Goal: Task Accomplishment & Management: Complete application form

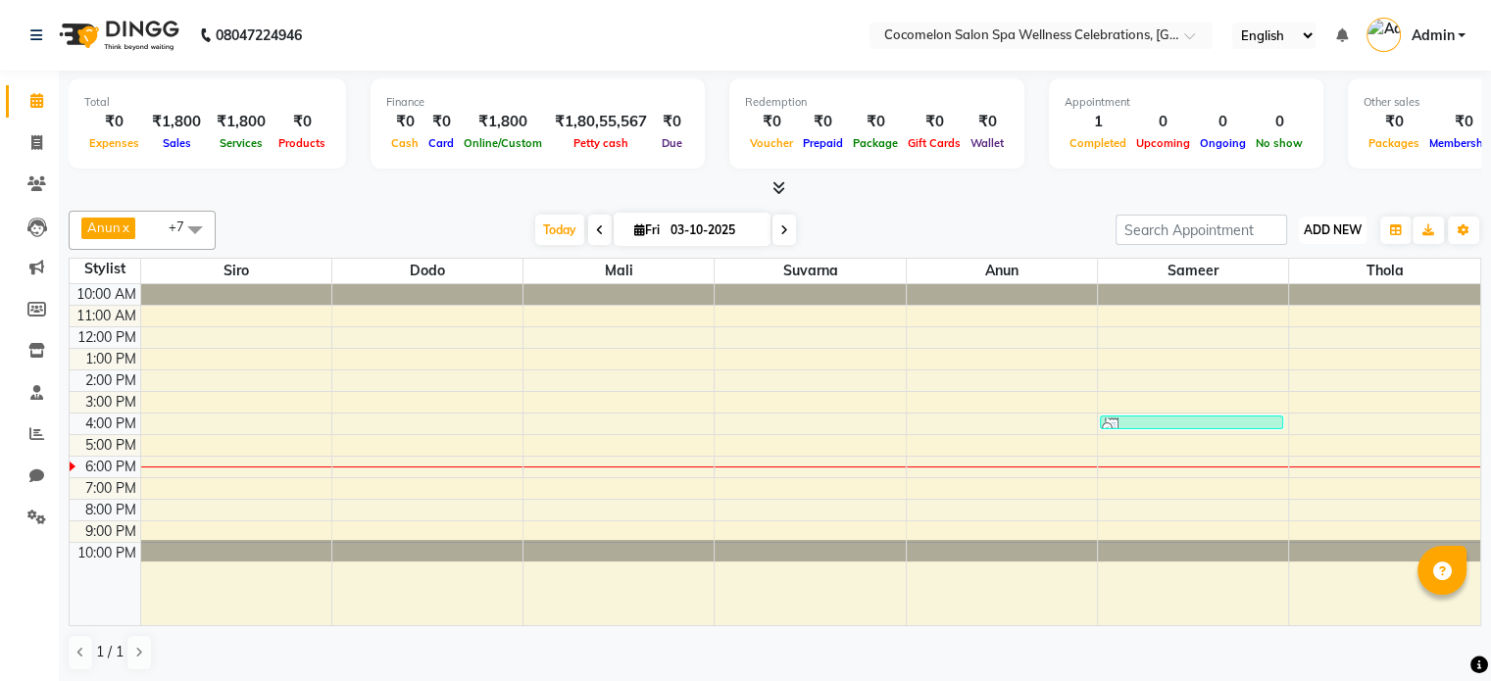
click at [1347, 230] on span "ADD NEW" at bounding box center [1332, 229] width 58 height 15
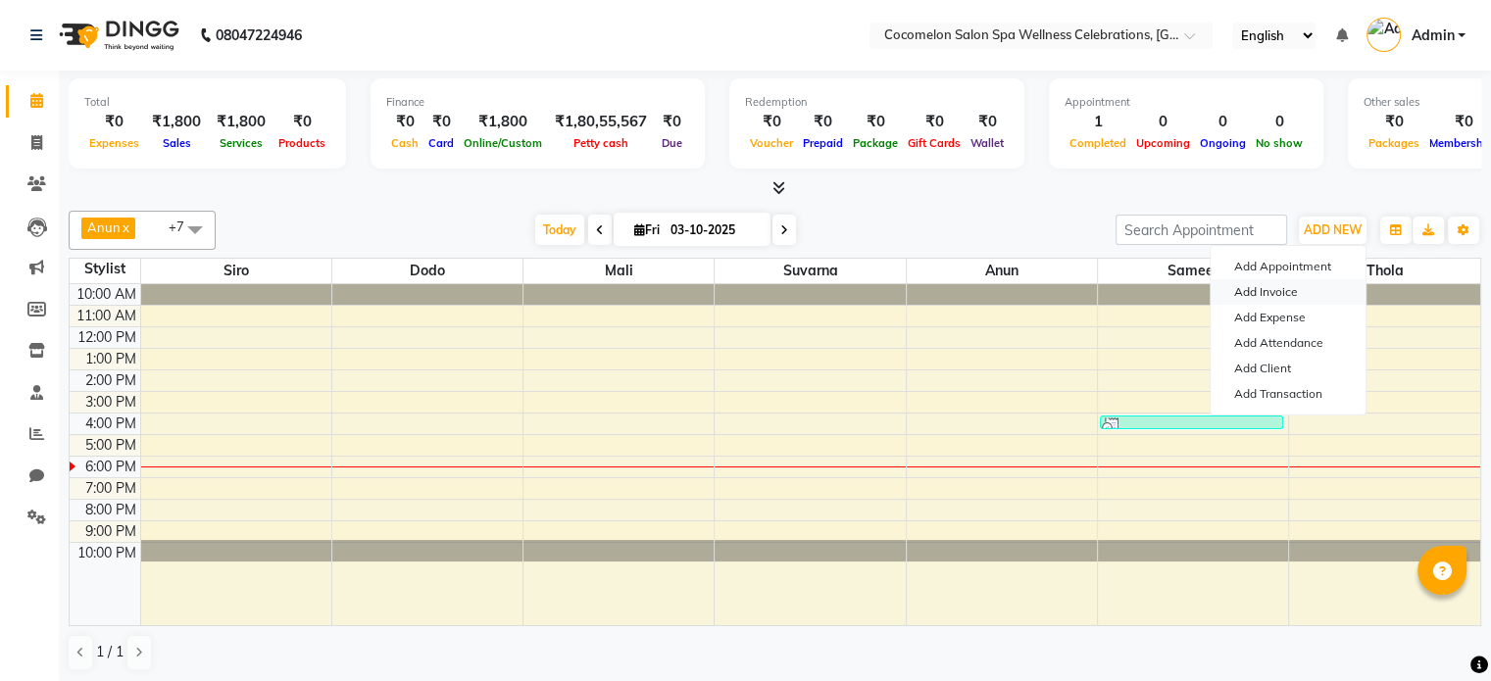
click at [1247, 289] on link "Add Invoice" at bounding box center [1287, 291] width 155 height 25
select select "service"
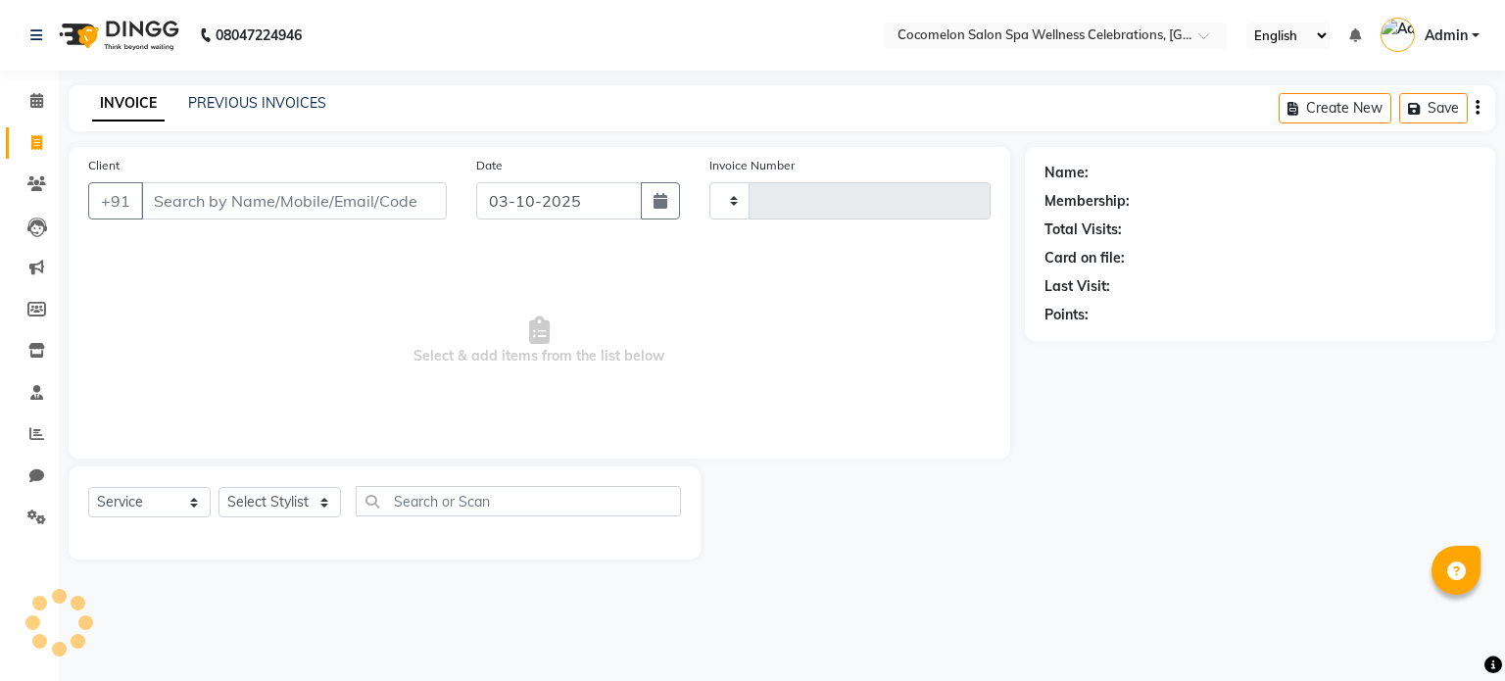
type input "0498"
select select "576"
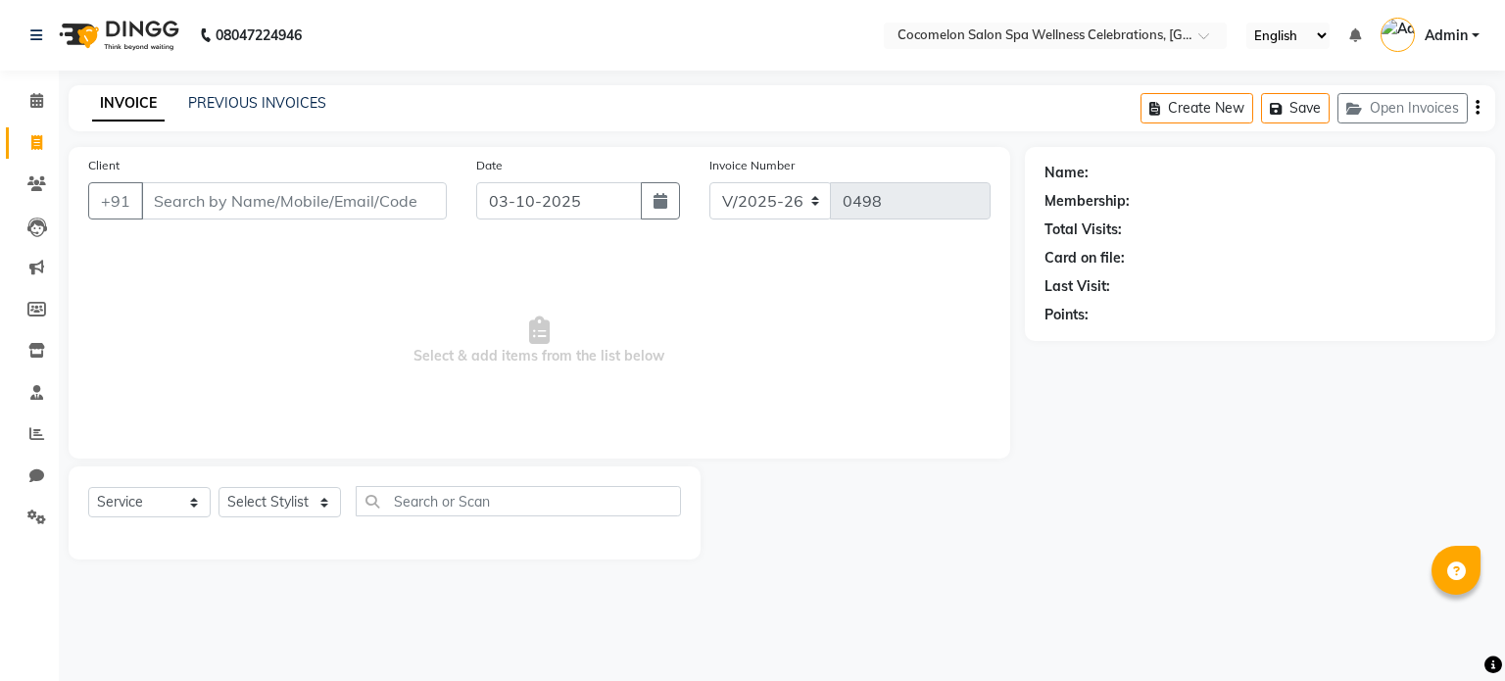
select select "package"
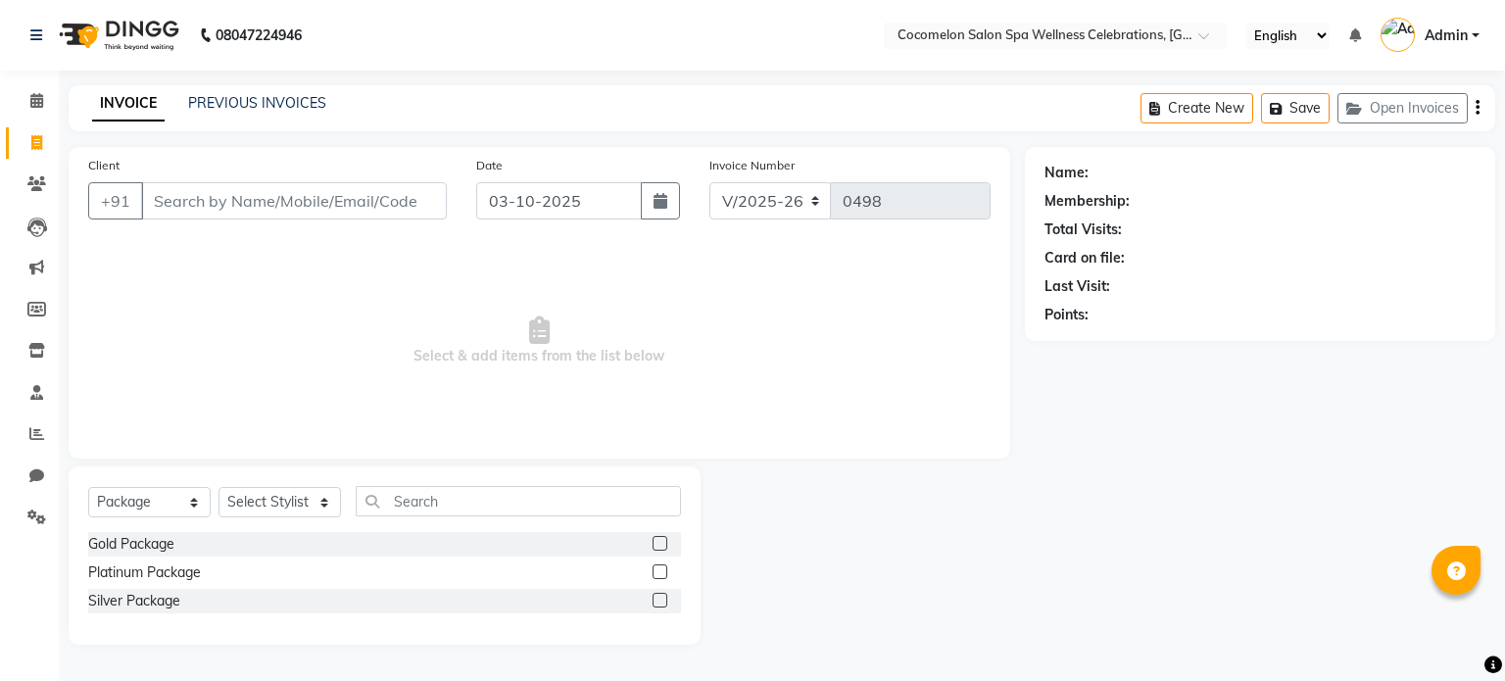
click at [244, 210] on input "Client" at bounding box center [294, 200] width 306 height 37
type input "e"
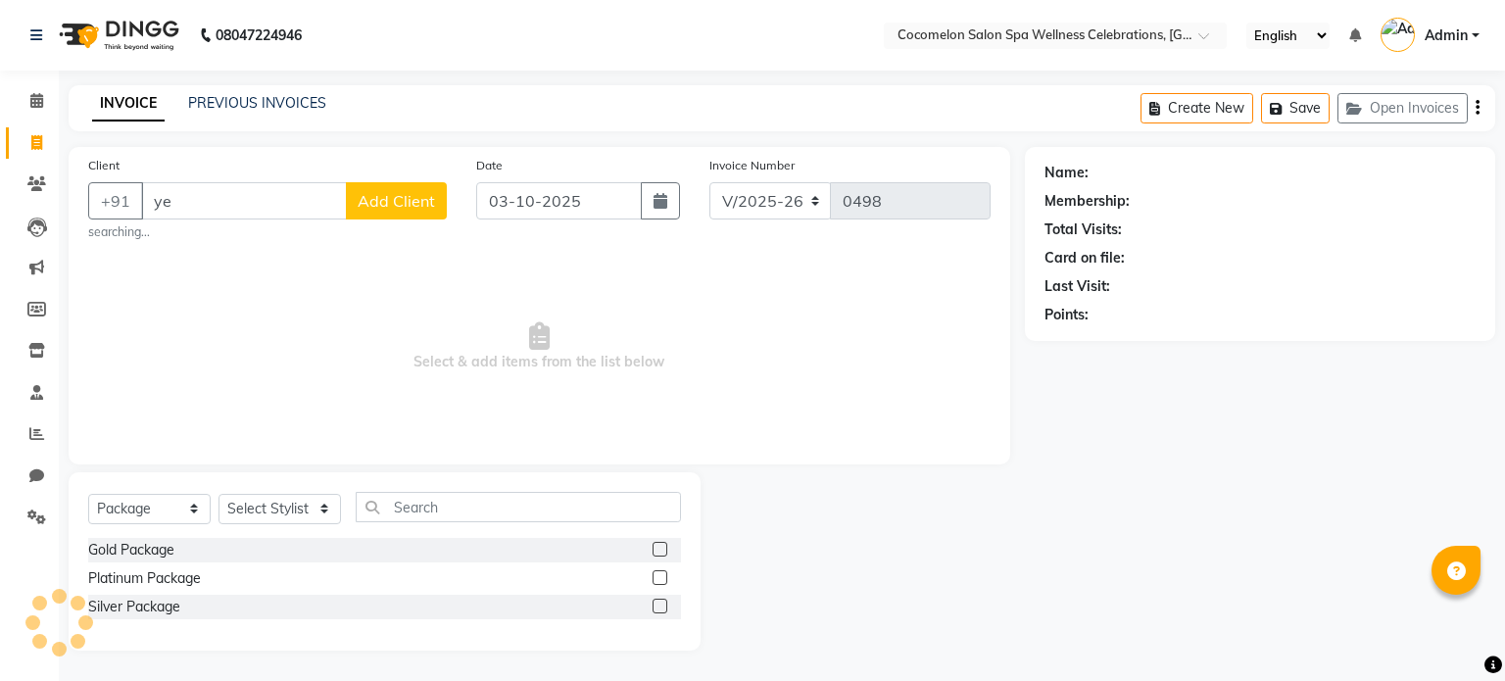
type input "y"
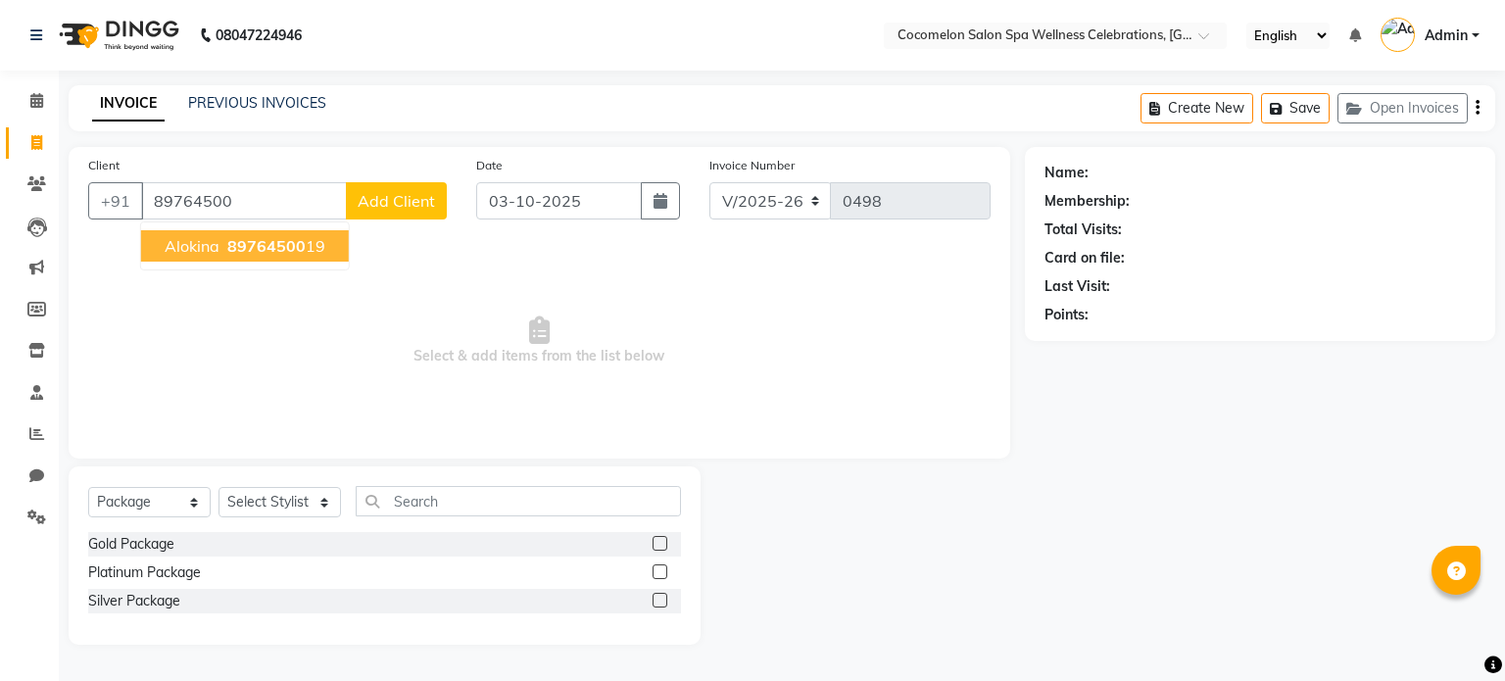
click at [227, 257] on button "alokina 89764500 19" at bounding box center [245, 245] width 208 height 31
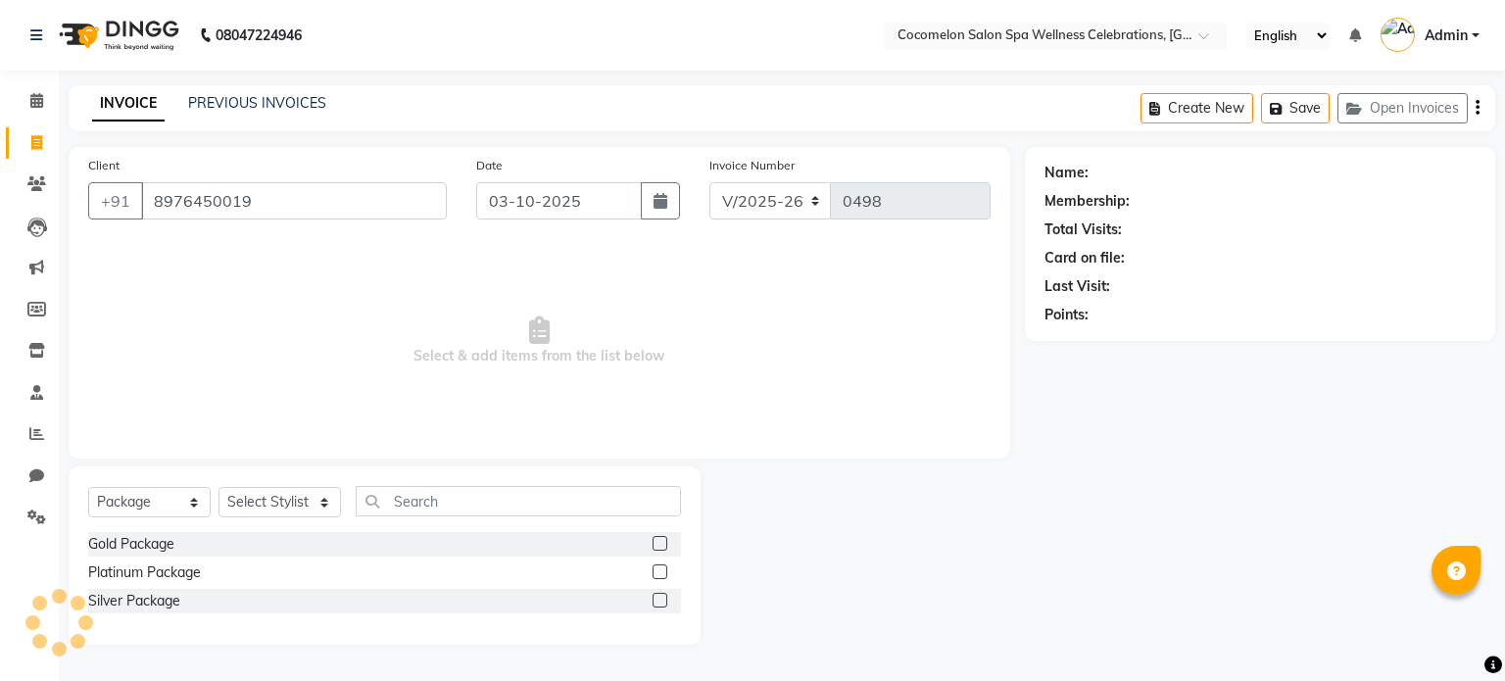
type input "8976450019"
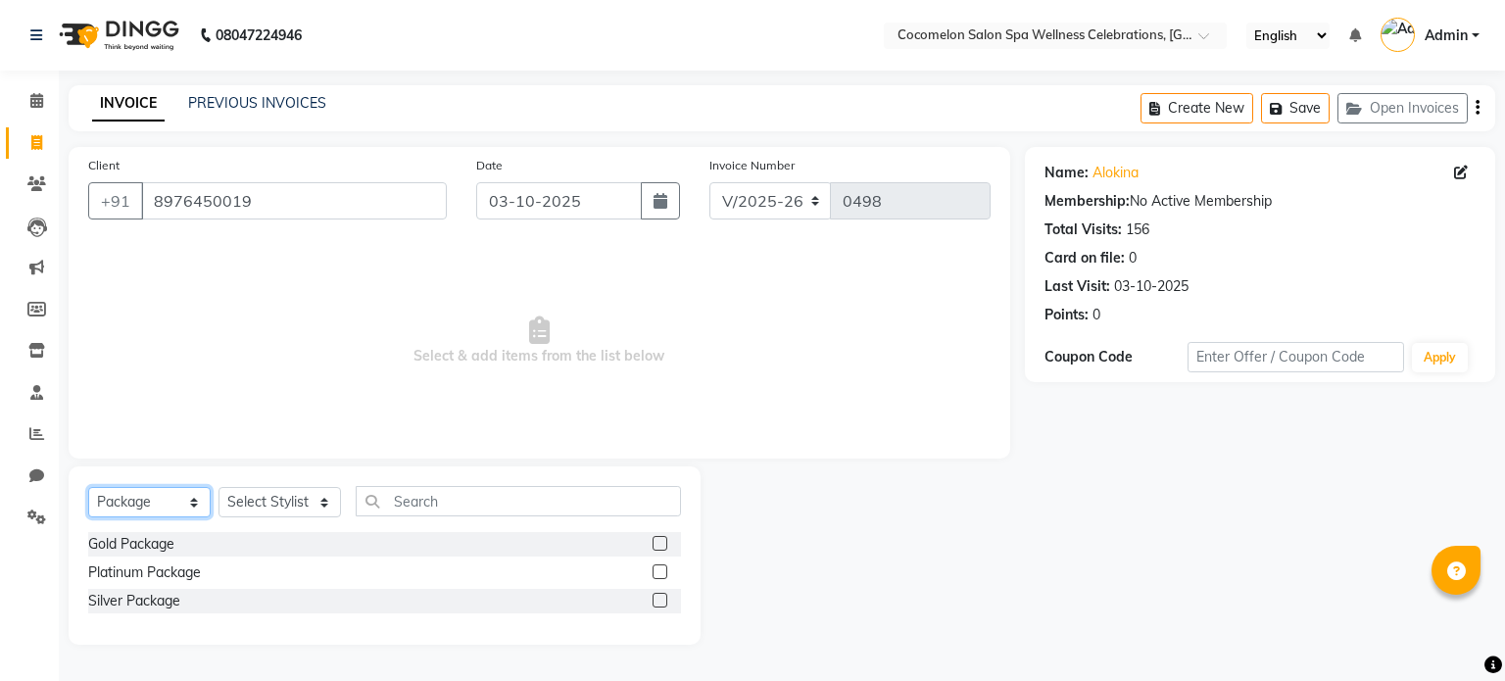
click at [177, 496] on select "Select Service Product Membership Package Voucher Prepaid Gift Card" at bounding box center [149, 502] width 123 height 30
select select "service"
click at [88, 488] on select "Select Service Product Membership Package Voucher Prepaid Gift Card" at bounding box center [149, 502] width 123 height 30
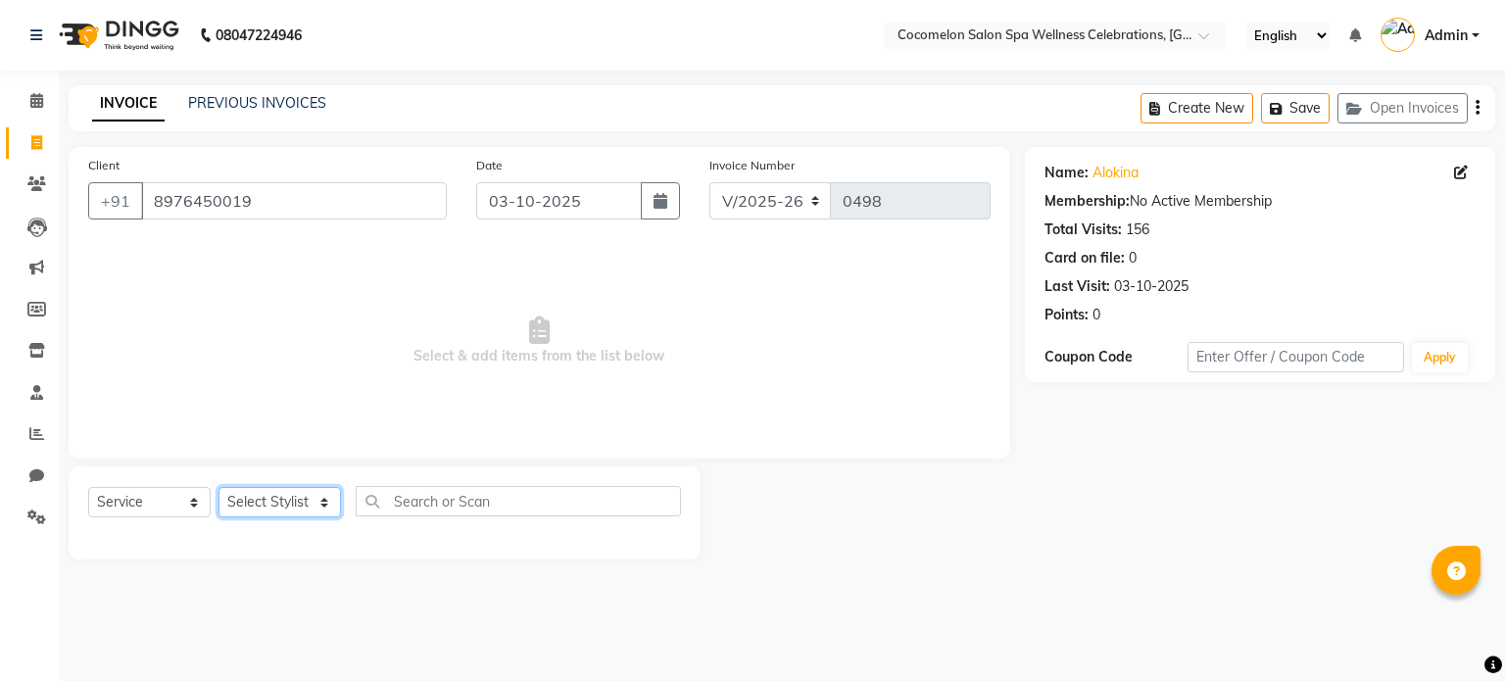
click at [280, 507] on select "Select Stylist [PERSON_NAME] Dodo Mali [PERSON_NAME] Siro [PERSON_NAME]" at bounding box center [280, 502] width 123 height 30
select select "7656"
click at [219, 488] on select "Select Stylist [PERSON_NAME] Dodo Mali [PERSON_NAME] Siro [PERSON_NAME]" at bounding box center [280, 502] width 123 height 30
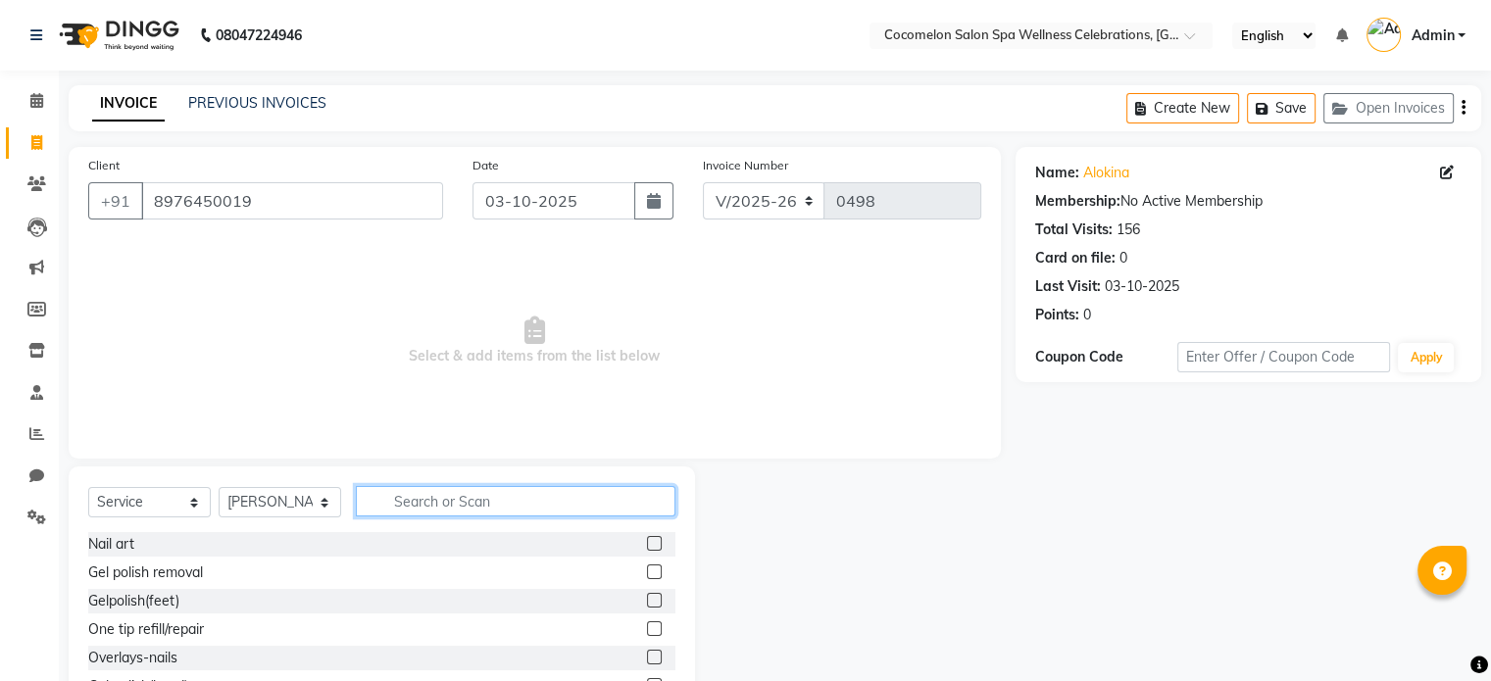
click at [420, 506] on input "text" at bounding box center [516, 501] width 320 height 30
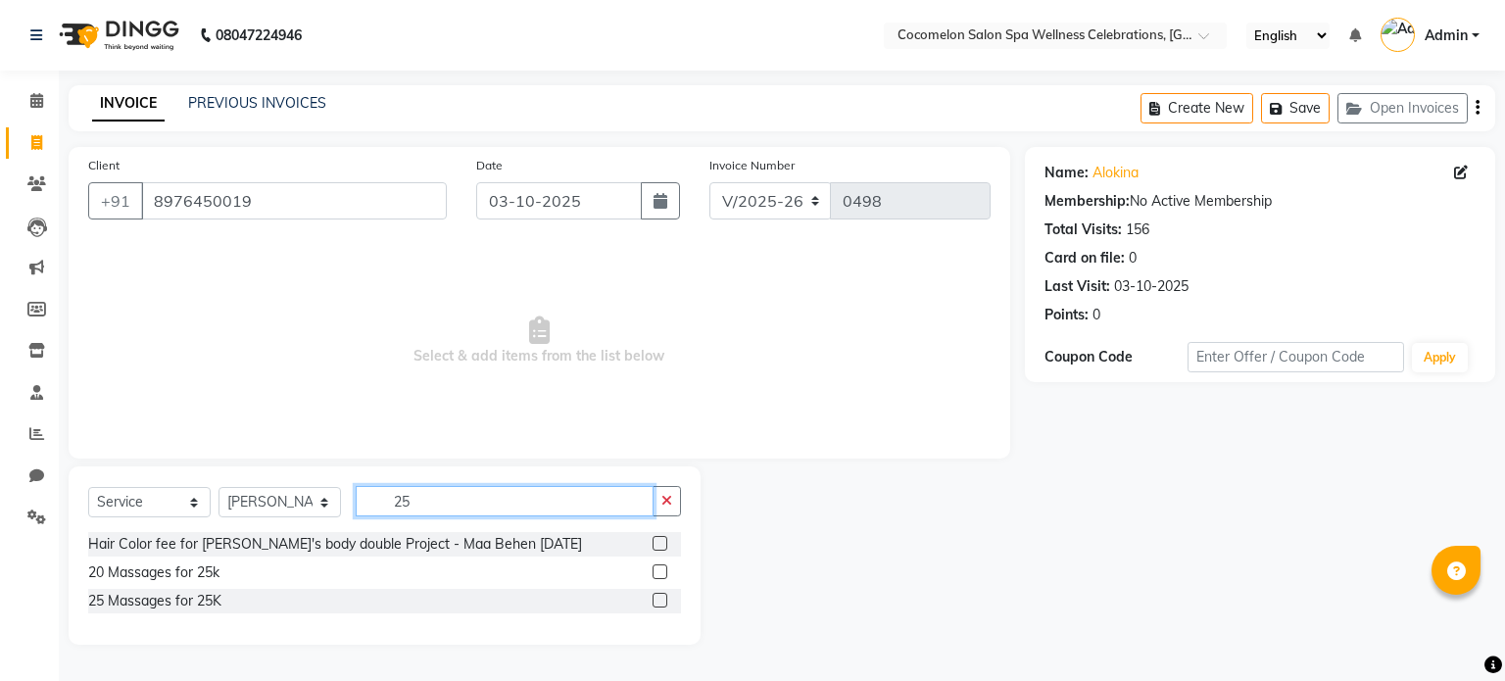
type input "2"
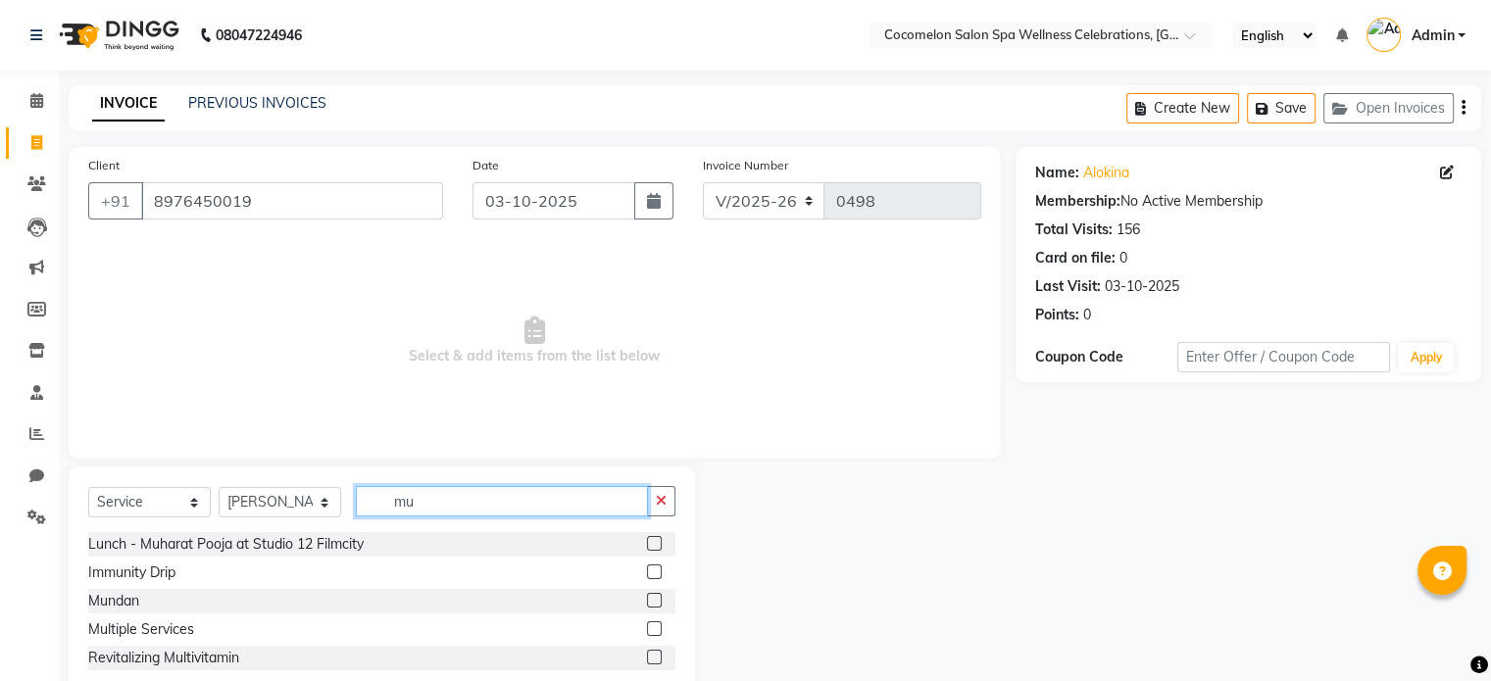
type input "mu"
click at [649, 633] on label at bounding box center [654, 628] width 15 height 15
click at [649, 633] on input "checkbox" at bounding box center [653, 629] width 13 height 13
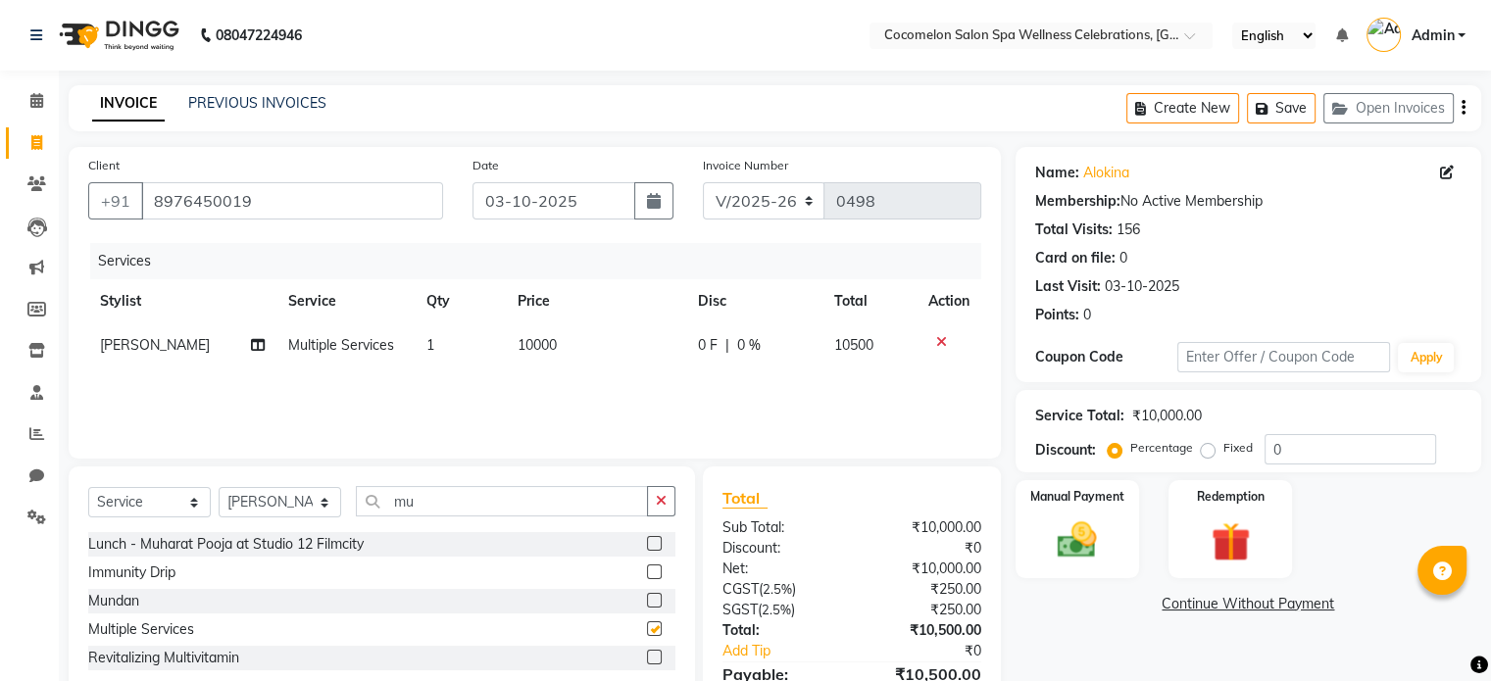
checkbox input "false"
click at [590, 359] on td "10000" at bounding box center [595, 345] width 179 height 44
select select "7656"
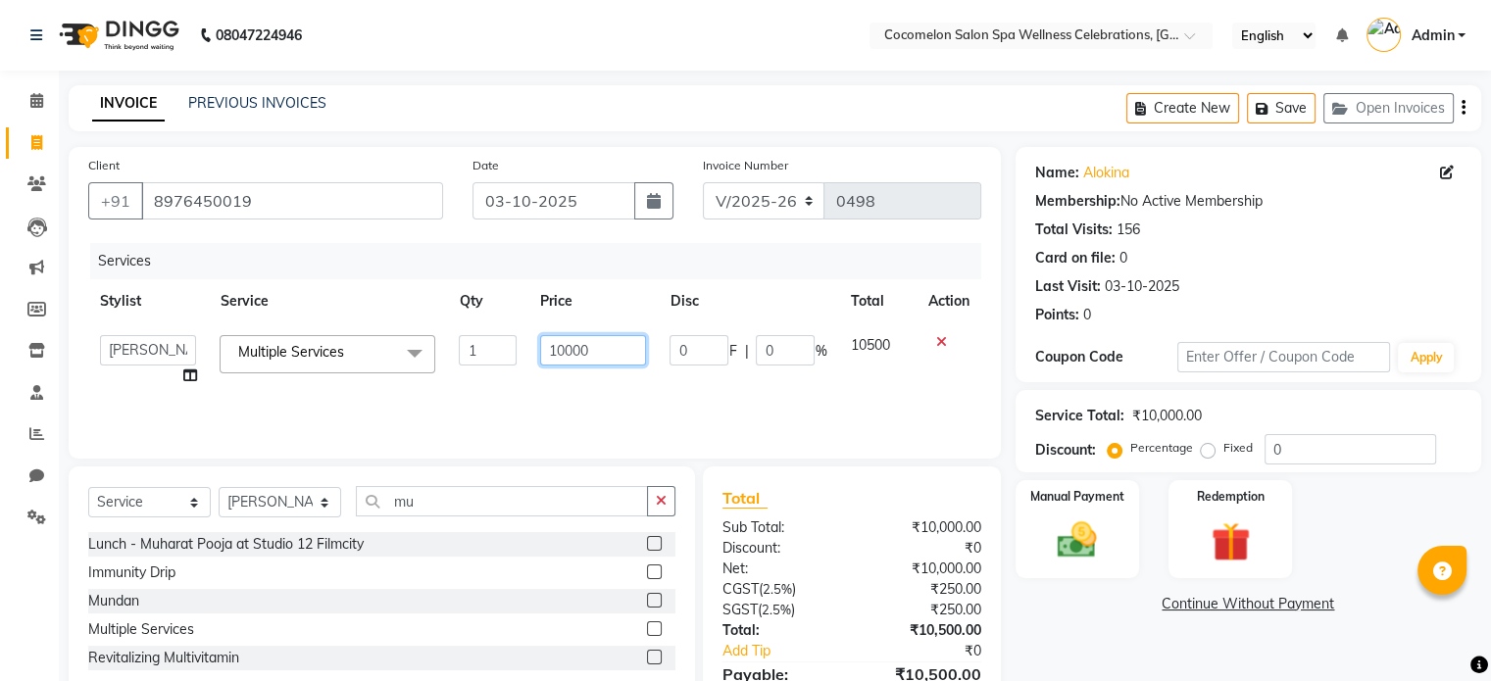
drag, startPoint x: 590, startPoint y: 359, endPoint x: 607, endPoint y: 344, distance: 22.2
click at [607, 344] on input "10000" at bounding box center [593, 350] width 107 height 30
type input "1"
type input "25000"
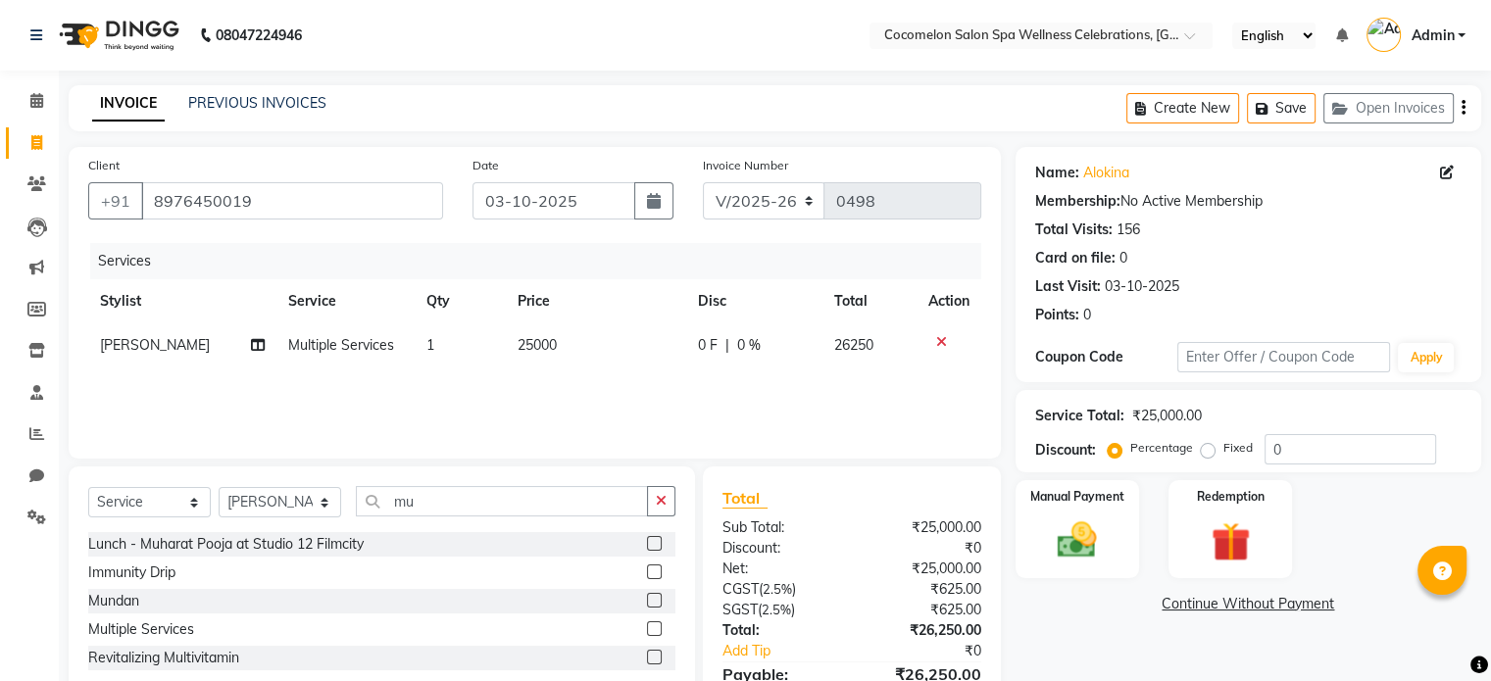
click at [1130, 669] on div "Name: Alokina Membership: No Active Membership Total Visits: 156 Card on file: …" at bounding box center [1255, 451] width 480 height 608
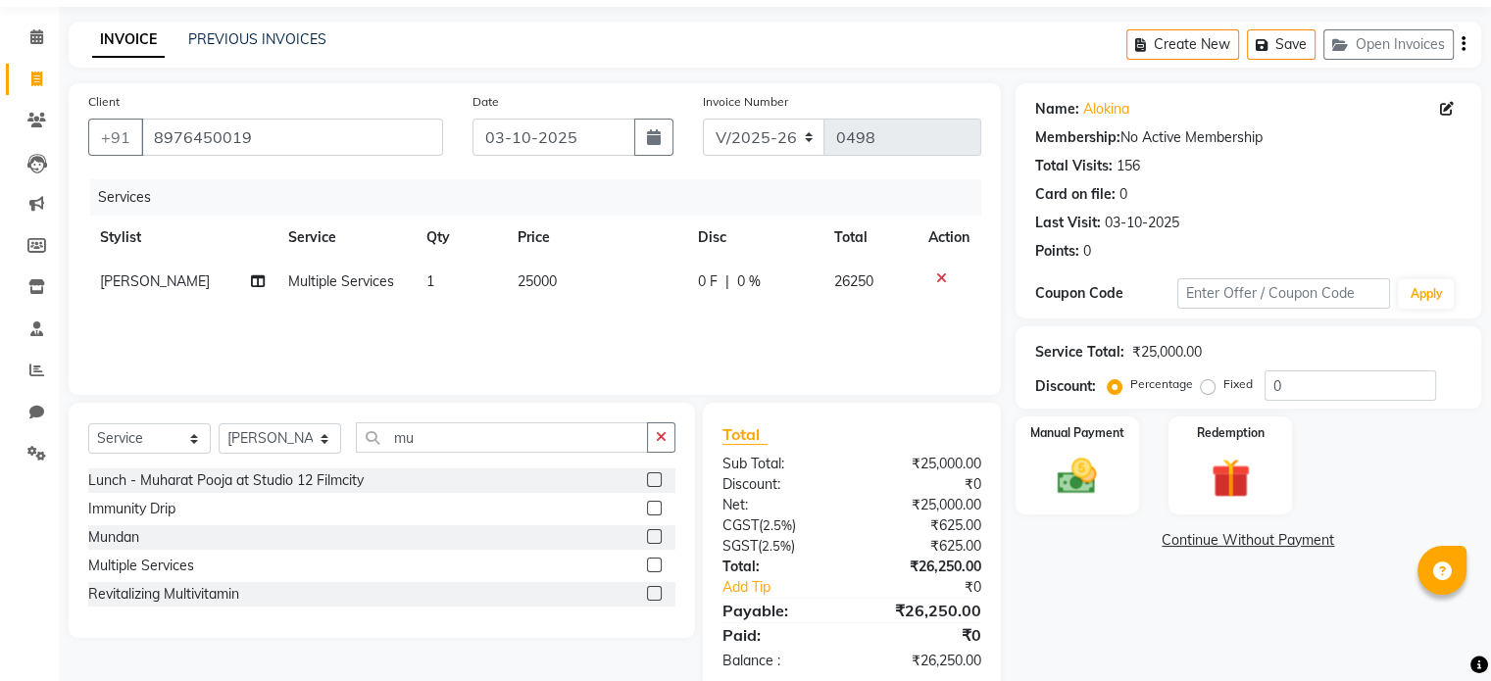
scroll to position [103, 0]
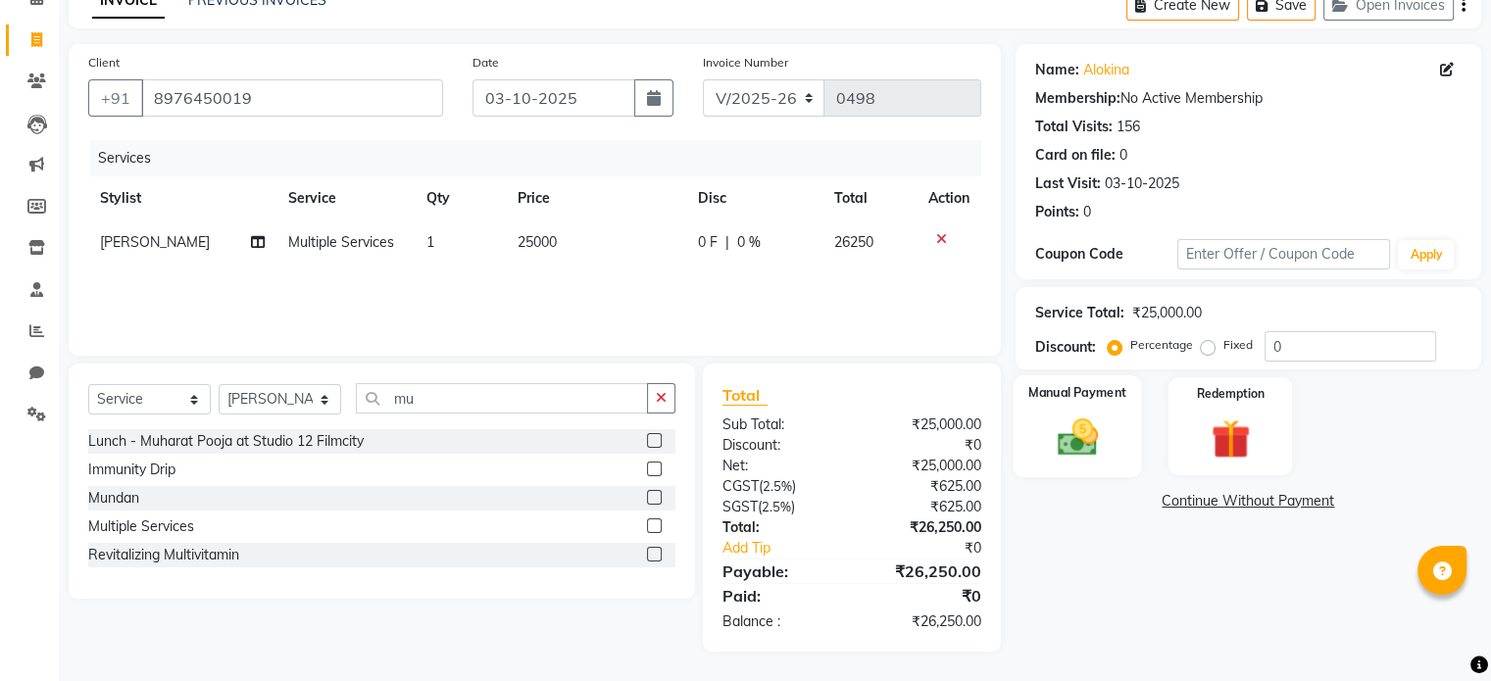
click at [1135, 428] on div "Manual Payment" at bounding box center [1076, 425] width 128 height 101
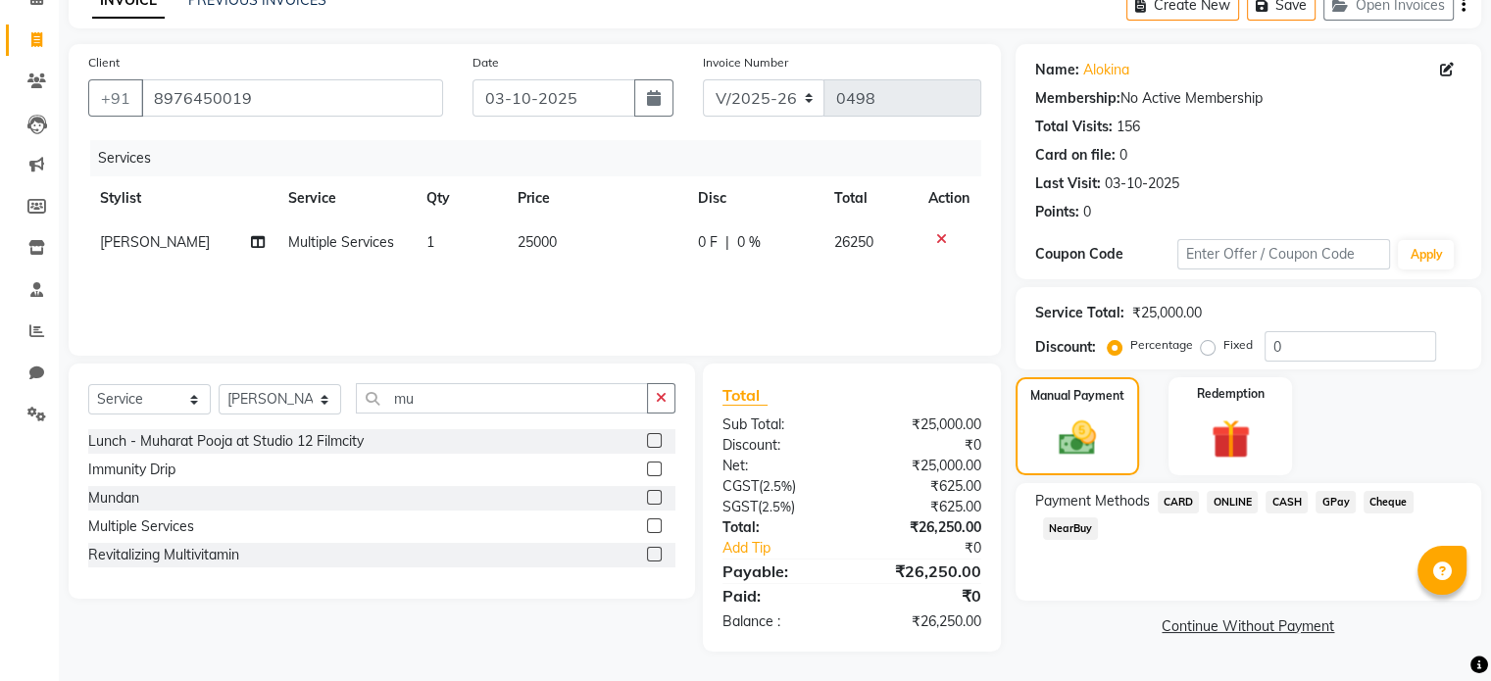
click at [1180, 499] on span "CARD" at bounding box center [1178, 502] width 42 height 23
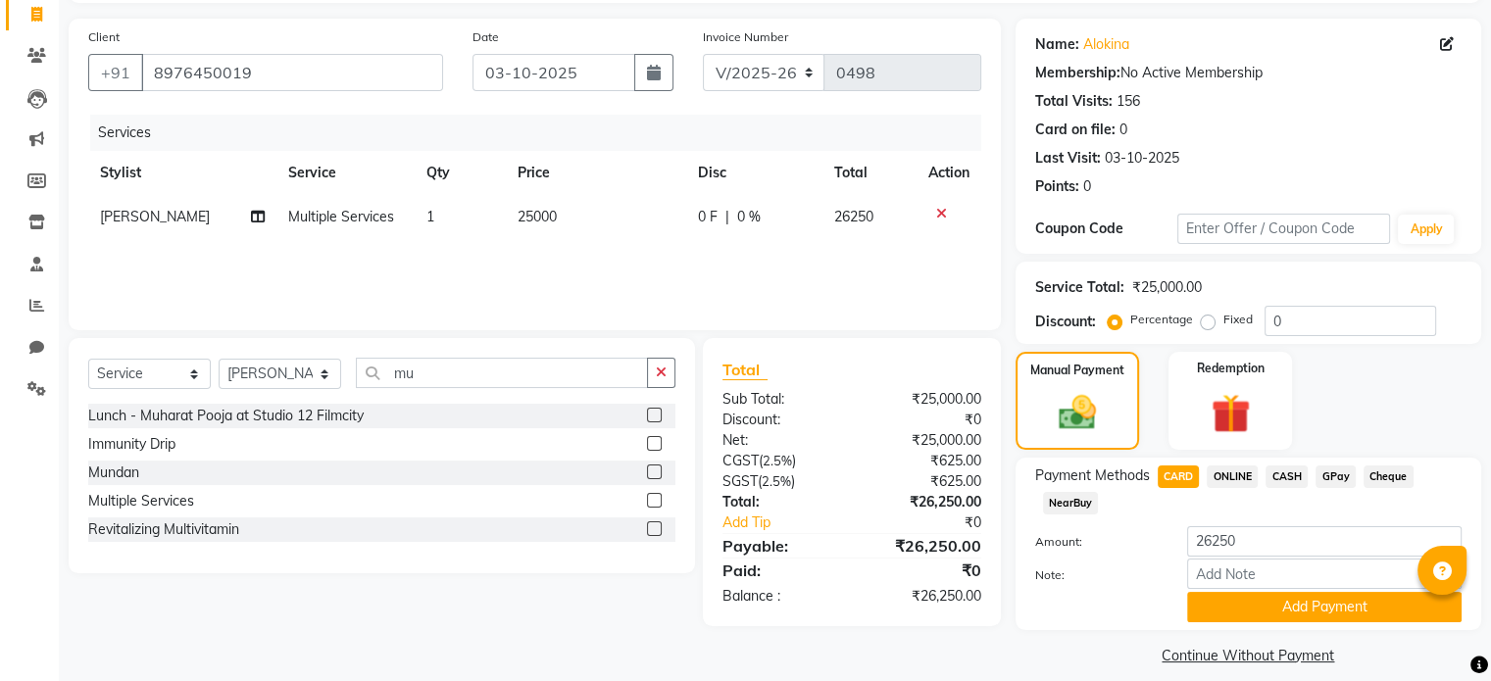
scroll to position [149, 0]
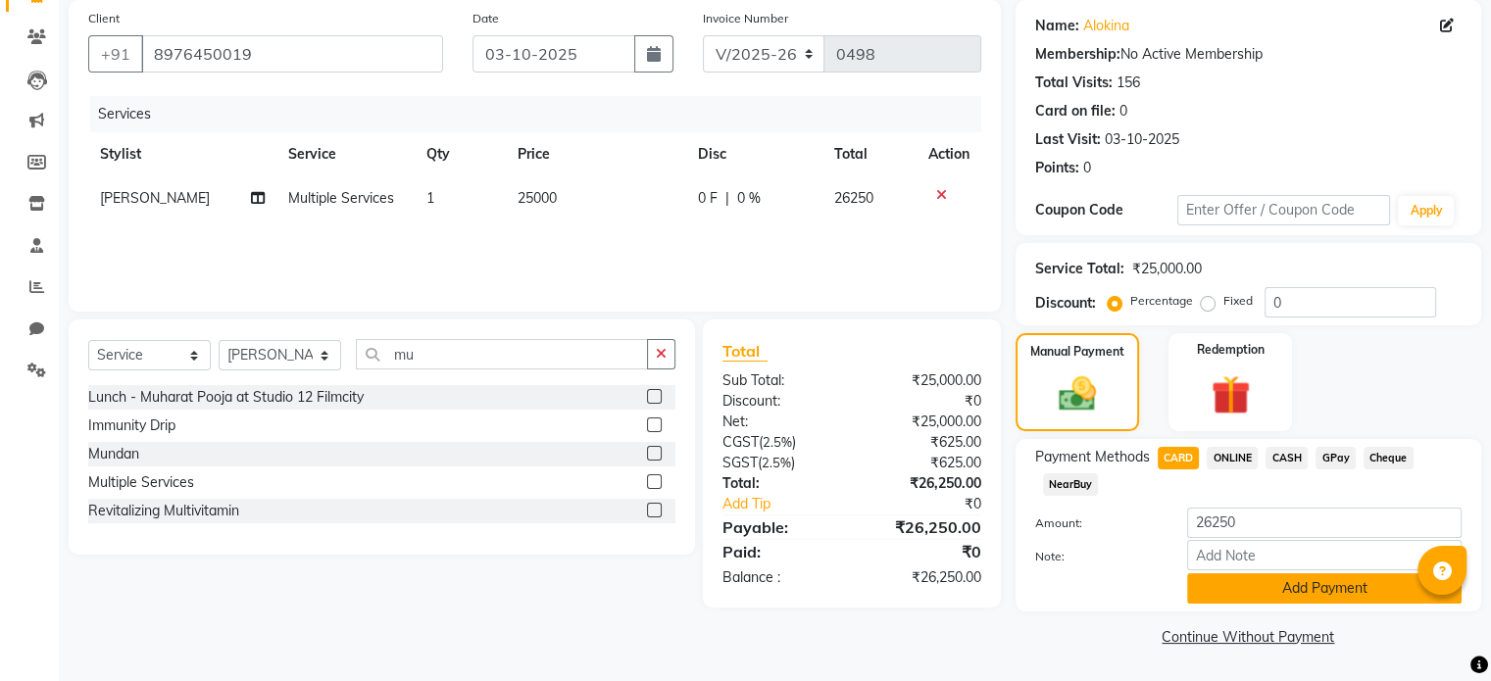
click at [1265, 588] on button "Add Payment" at bounding box center [1324, 588] width 274 height 30
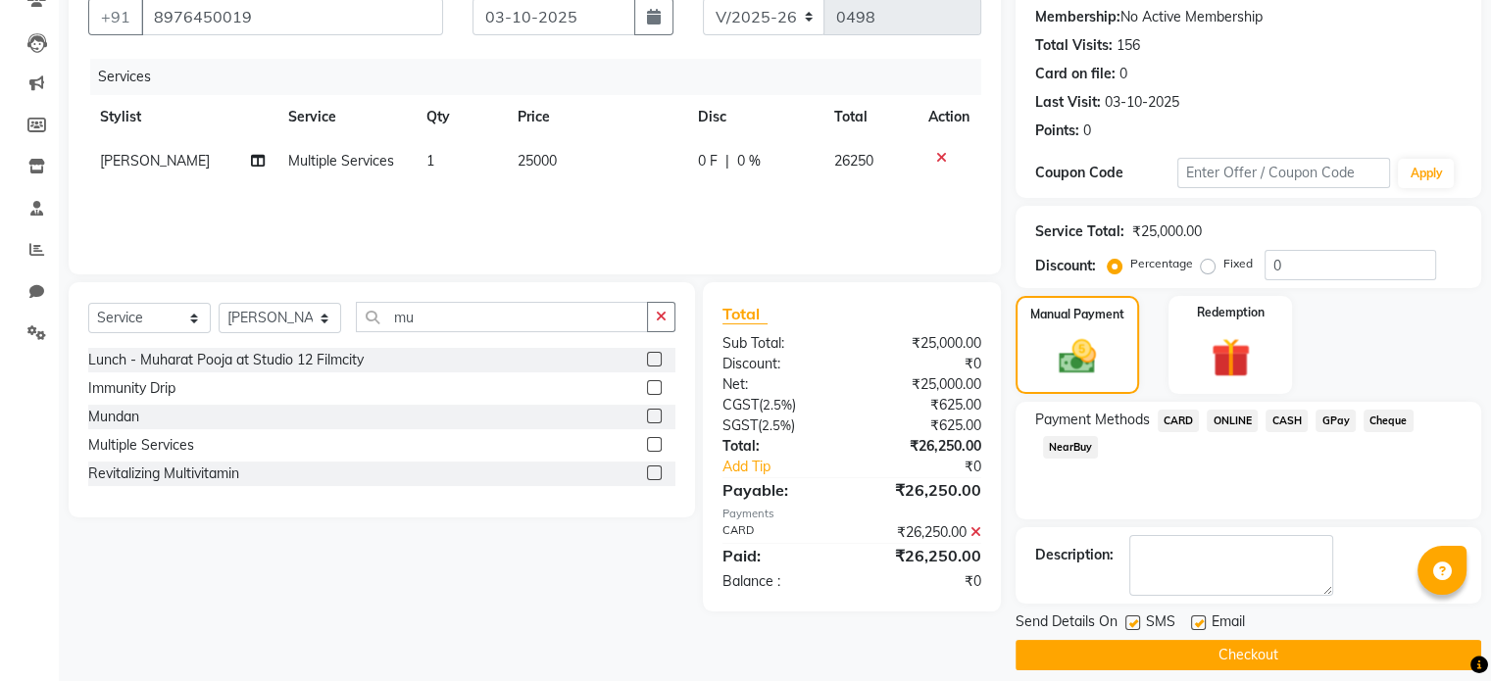
scroll to position [201, 0]
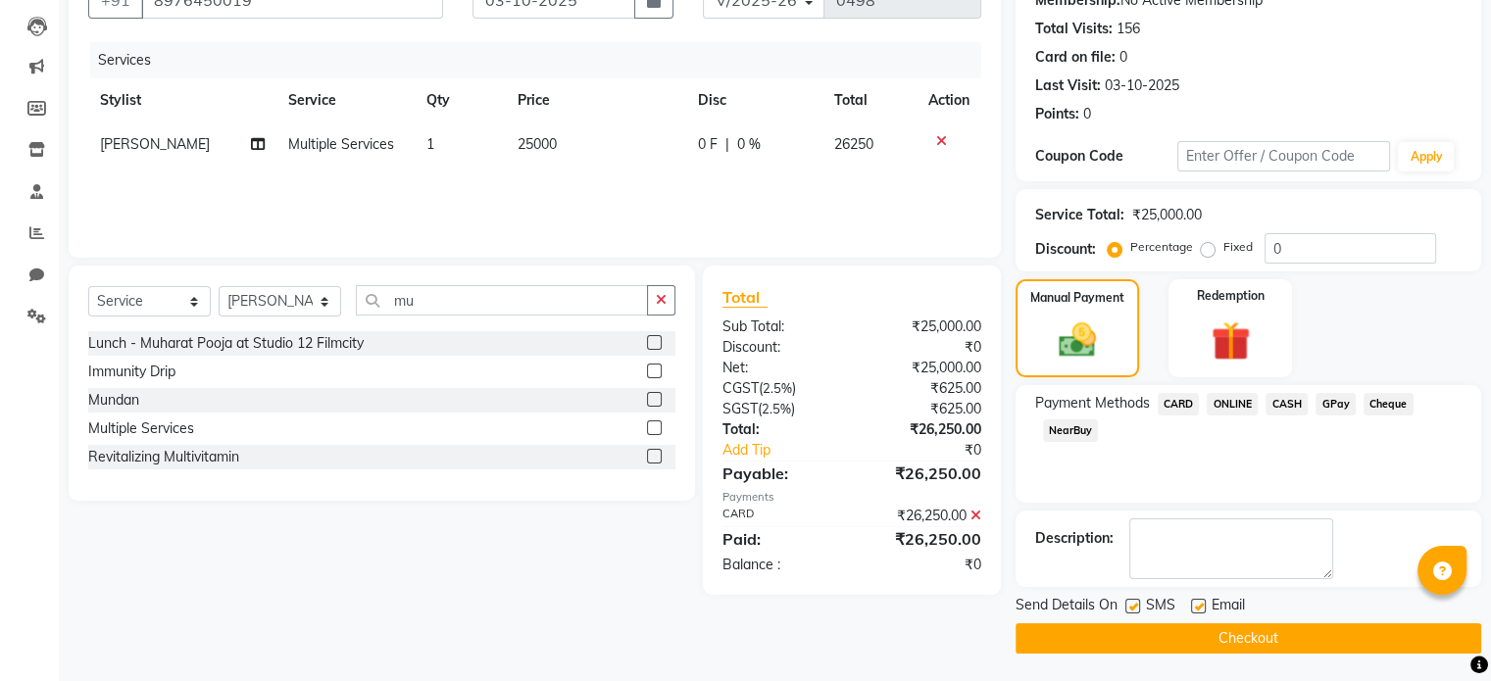
click at [1229, 639] on button "Checkout" at bounding box center [1248, 638] width 466 height 30
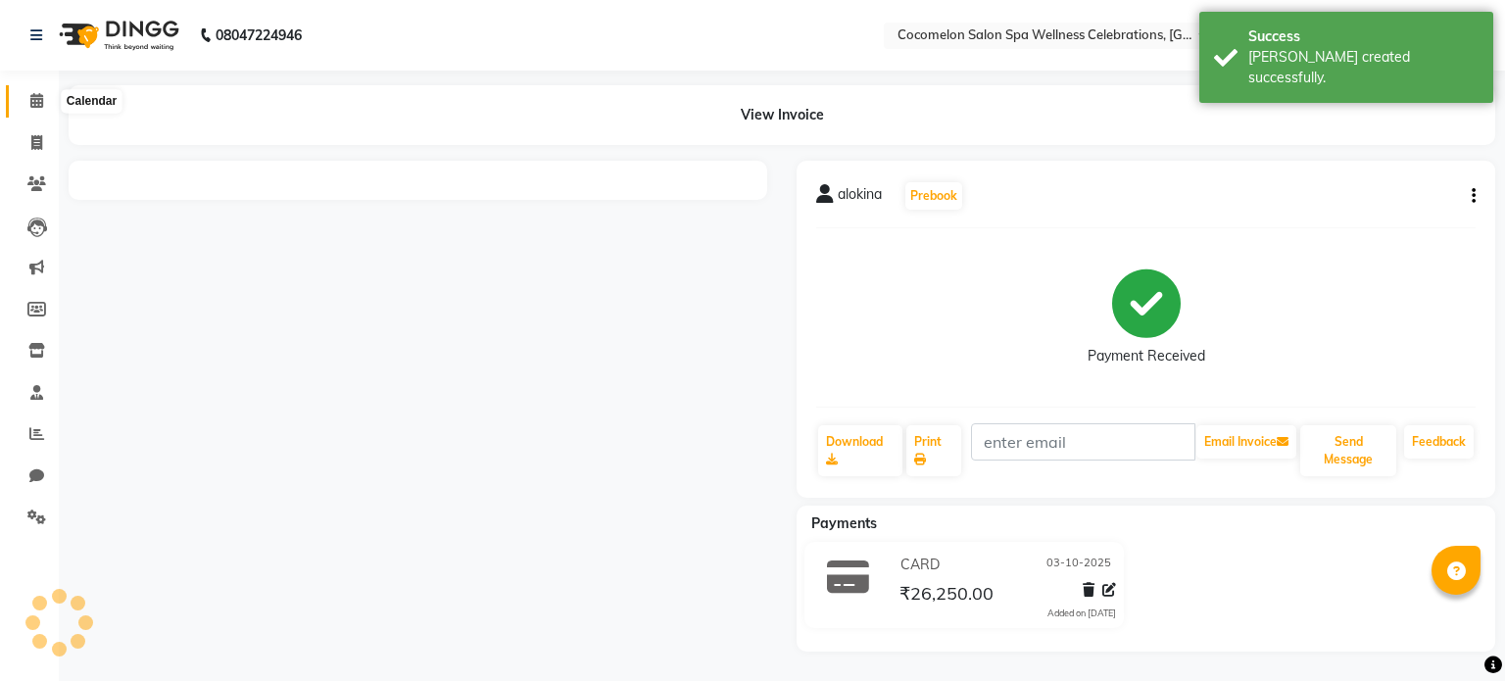
click at [39, 104] on icon at bounding box center [36, 100] width 13 height 15
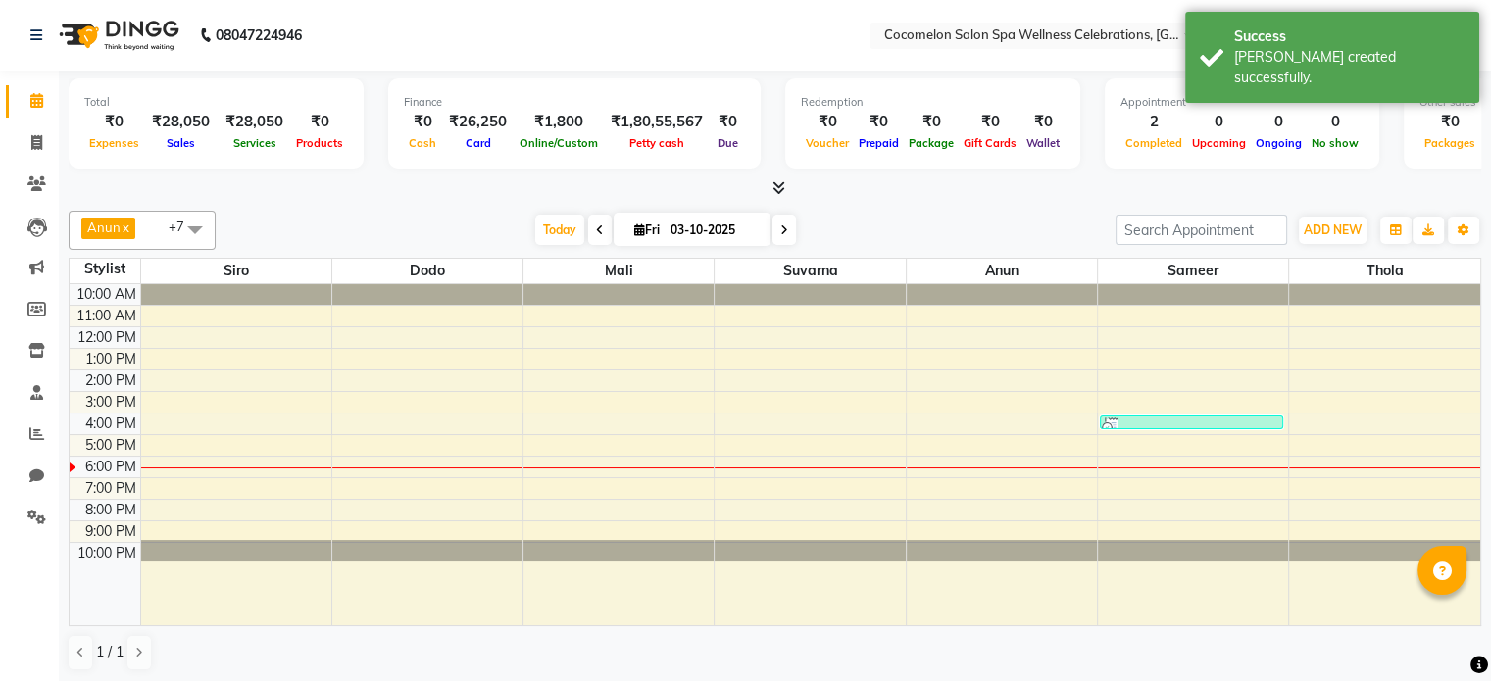
click at [784, 224] on icon at bounding box center [784, 230] width 8 height 12
type input "04-10-2025"
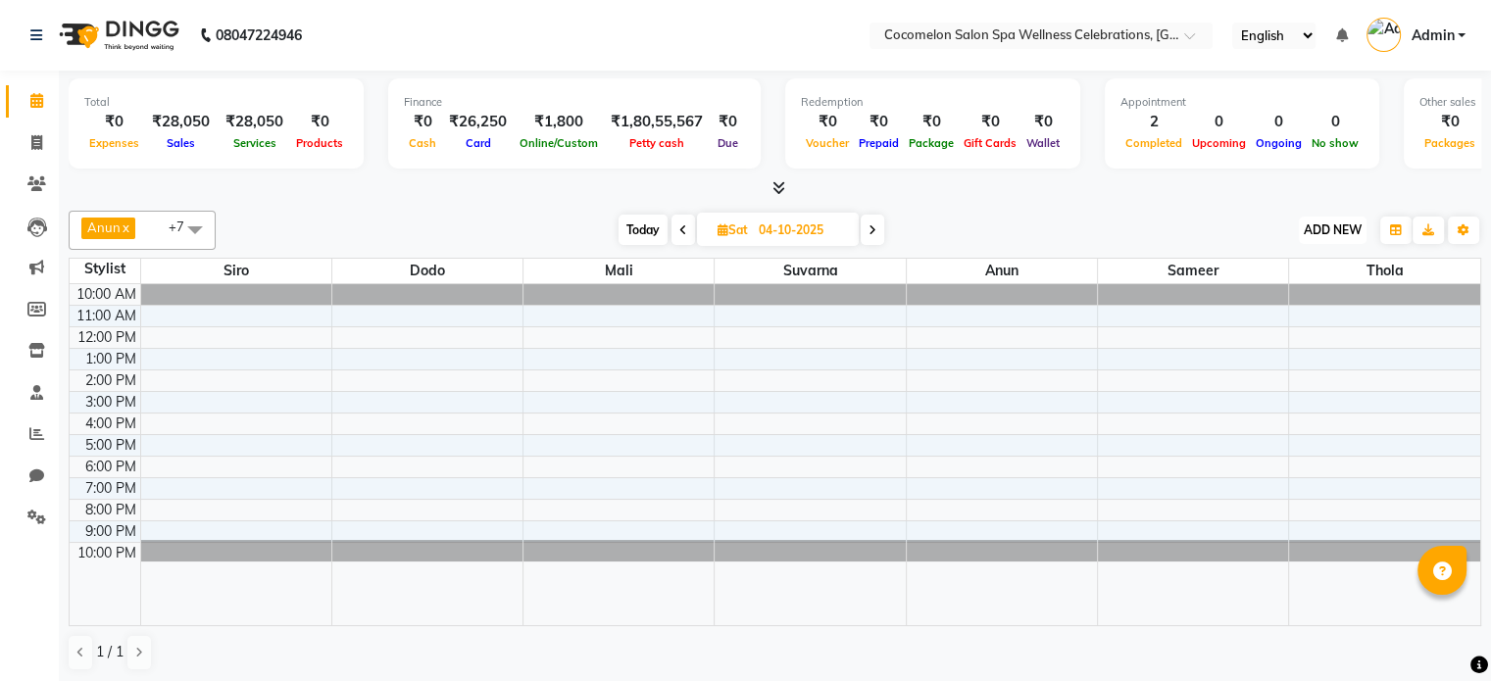
click at [1343, 222] on span "ADD NEW" at bounding box center [1332, 229] width 58 height 15
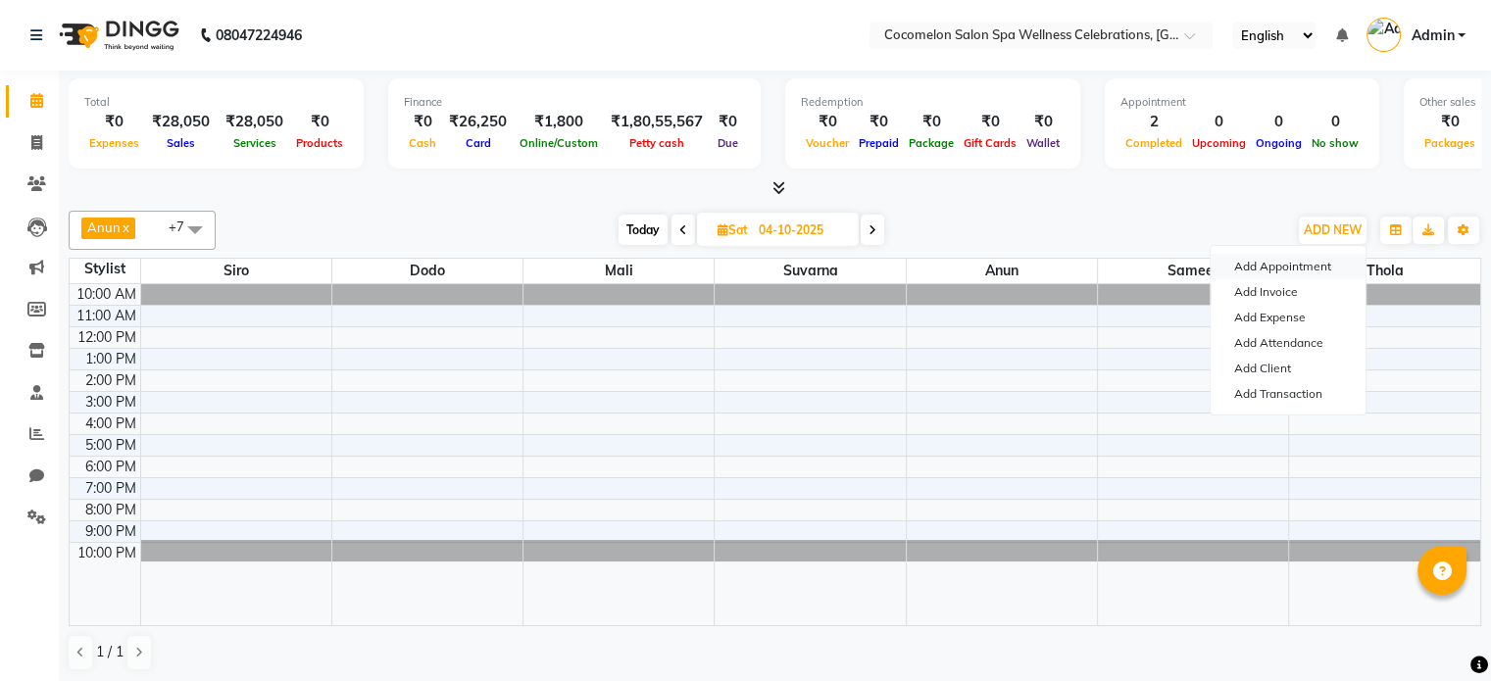
click at [1242, 259] on button "Add Appointment" at bounding box center [1287, 266] width 155 height 25
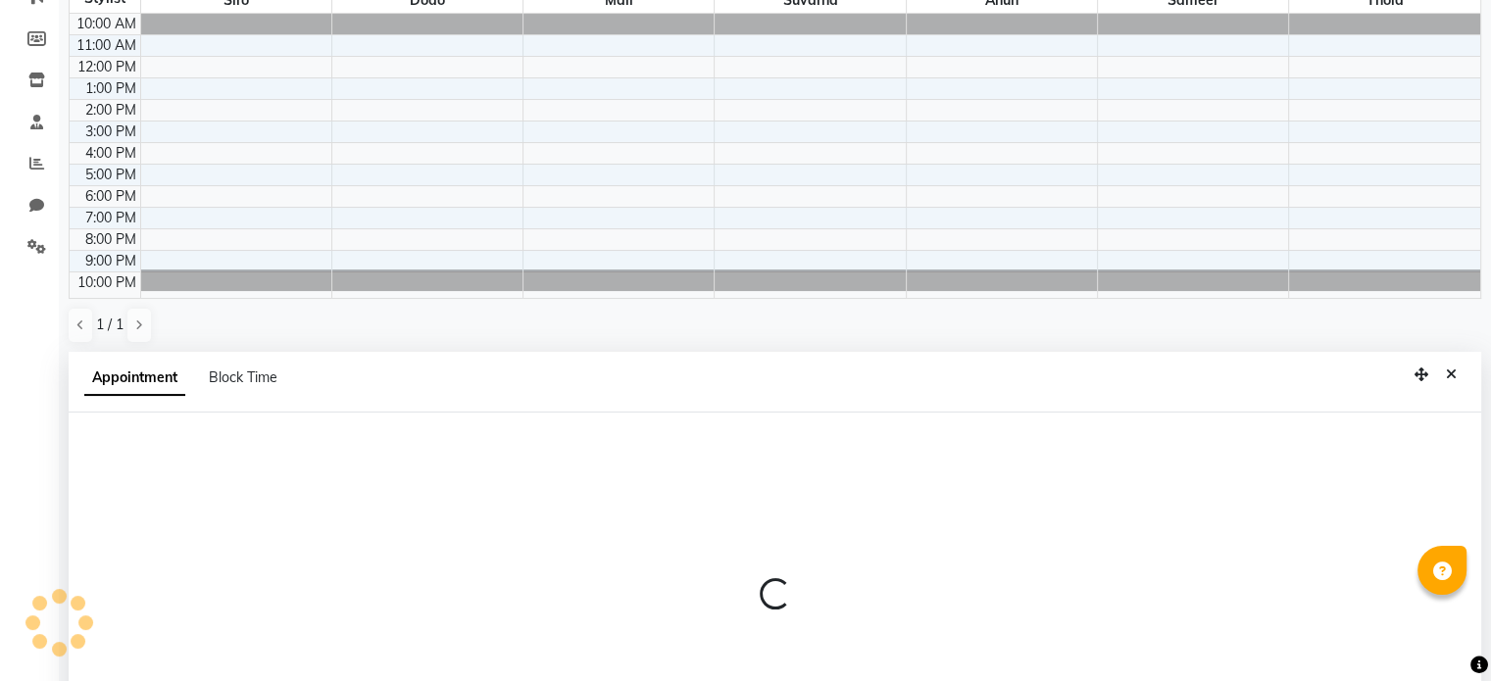
select select "tentative"
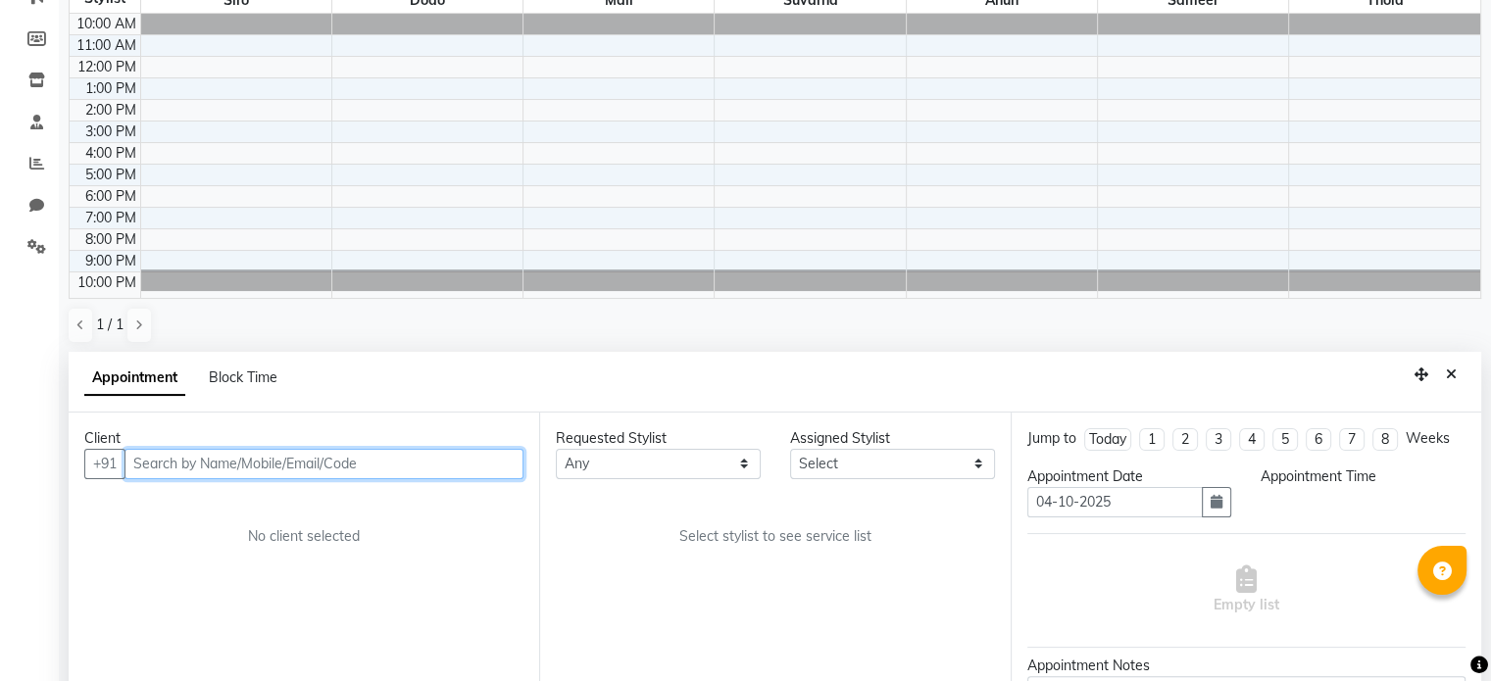
scroll to position [384, 0]
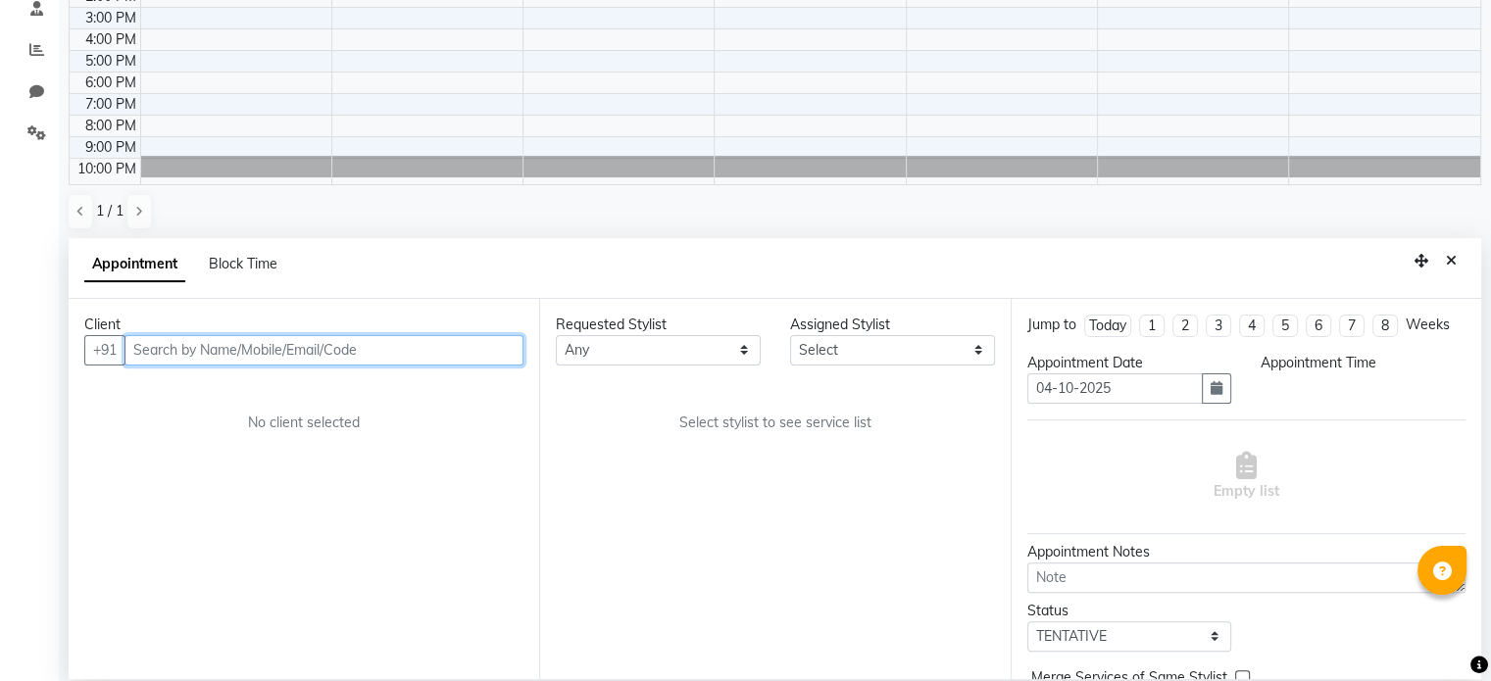
select select "660"
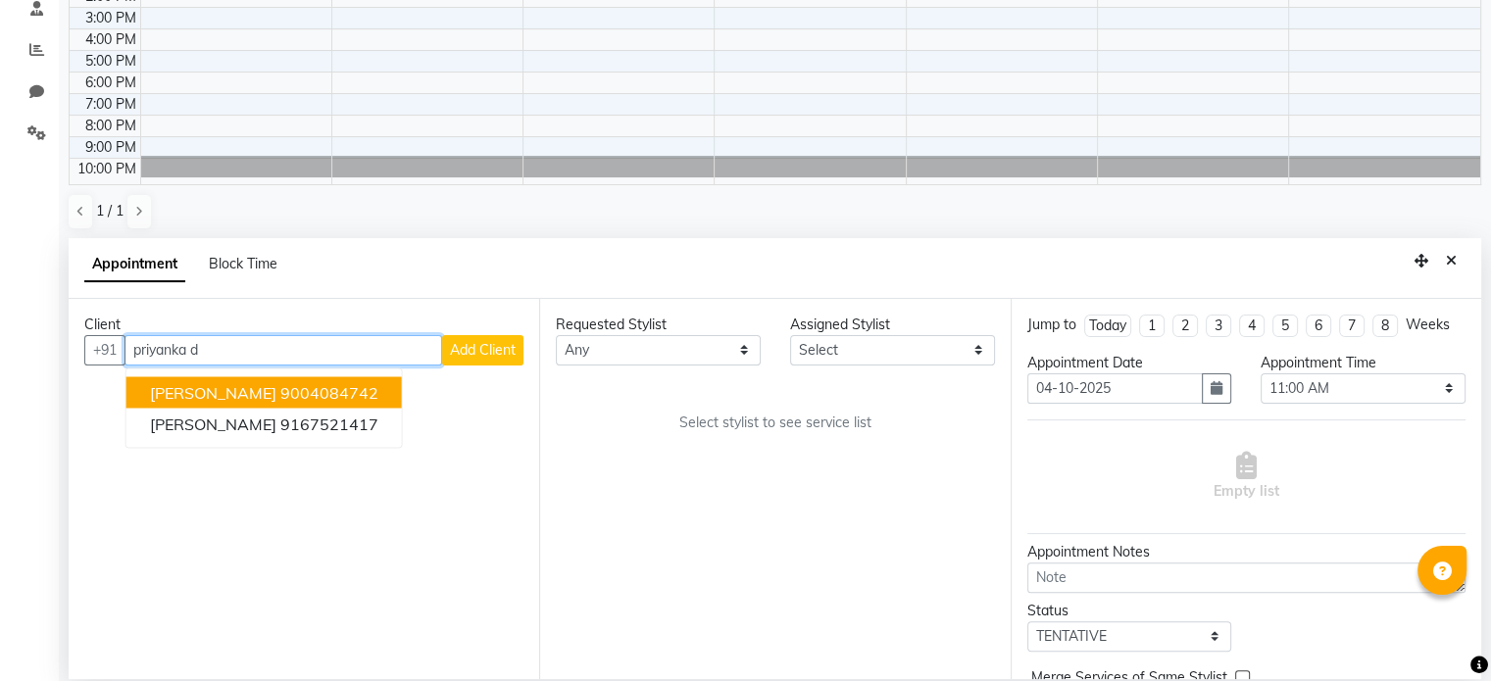
click at [314, 390] on ngb-highlight "9004084742" at bounding box center [329, 392] width 98 height 20
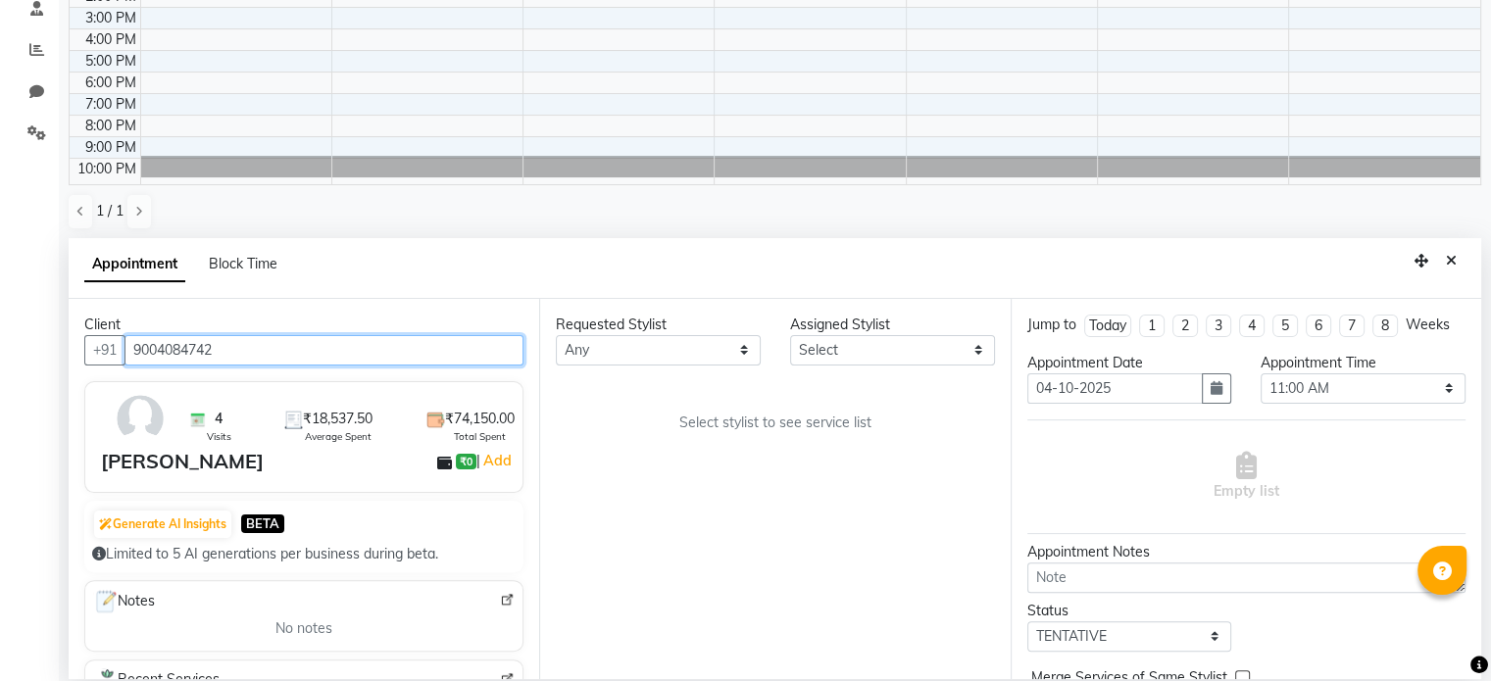
type input "9004084742"
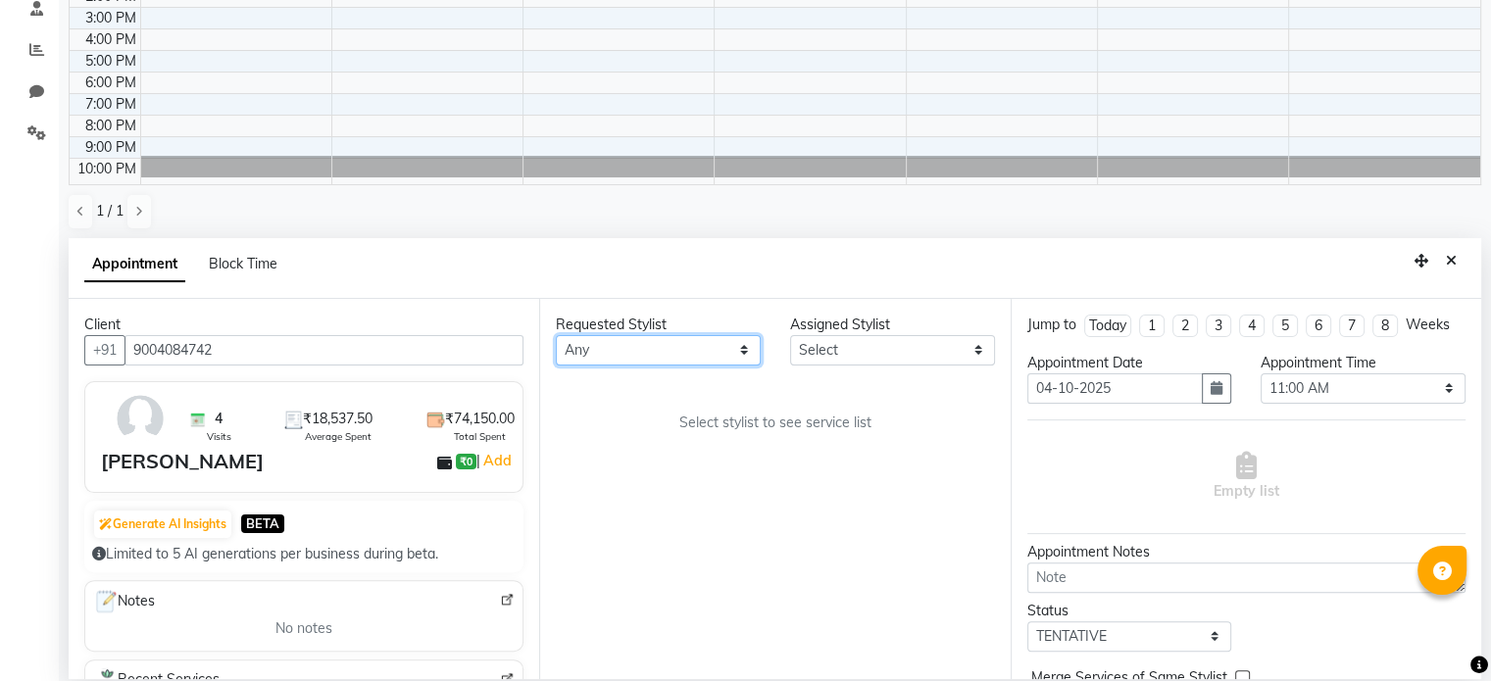
click at [569, 360] on select "Any [PERSON_NAME] Dodo Mali [PERSON_NAME] Siro [PERSON_NAME]" at bounding box center [658, 350] width 205 height 30
select select "59045"
click at [556, 335] on select "Any [PERSON_NAME] Dodo Mali [PERSON_NAME] Siro [PERSON_NAME]" at bounding box center [658, 350] width 205 height 30
select select "59045"
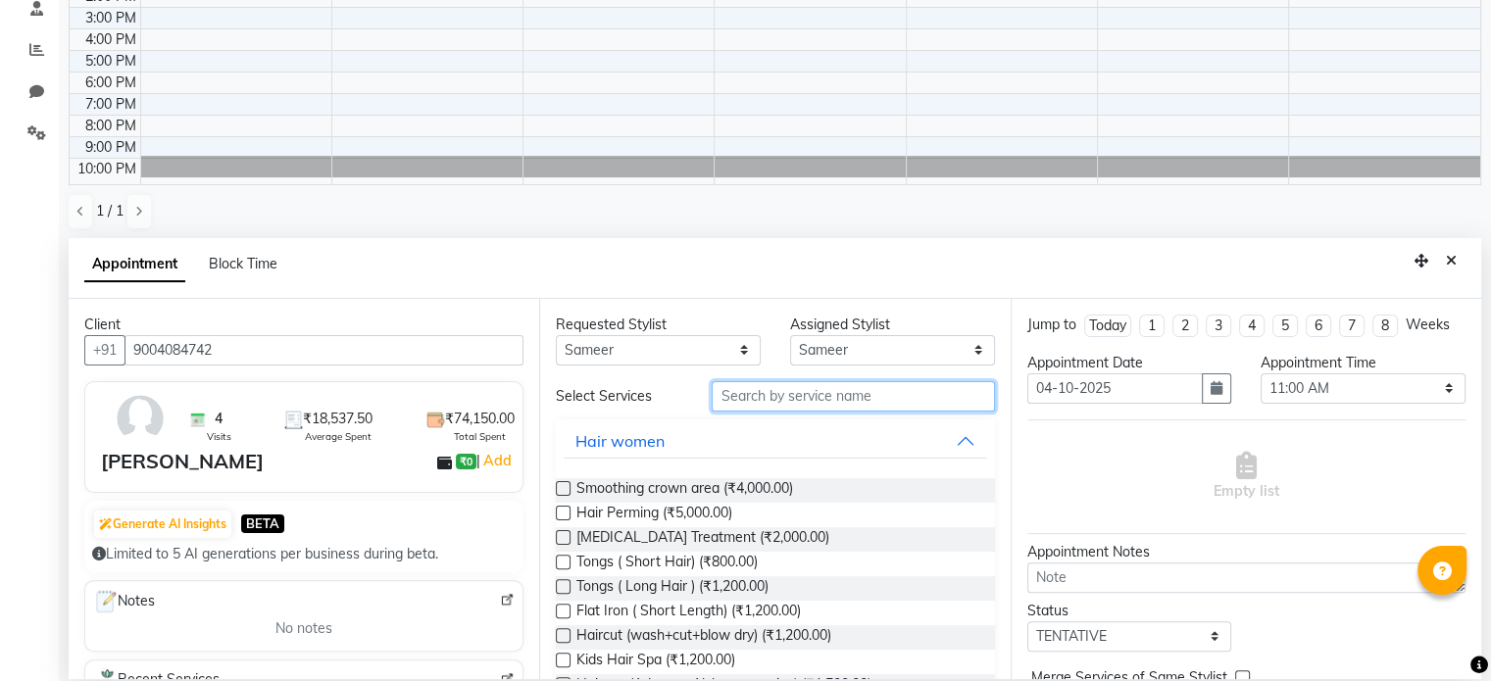
click at [823, 408] on input "text" at bounding box center [853, 396] width 282 height 30
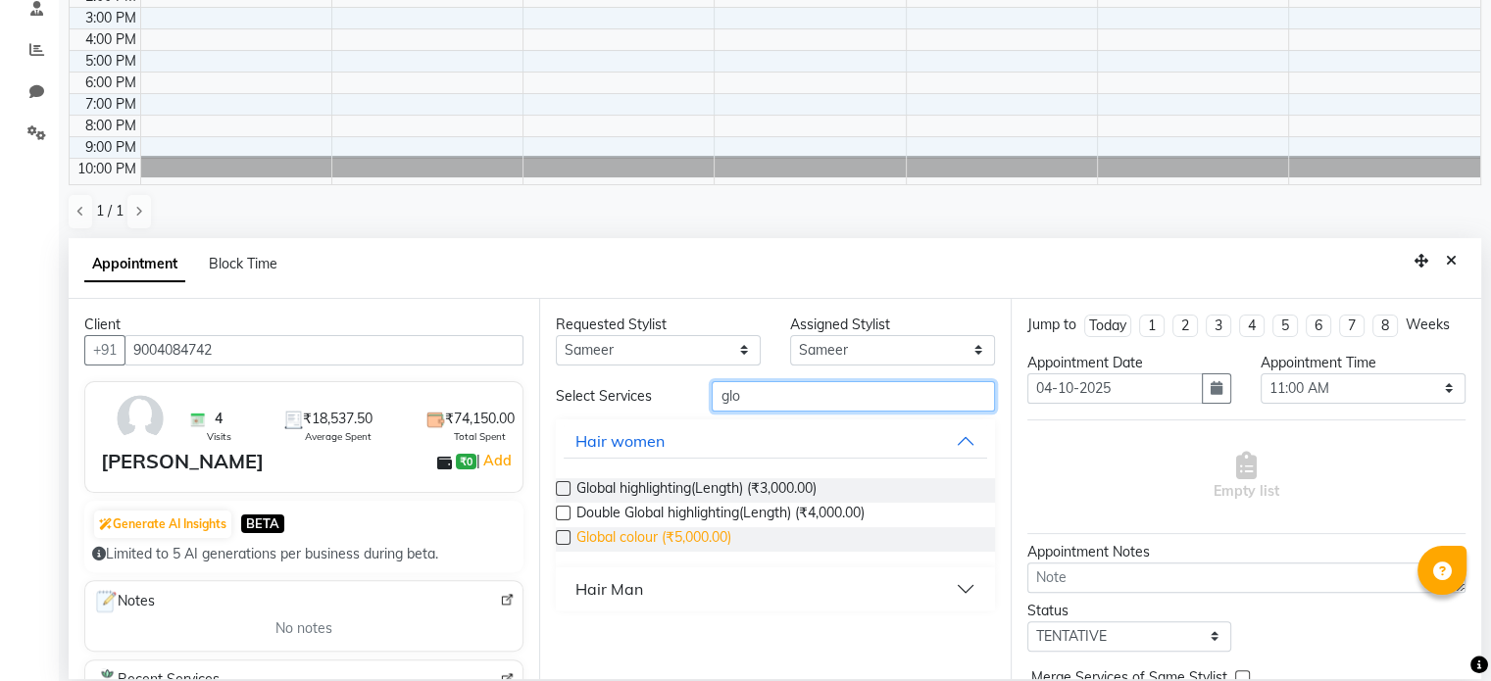
type input "glo"
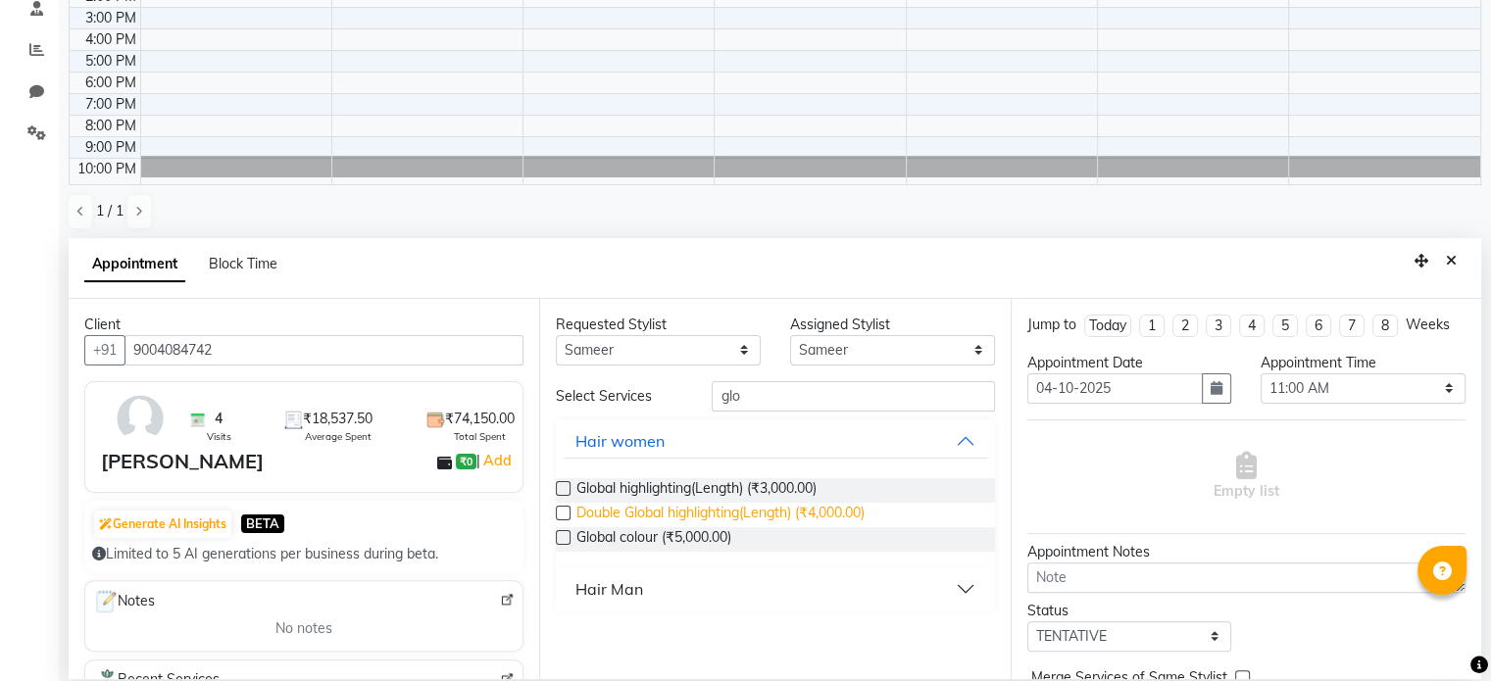
drag, startPoint x: 679, startPoint y: 536, endPoint x: 871, endPoint y: 506, distance: 194.5
click at [680, 536] on span "Global colour (₹5,000.00)" at bounding box center [653, 539] width 155 height 25
checkbox input "false"
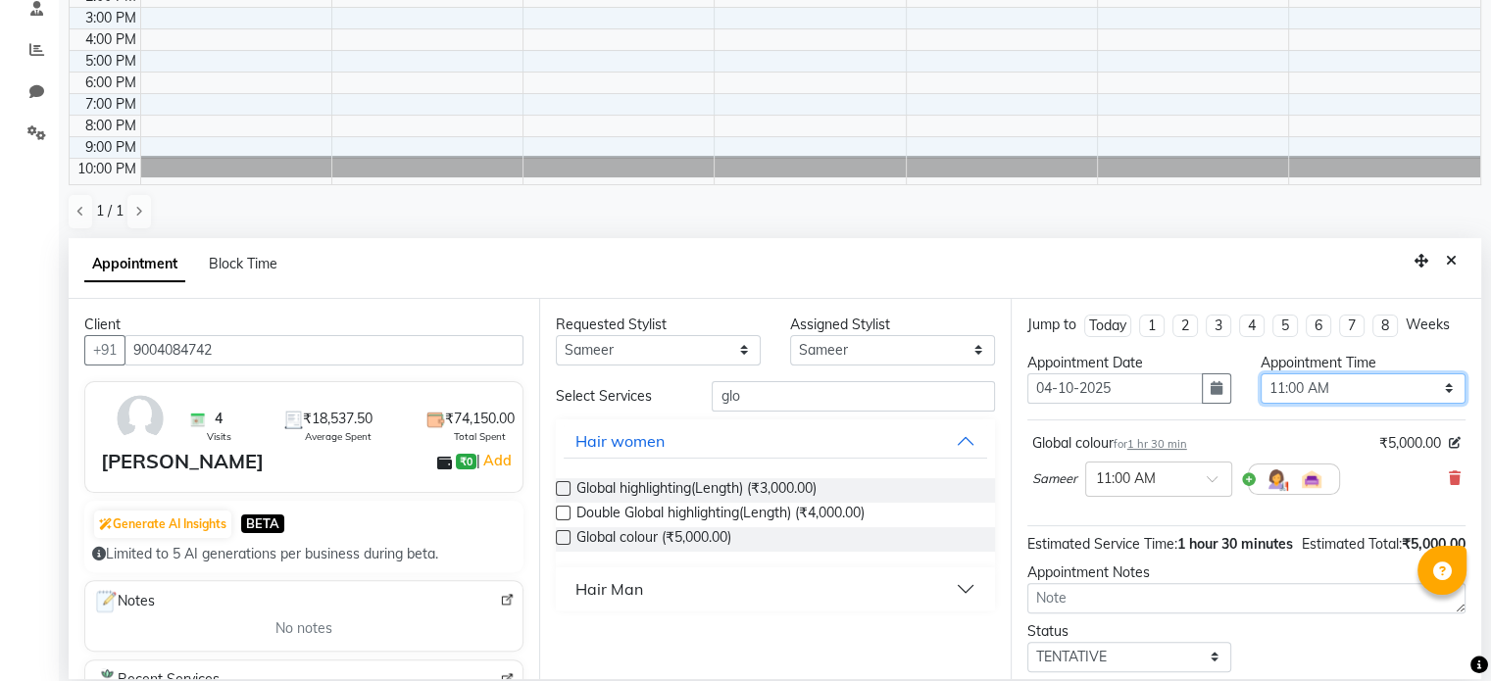
click at [1289, 383] on select "Select 11:00 AM 11:15 AM 11:30 AM 11:45 AM 12:00 PM 12:15 PM 12:30 PM 12:45 PM …" at bounding box center [1362, 388] width 205 height 30
select select "675"
click at [1260, 373] on select "Select 11:00 AM 11:15 AM 11:30 AM 11:45 AM 12:00 PM 12:15 PM 12:30 PM 12:45 PM …" at bounding box center [1362, 388] width 205 height 30
click at [1061, 670] on select "Select TENTATIVE CONFIRM UPCOMING" at bounding box center [1129, 657] width 205 height 30
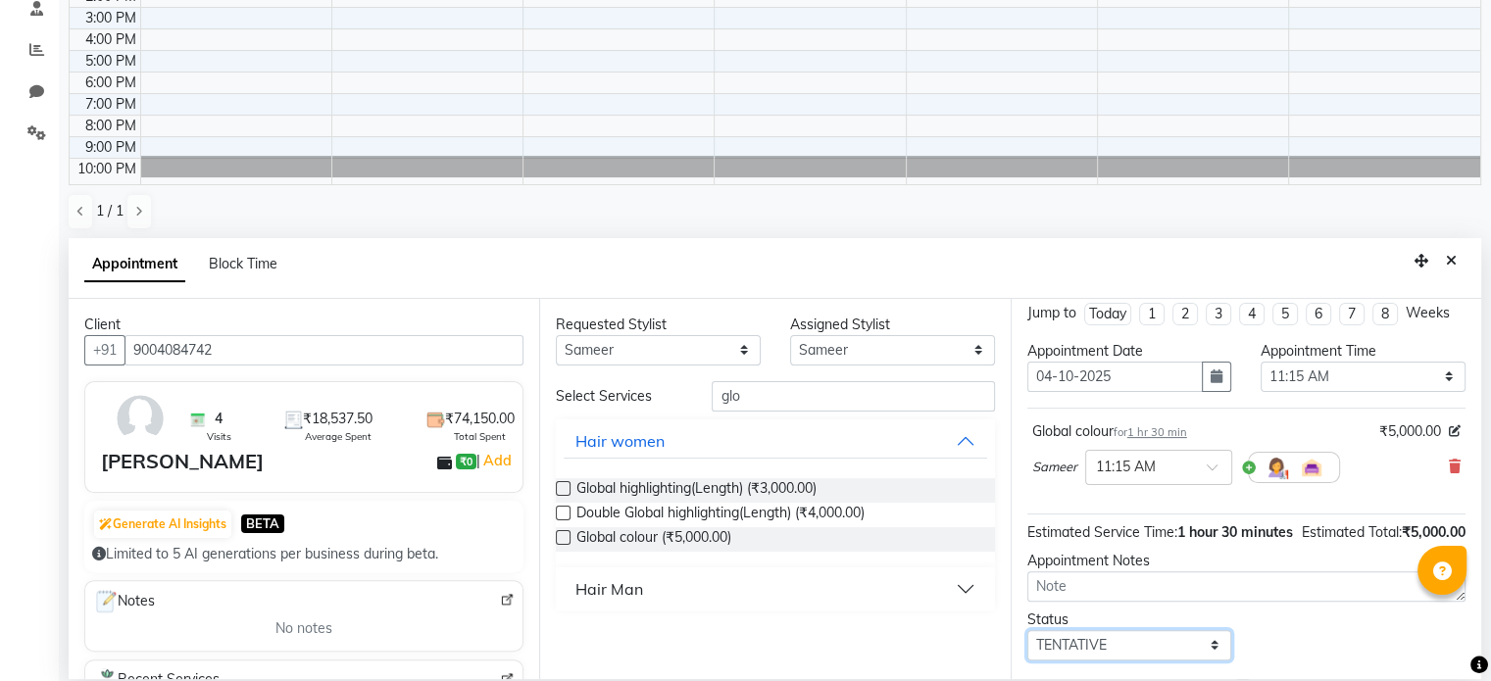
select select "confirm booking"
click at [1027, 646] on select "Select TENTATIVE CONFIRM UPCOMING" at bounding box center [1129, 645] width 205 height 30
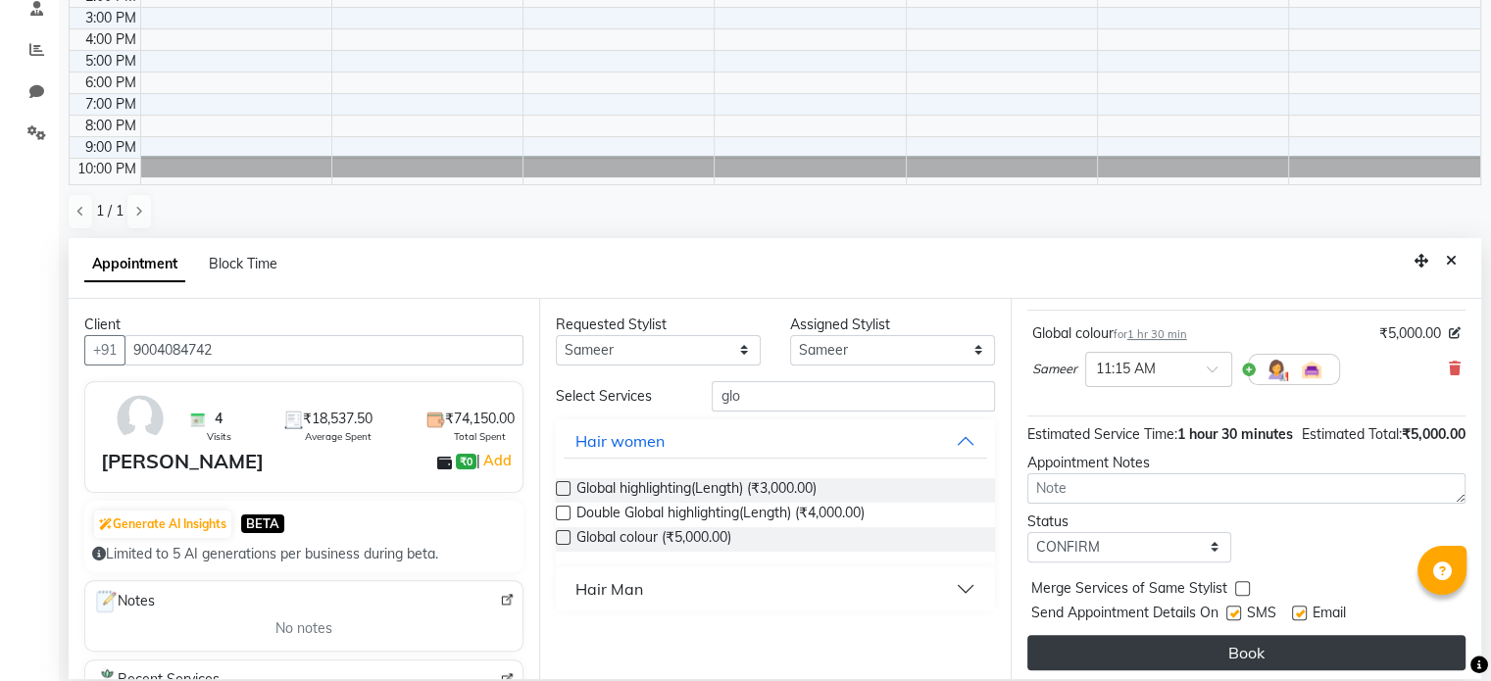
click at [1251, 656] on button "Book" at bounding box center [1246, 652] width 438 height 35
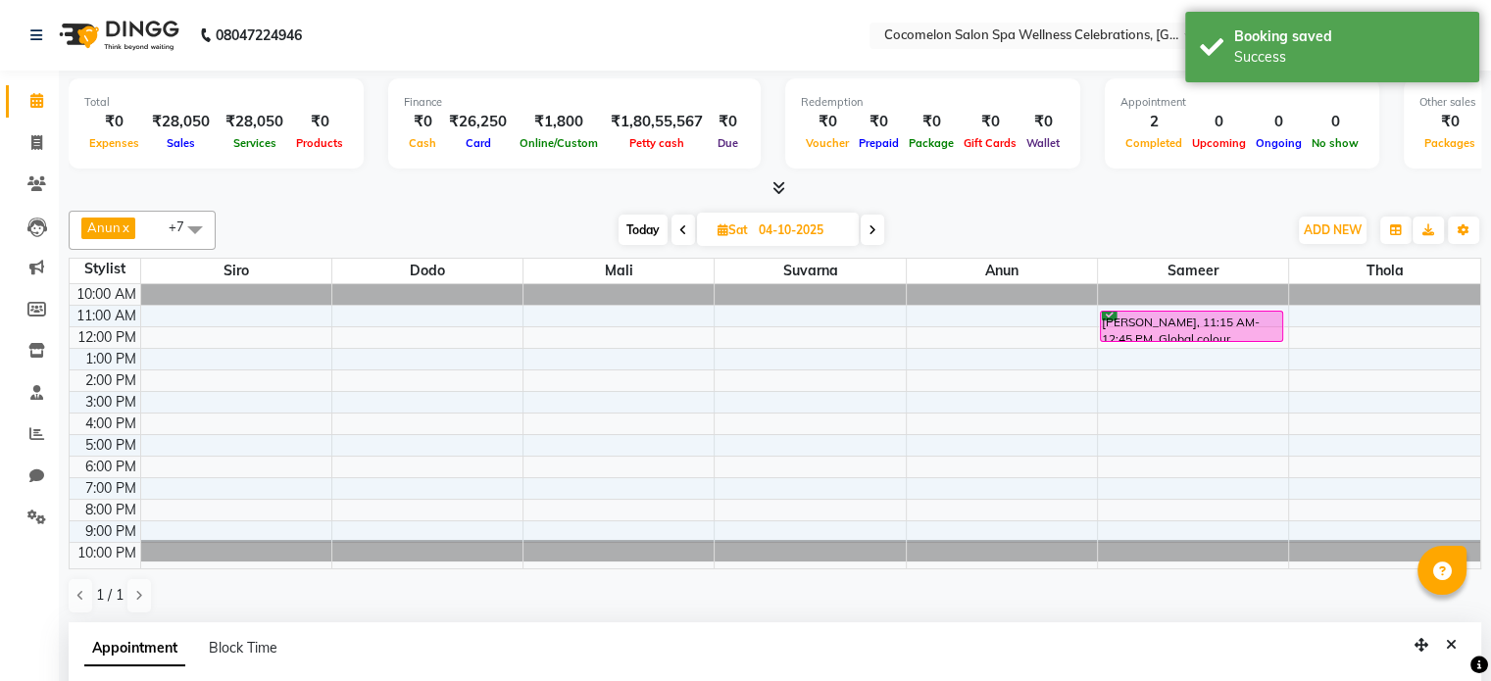
scroll to position [196, 0]
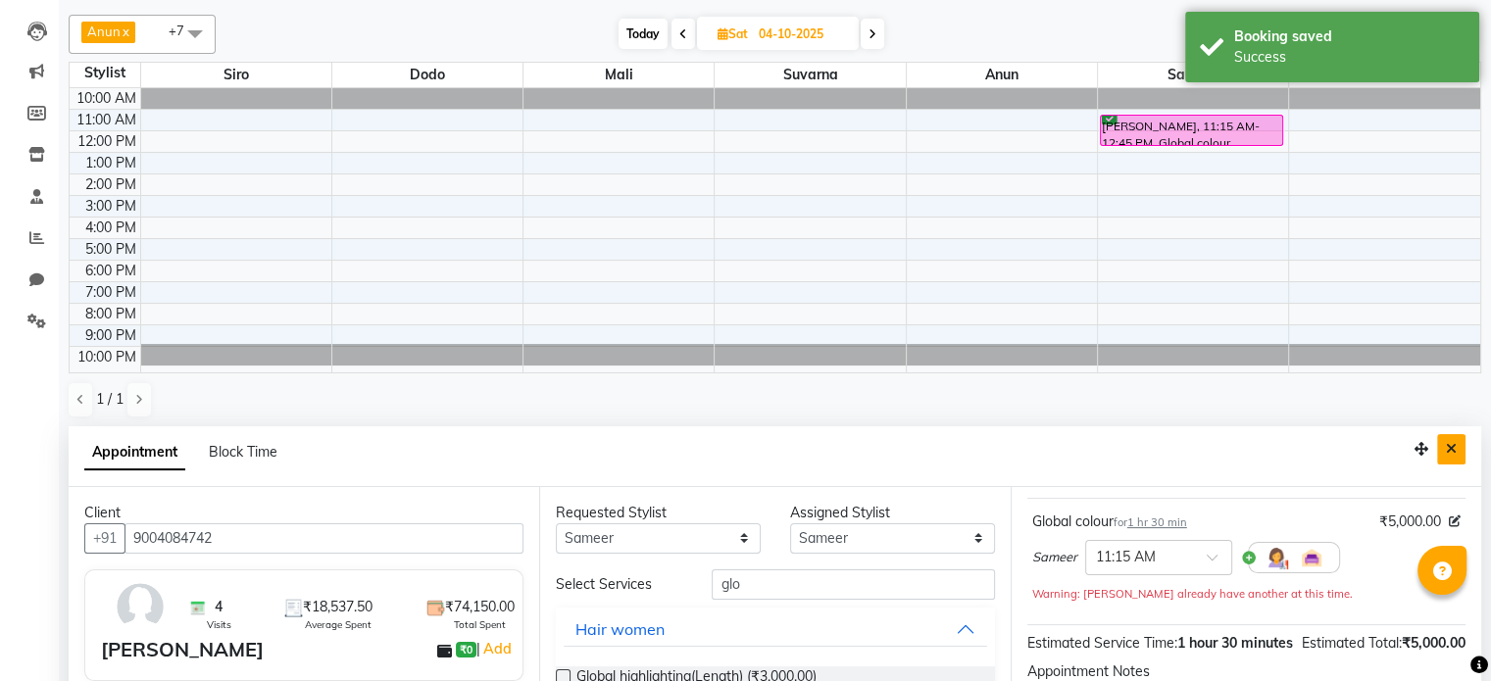
click at [1442, 445] on button "Close" at bounding box center [1451, 449] width 28 height 30
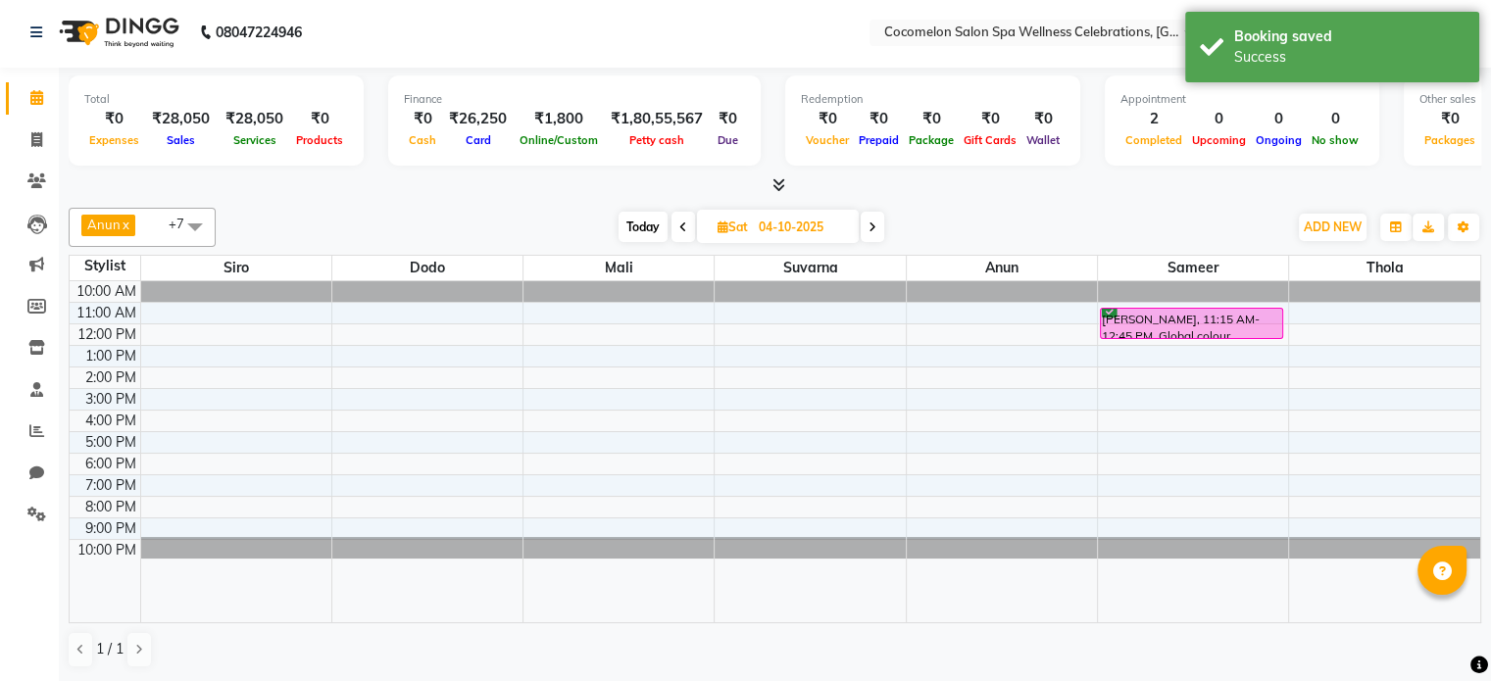
scroll to position [0, 0]
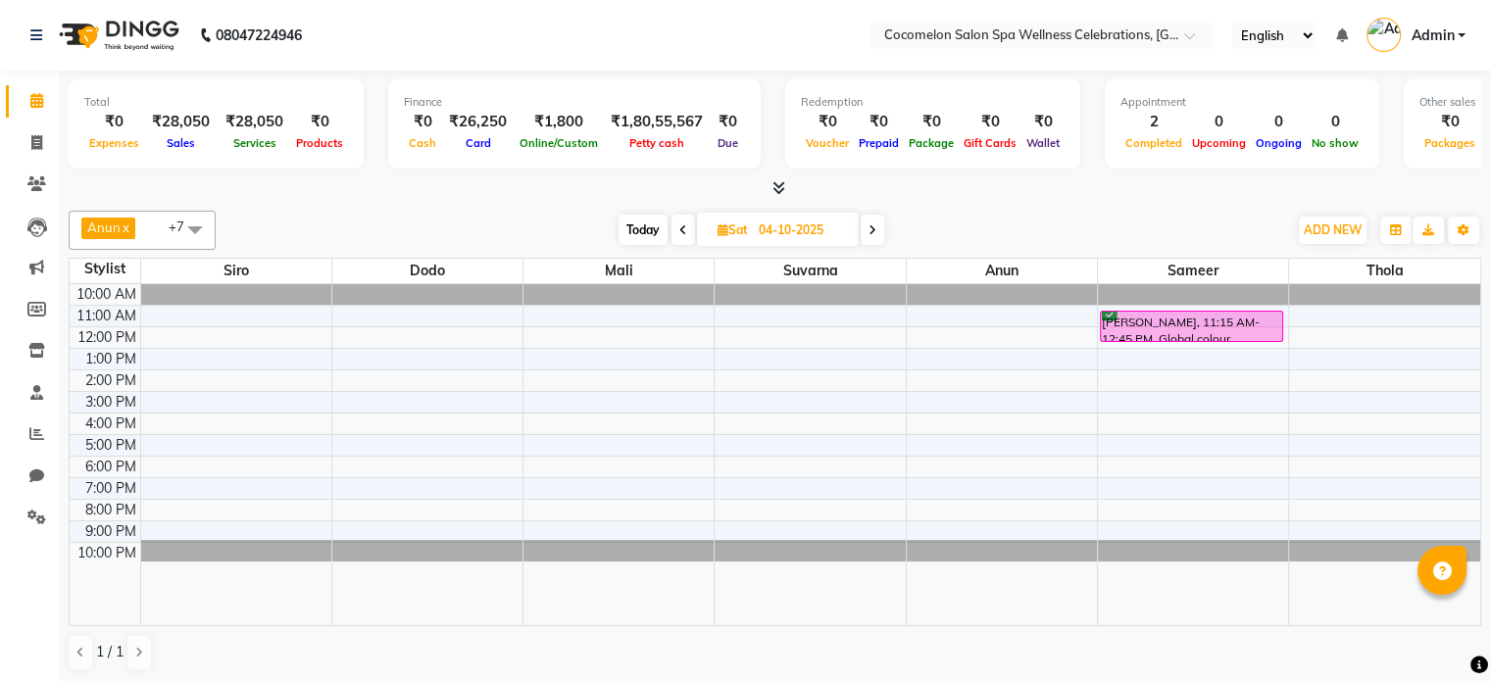
click at [870, 229] on icon at bounding box center [872, 230] width 8 height 12
type input "05-10-2025"
click at [198, 232] on span at bounding box center [194, 229] width 39 height 37
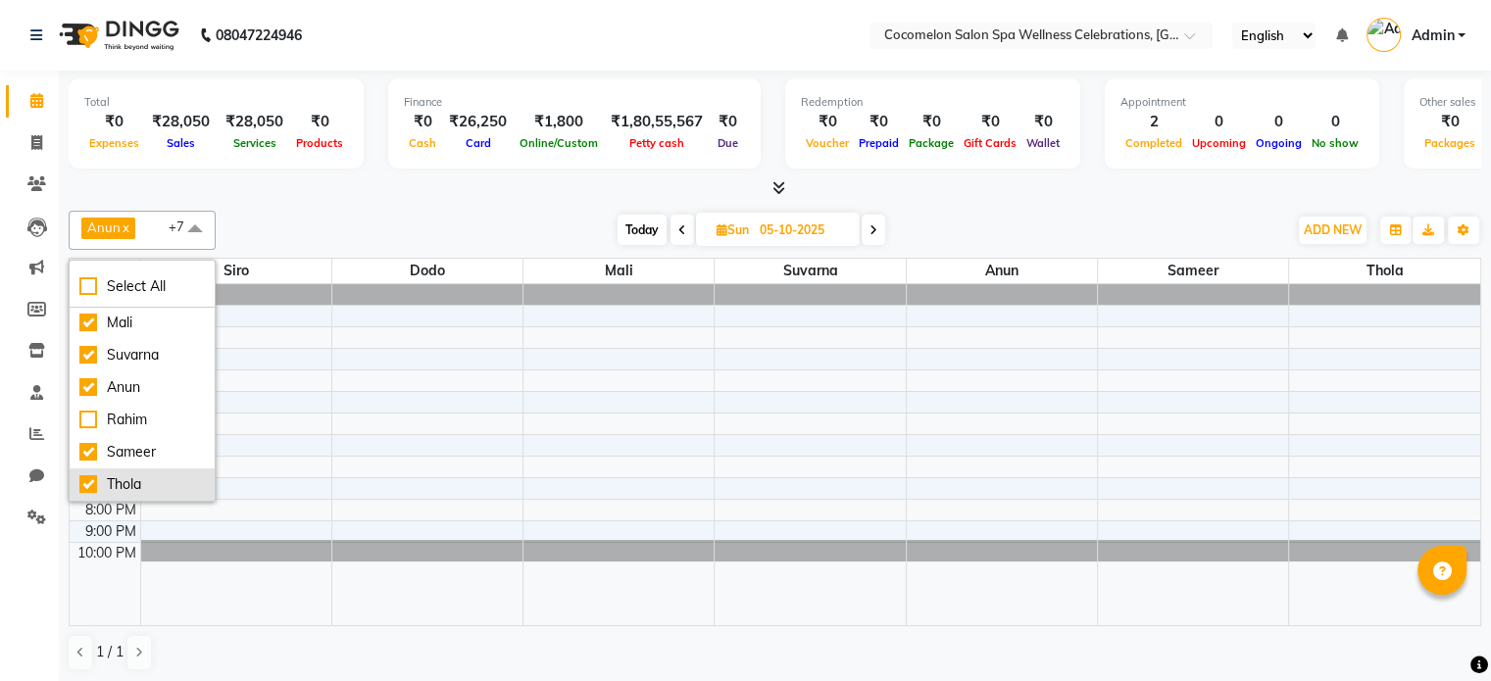
click at [138, 480] on div "Thola" at bounding box center [141, 484] width 125 height 21
checkbox input "false"
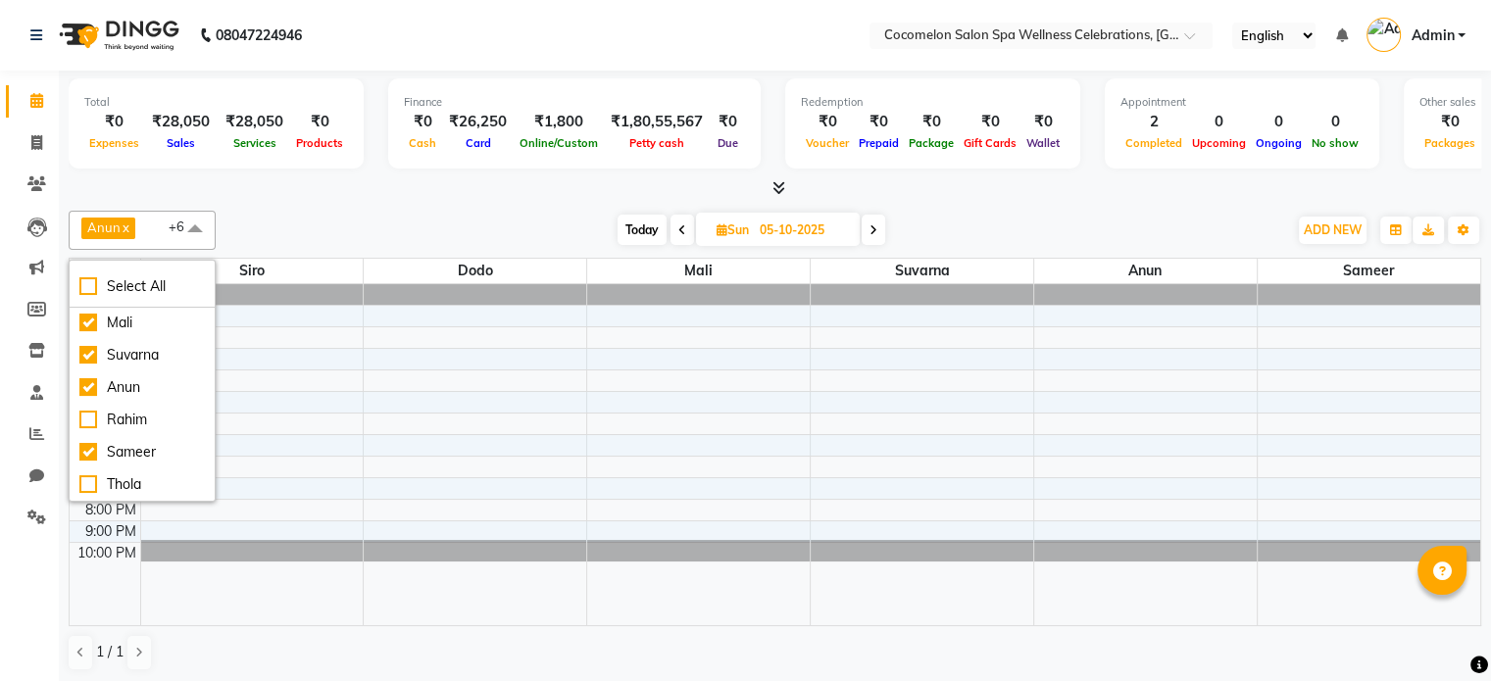
click at [1042, 211] on div "Anun x [PERSON_NAME] x Dodo x [PERSON_NAME] x Mali x Siro x +6 Select All [PERS…" at bounding box center [775, 230] width 1412 height 39
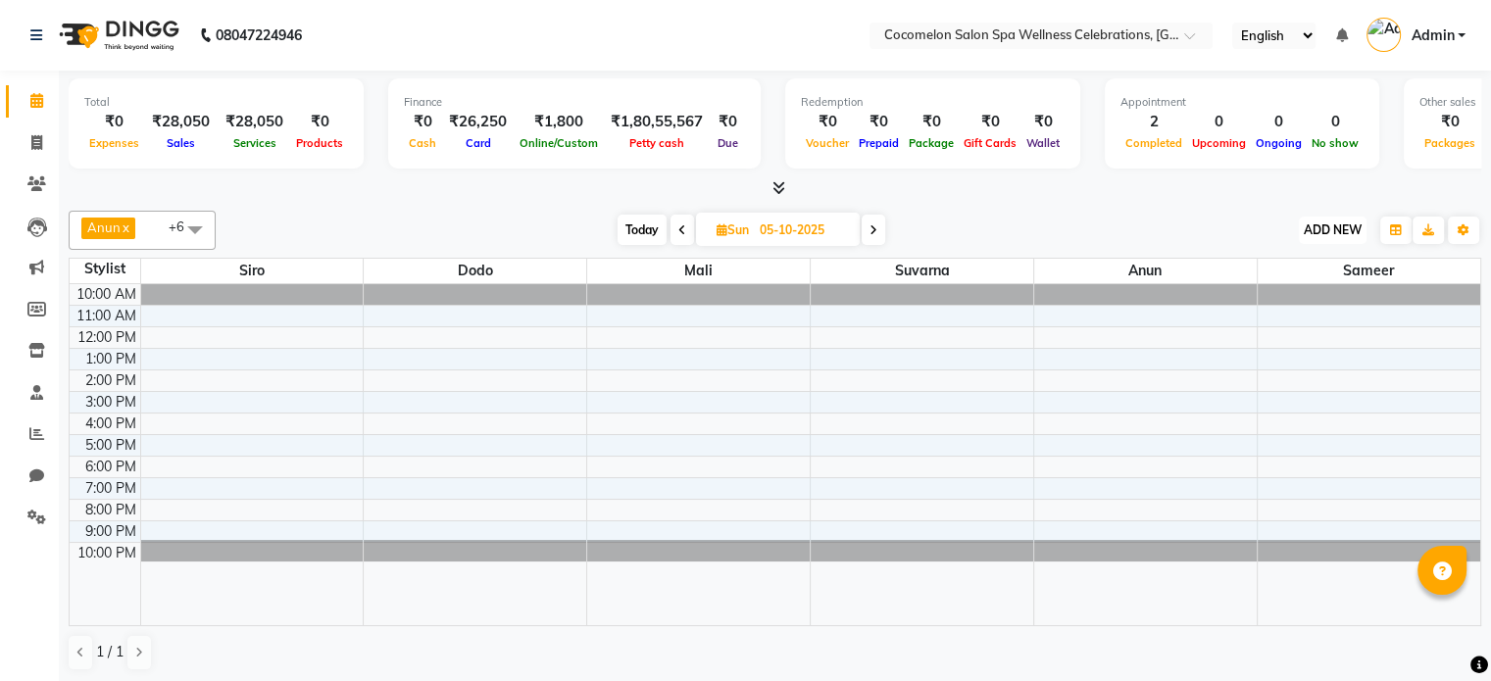
click at [1308, 217] on button "ADD NEW Toggle Dropdown" at bounding box center [1333, 230] width 68 height 27
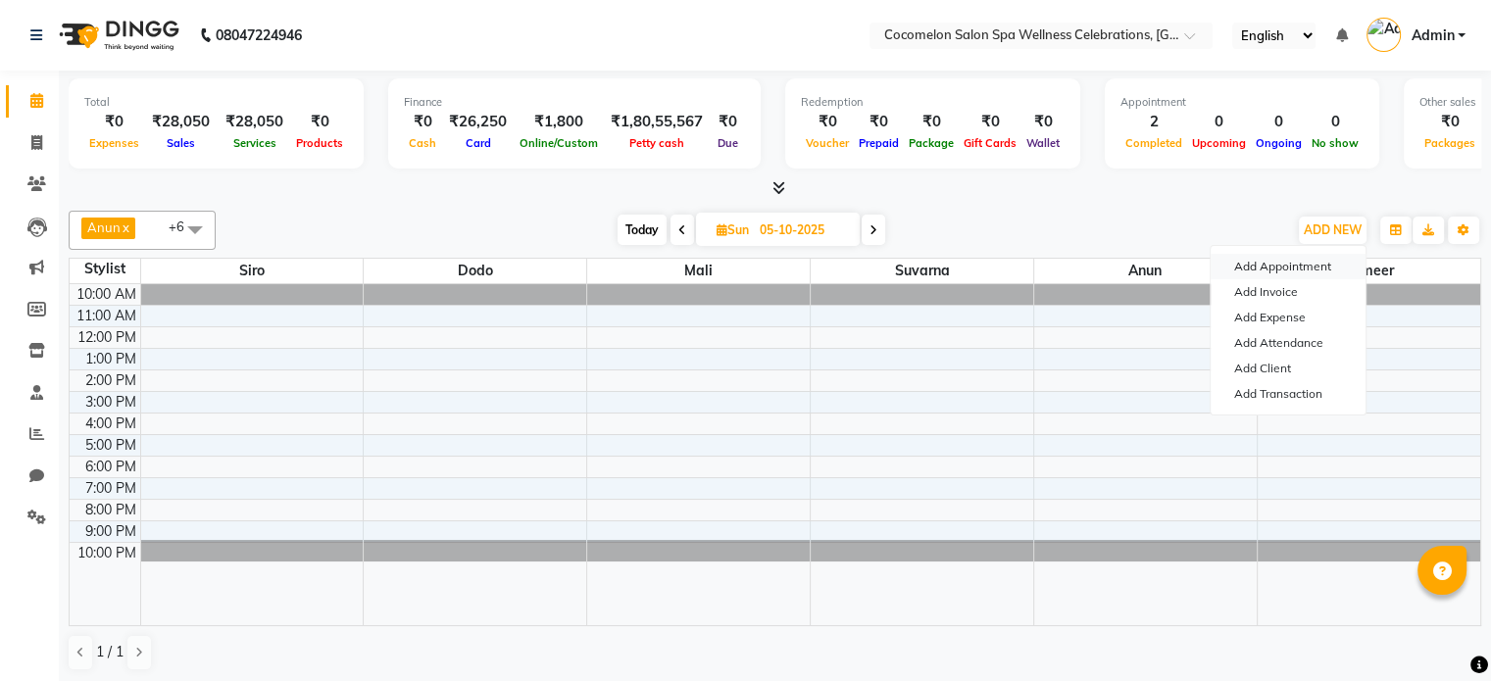
click at [1291, 259] on button "Add Appointment" at bounding box center [1287, 266] width 155 height 25
select select "tentative"
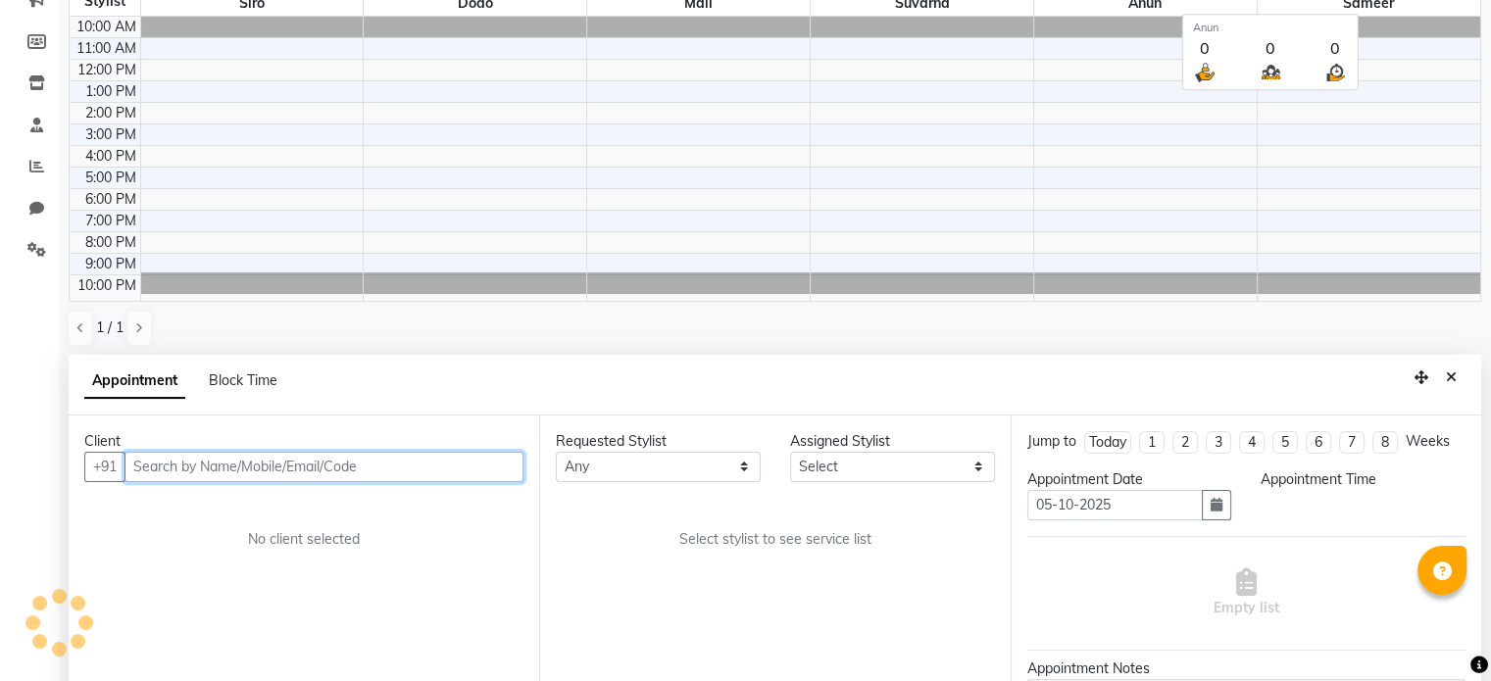
select select "660"
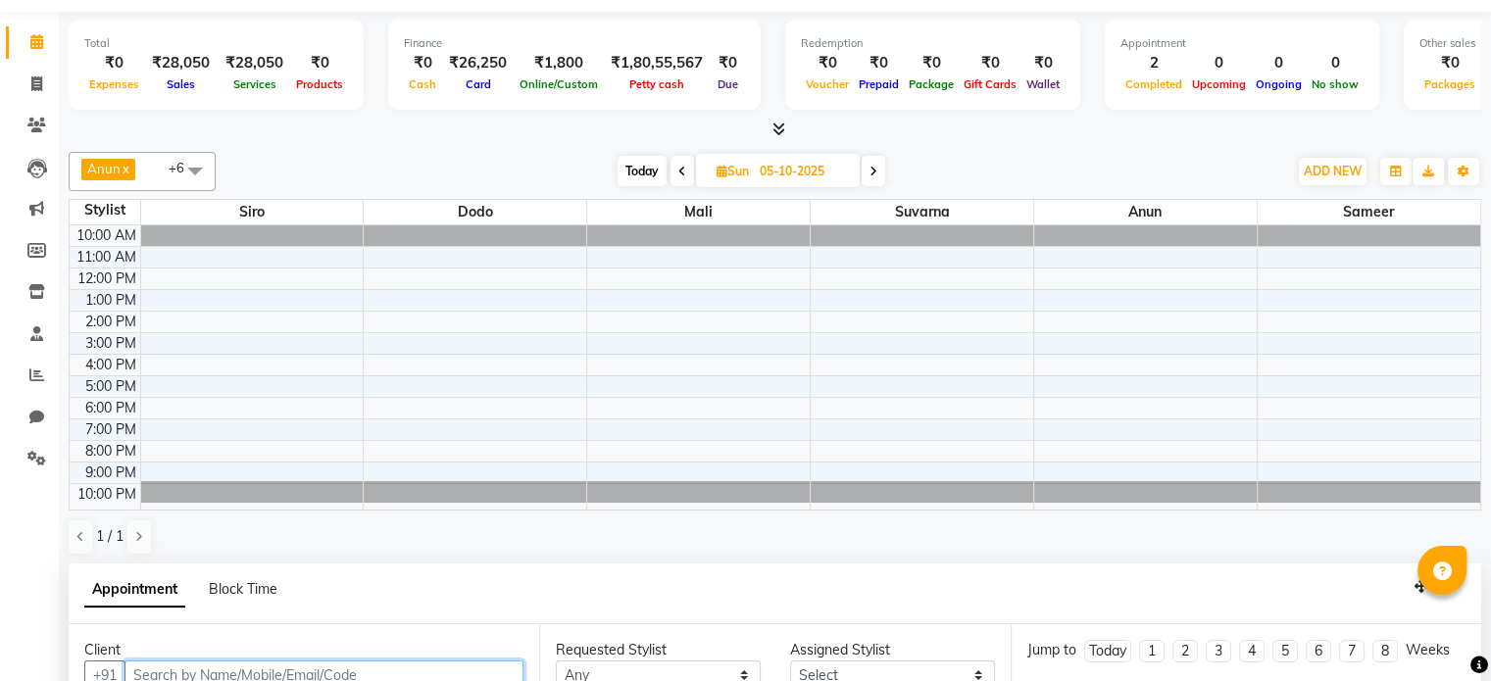
scroll to position [384, 0]
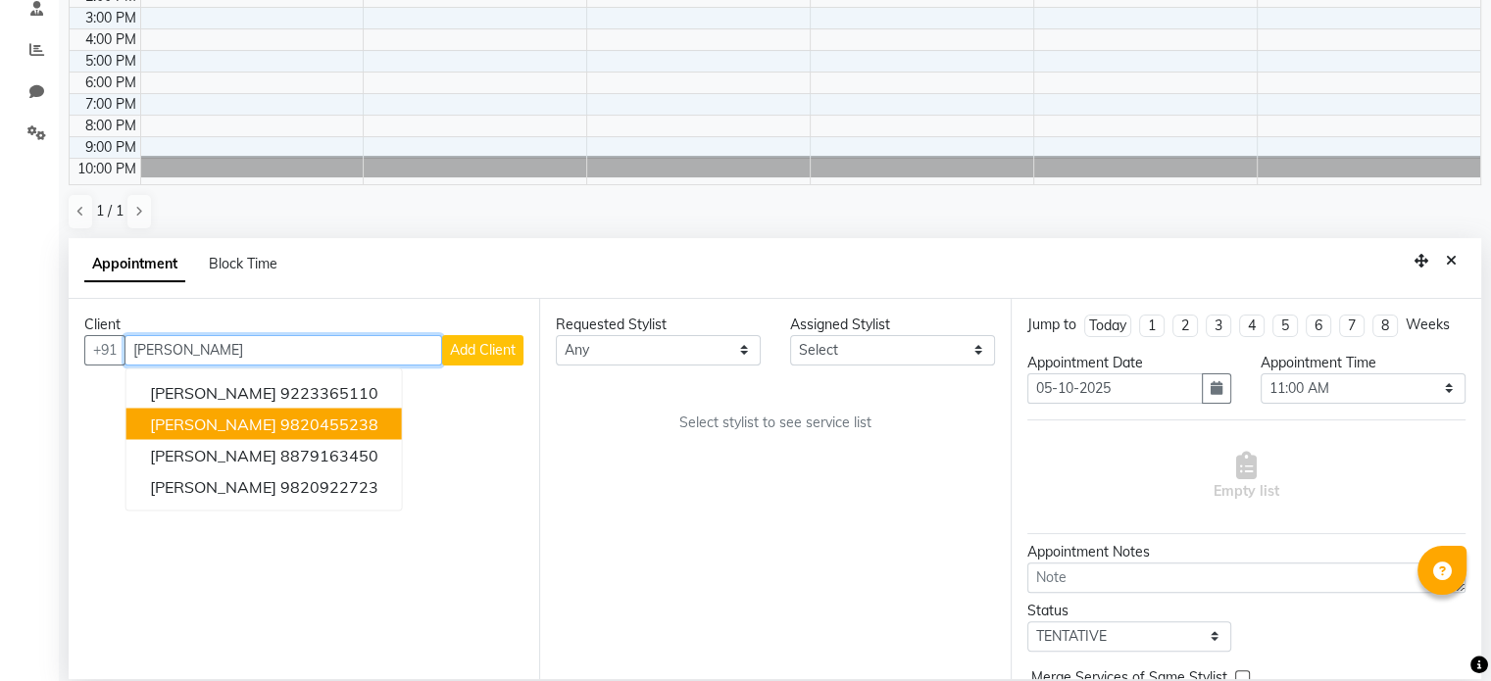
click at [314, 421] on ngb-highlight "9820455238" at bounding box center [329, 424] width 98 height 20
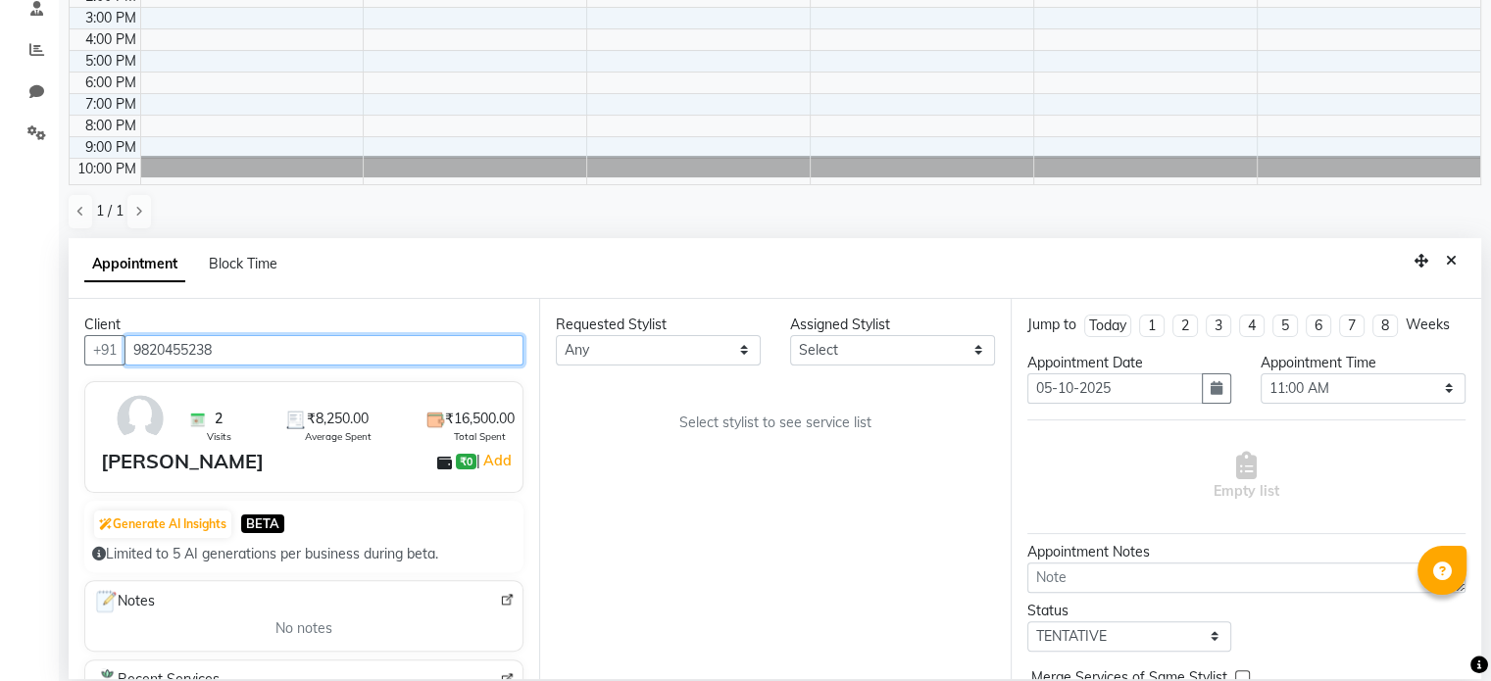
type input "9820455238"
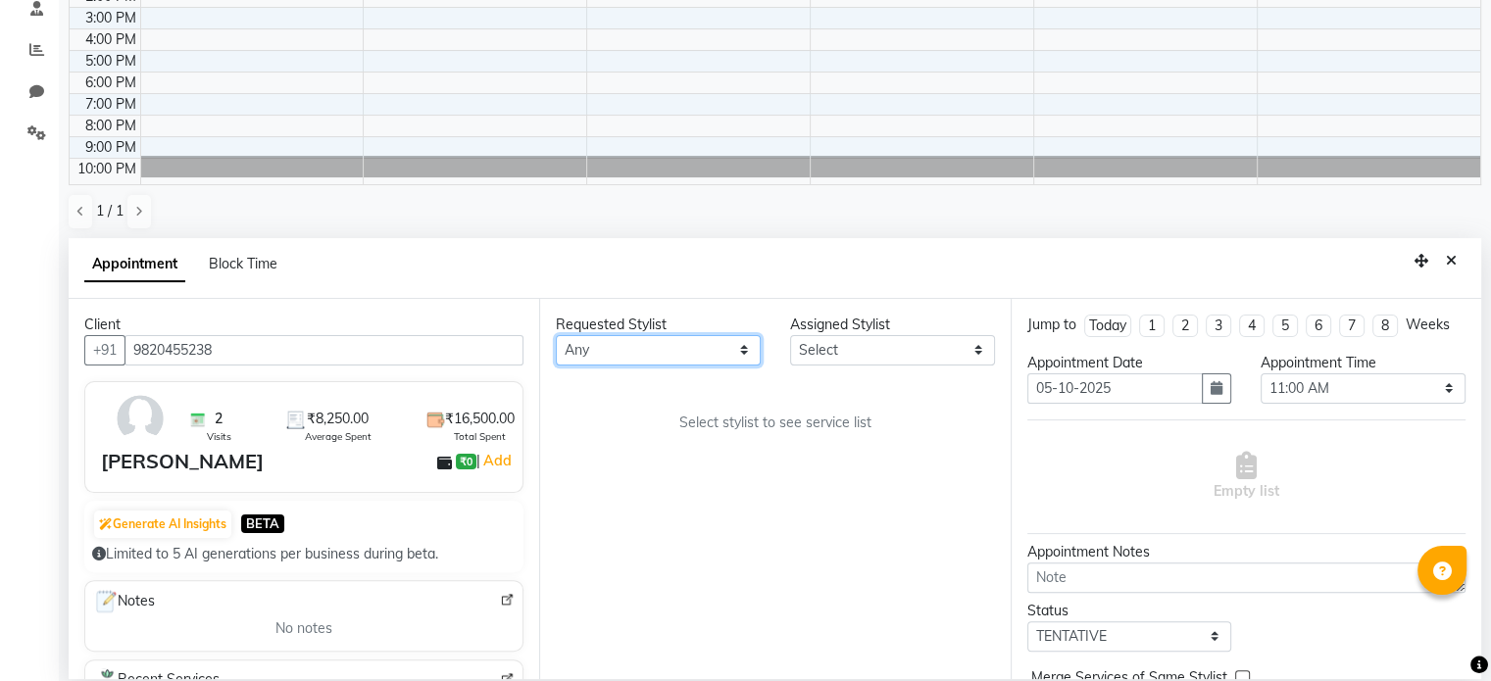
click at [597, 355] on select "Any [PERSON_NAME] Dodo Mali [PERSON_NAME] Siro [PERSON_NAME]" at bounding box center [658, 350] width 205 height 30
select select "59045"
click at [556, 335] on select "Any [PERSON_NAME] Dodo Mali [PERSON_NAME] Siro [PERSON_NAME]" at bounding box center [658, 350] width 205 height 30
select select "59045"
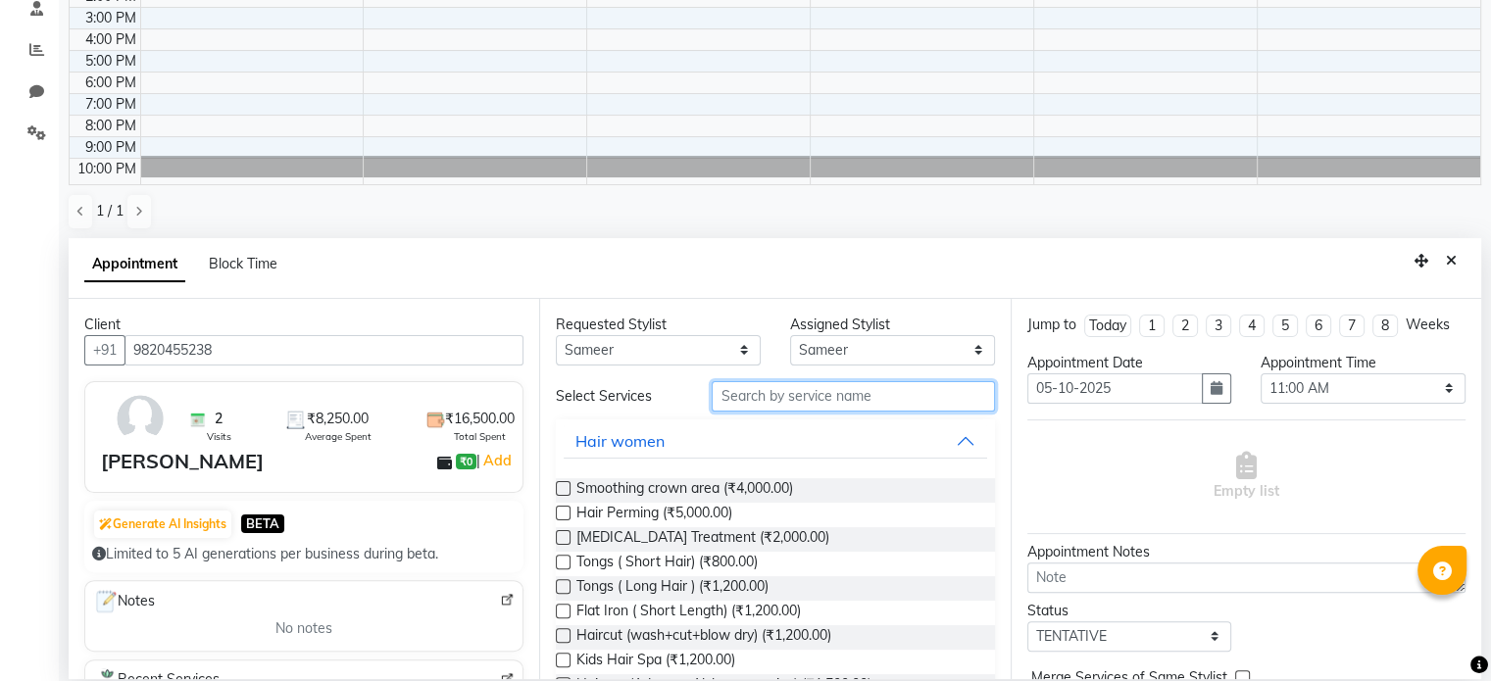
click at [728, 398] on input "text" at bounding box center [853, 396] width 282 height 30
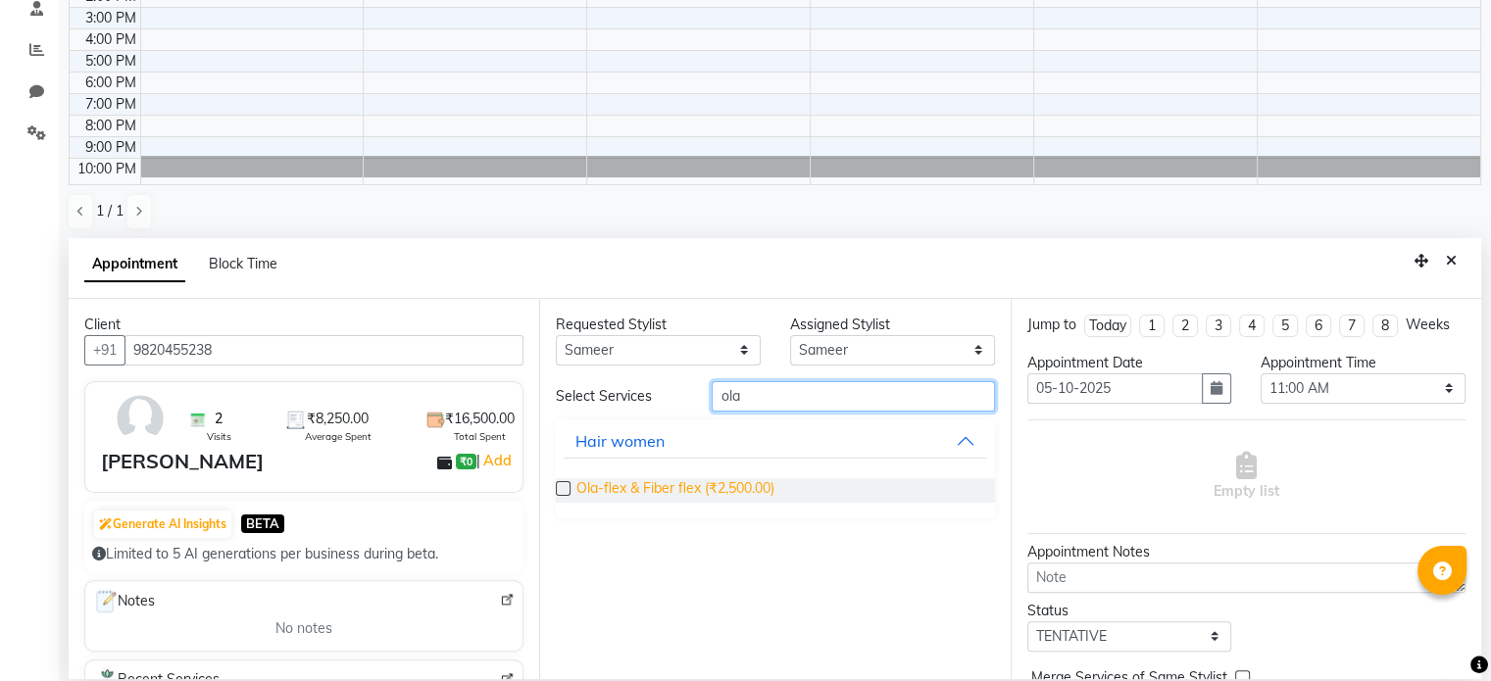
type input "ola"
click at [682, 485] on span "Ola-flex & Fiber flex (₹2,500.00)" at bounding box center [675, 490] width 198 height 25
checkbox input "false"
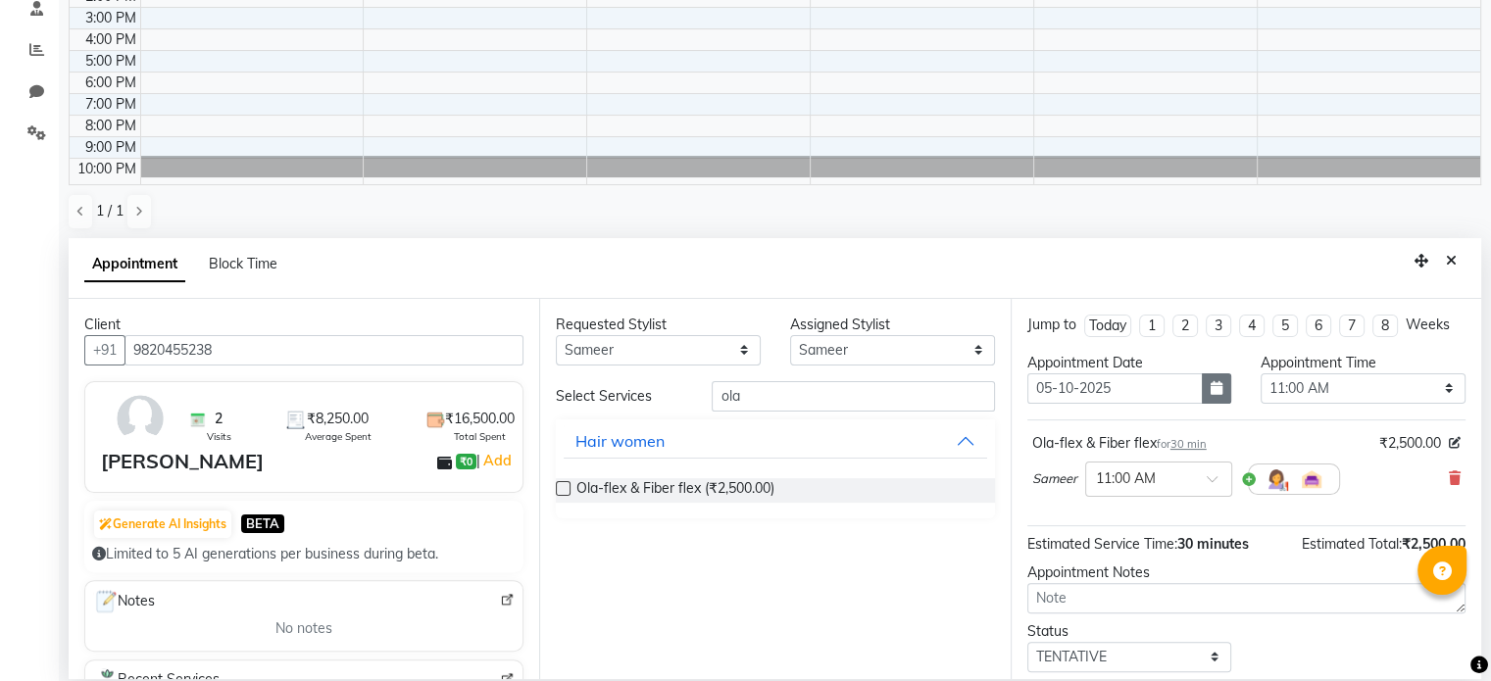
click at [1210, 381] on icon "button" at bounding box center [1216, 388] width 12 height 14
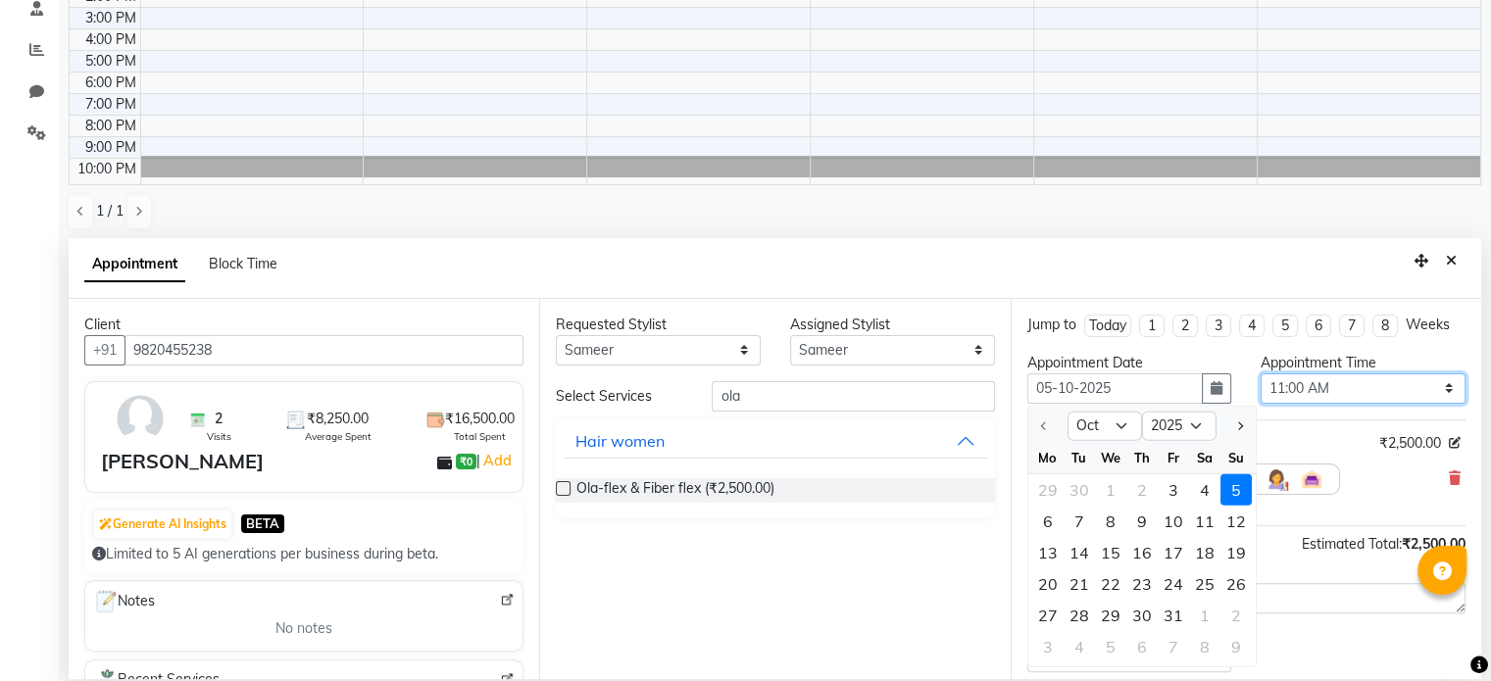
click at [1344, 379] on select "Select 11:00 AM 11:15 AM 11:30 AM 11:45 AM 12:00 PM 12:15 PM 12:30 PM 12:45 PM …" at bounding box center [1362, 388] width 205 height 30
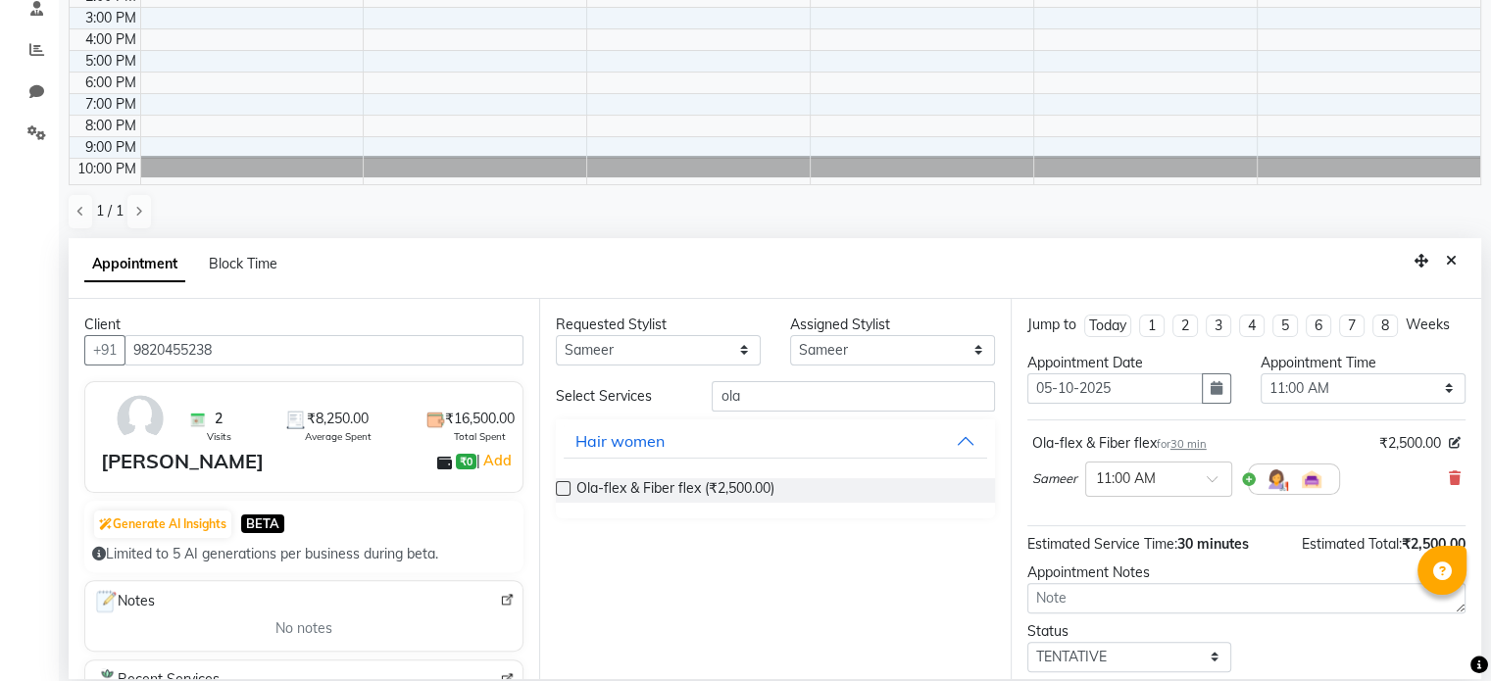
drag, startPoint x: 1313, startPoint y: 358, endPoint x: 1313, endPoint y: 371, distance: 13.7
click at [1313, 358] on div "Appointment Time" at bounding box center [1362, 363] width 205 height 21
click at [1311, 375] on select "Select 11:00 AM 11:15 AM 11:30 AM 11:45 AM 12:00 PM 12:15 PM 12:30 PM 12:45 PM …" at bounding box center [1362, 388] width 205 height 30
select select "960"
click at [1260, 373] on select "Select 11:00 AM 11:15 AM 11:30 AM 11:45 AM 12:00 PM 12:15 PM 12:30 PM 12:45 PM …" at bounding box center [1362, 388] width 205 height 30
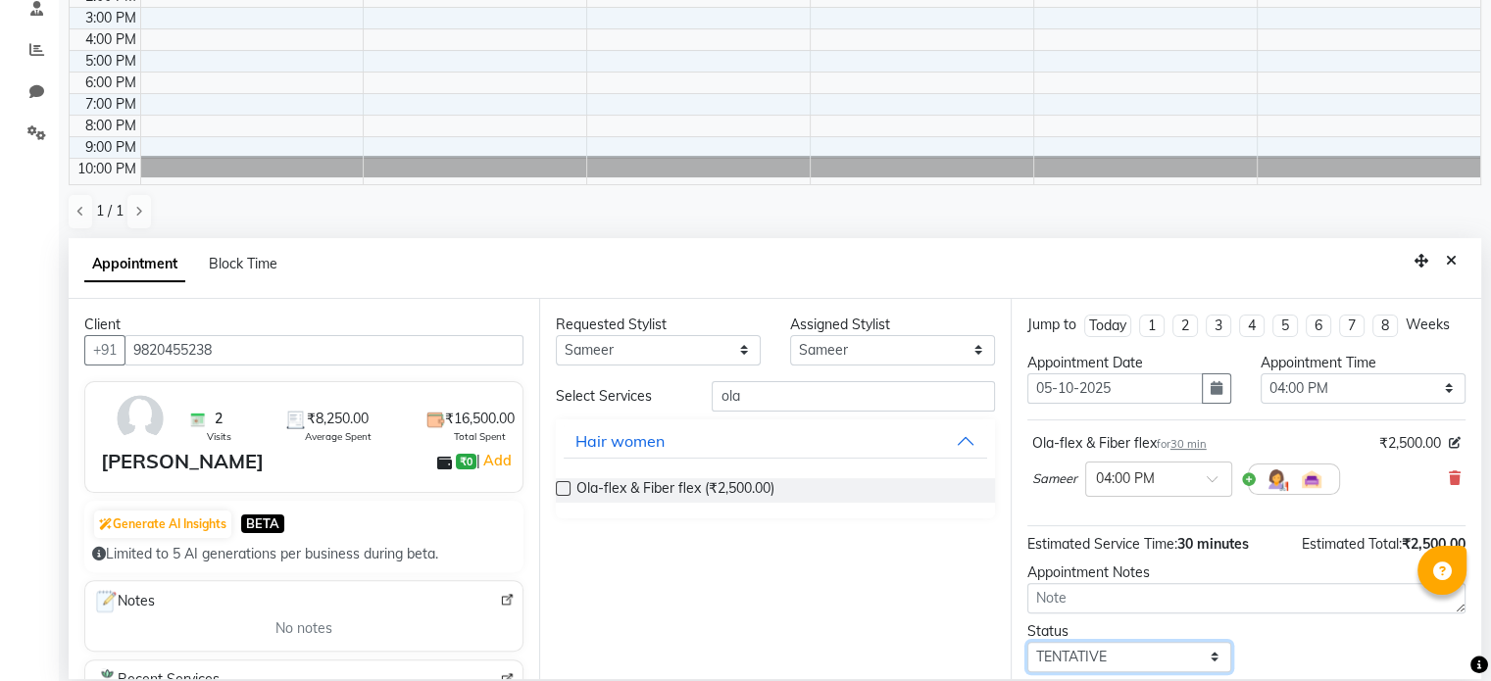
click at [1126, 657] on select "Select TENTATIVE CONFIRM UPCOMING" at bounding box center [1129, 657] width 205 height 30
select select "confirm booking"
click at [1027, 642] on select "Select TENTATIVE CONFIRM UPCOMING" at bounding box center [1129, 657] width 205 height 30
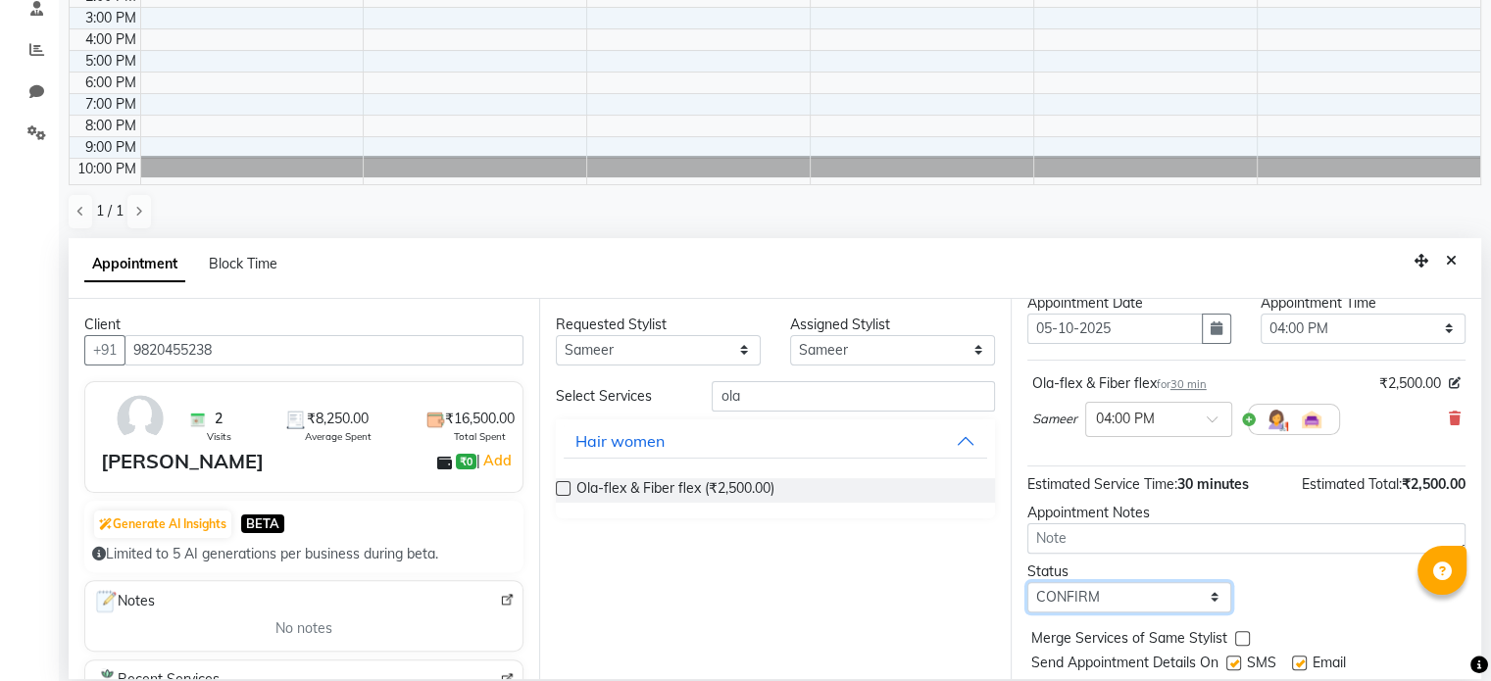
scroll to position [115, 0]
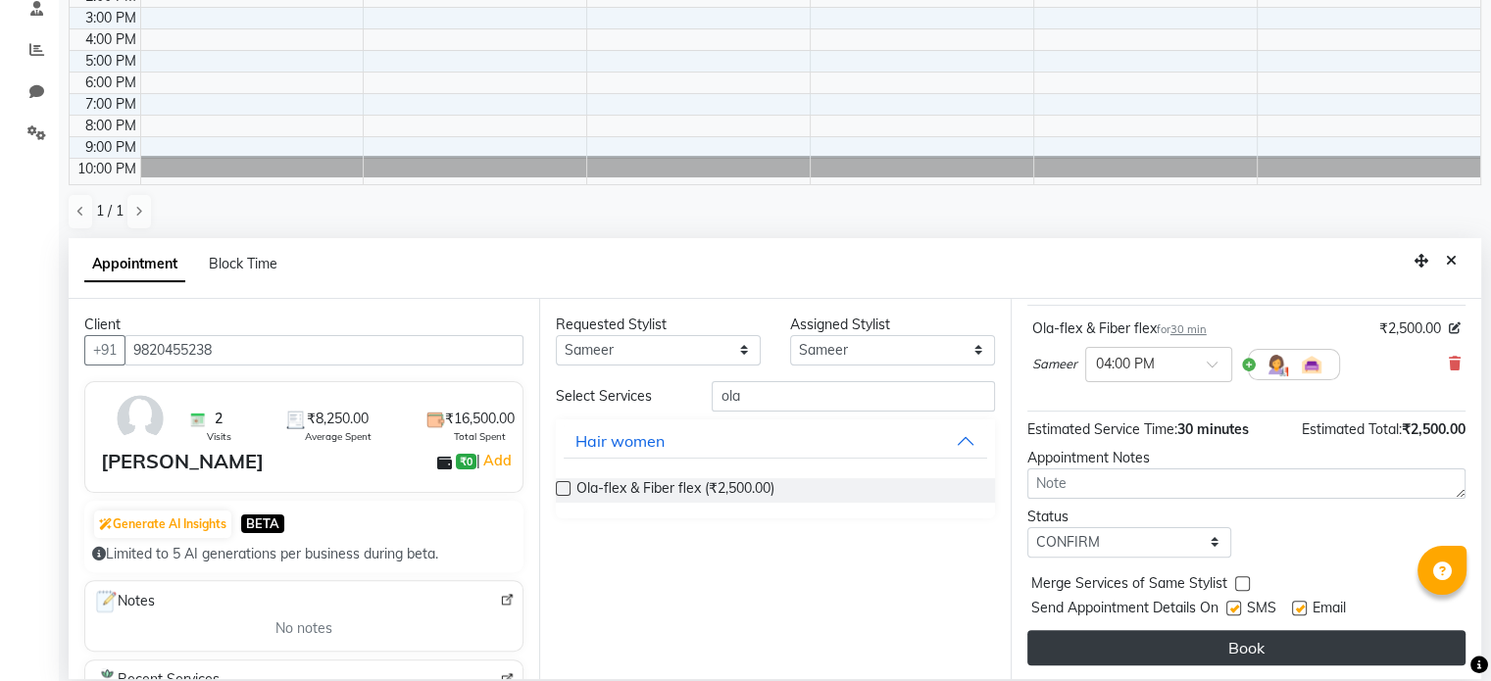
click at [1319, 645] on button "Book" at bounding box center [1246, 647] width 438 height 35
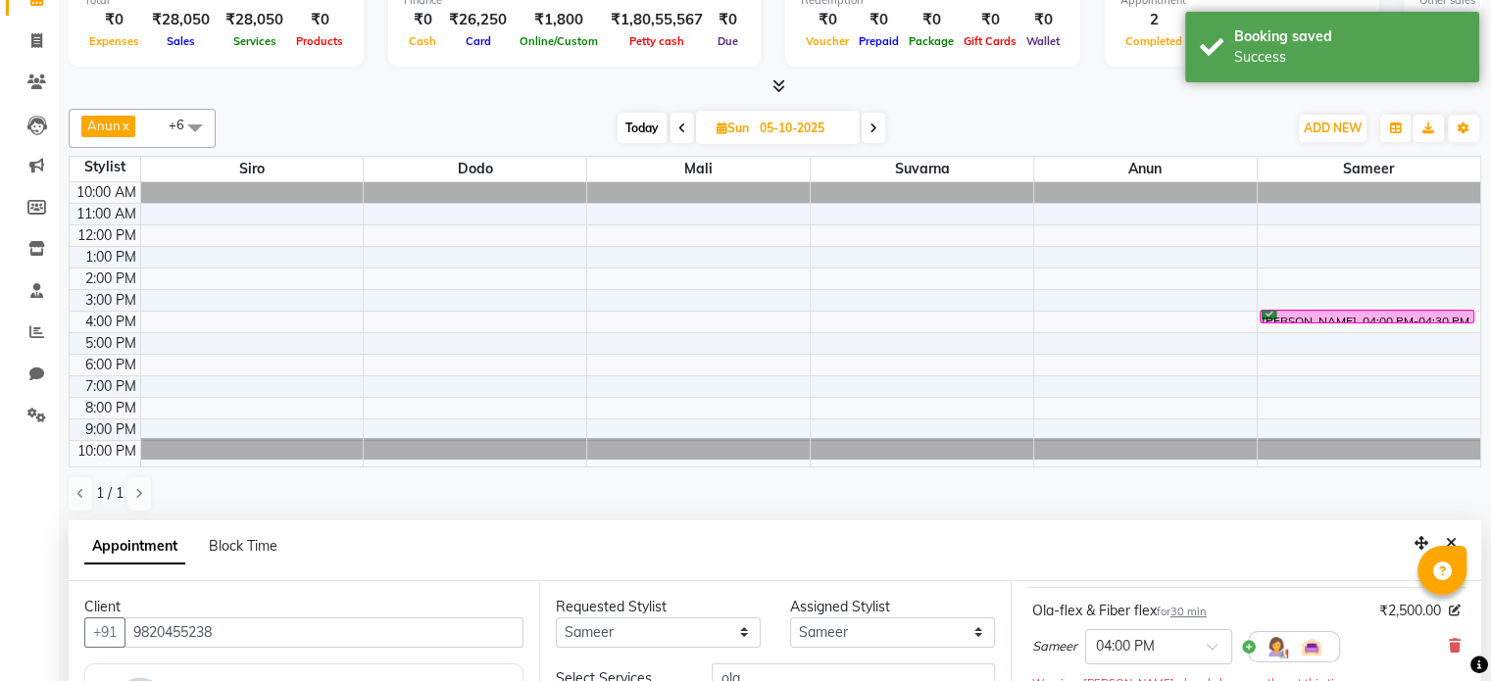
scroll to position [196, 0]
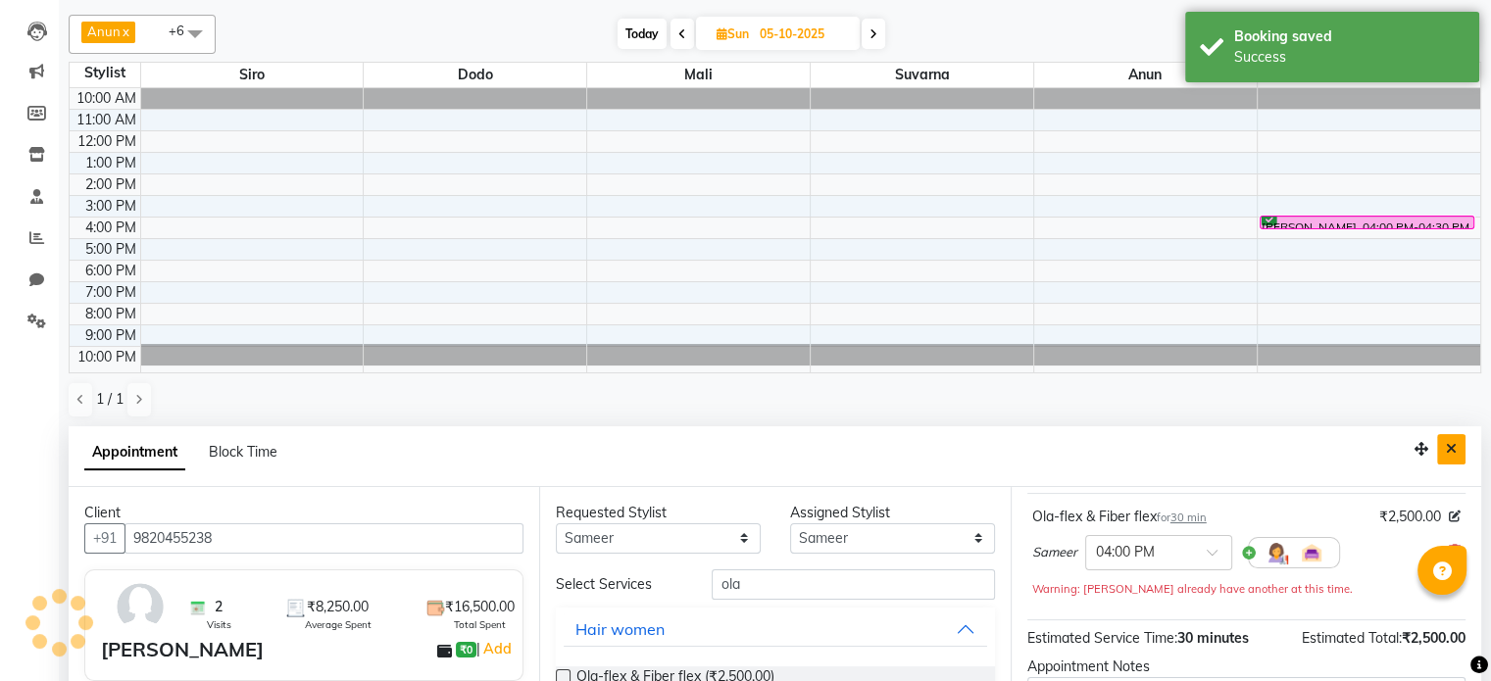
click at [1455, 445] on icon "Close" at bounding box center [1451, 449] width 11 height 14
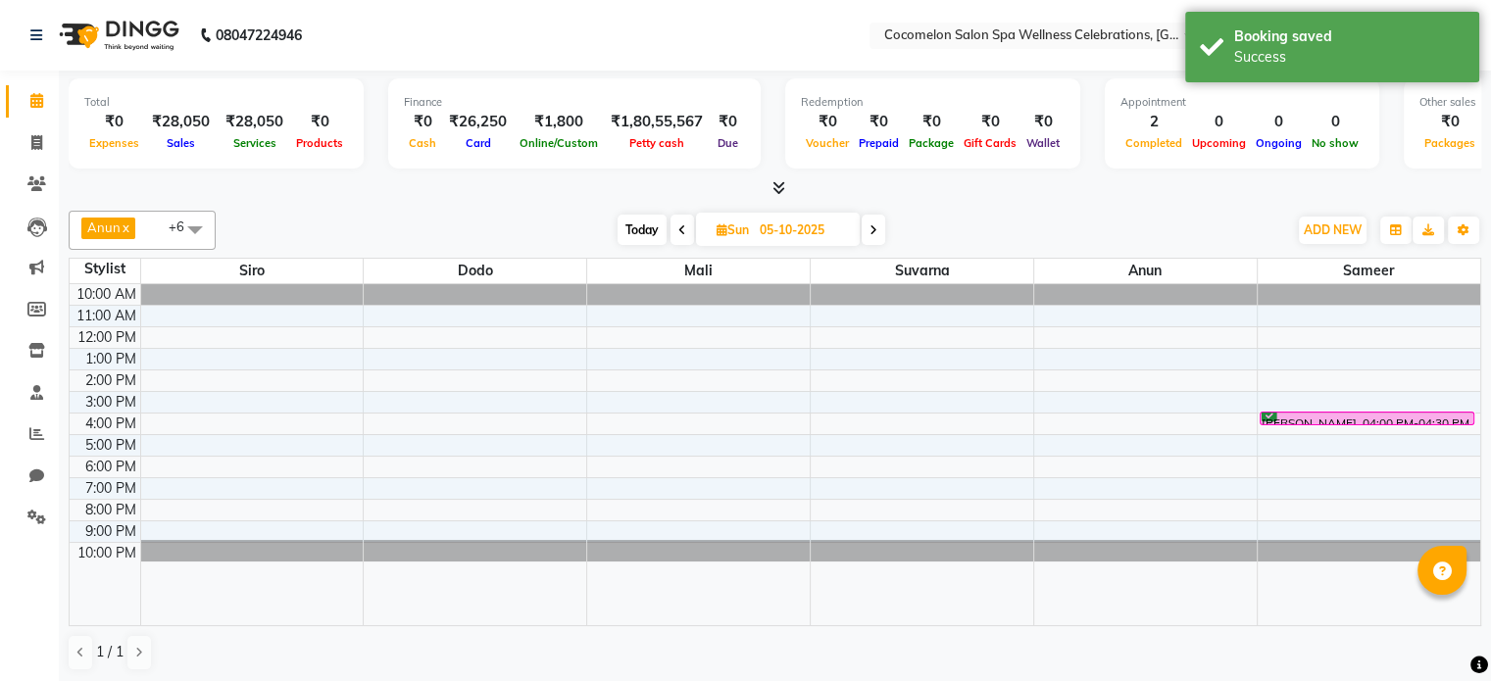
click at [1287, 222] on div "ADD NEW Toggle Dropdown Add Appointment Add Invoice Add Expense Add Attendance …" at bounding box center [1384, 230] width 194 height 31
click at [1312, 229] on span "ADD NEW" at bounding box center [1332, 229] width 58 height 15
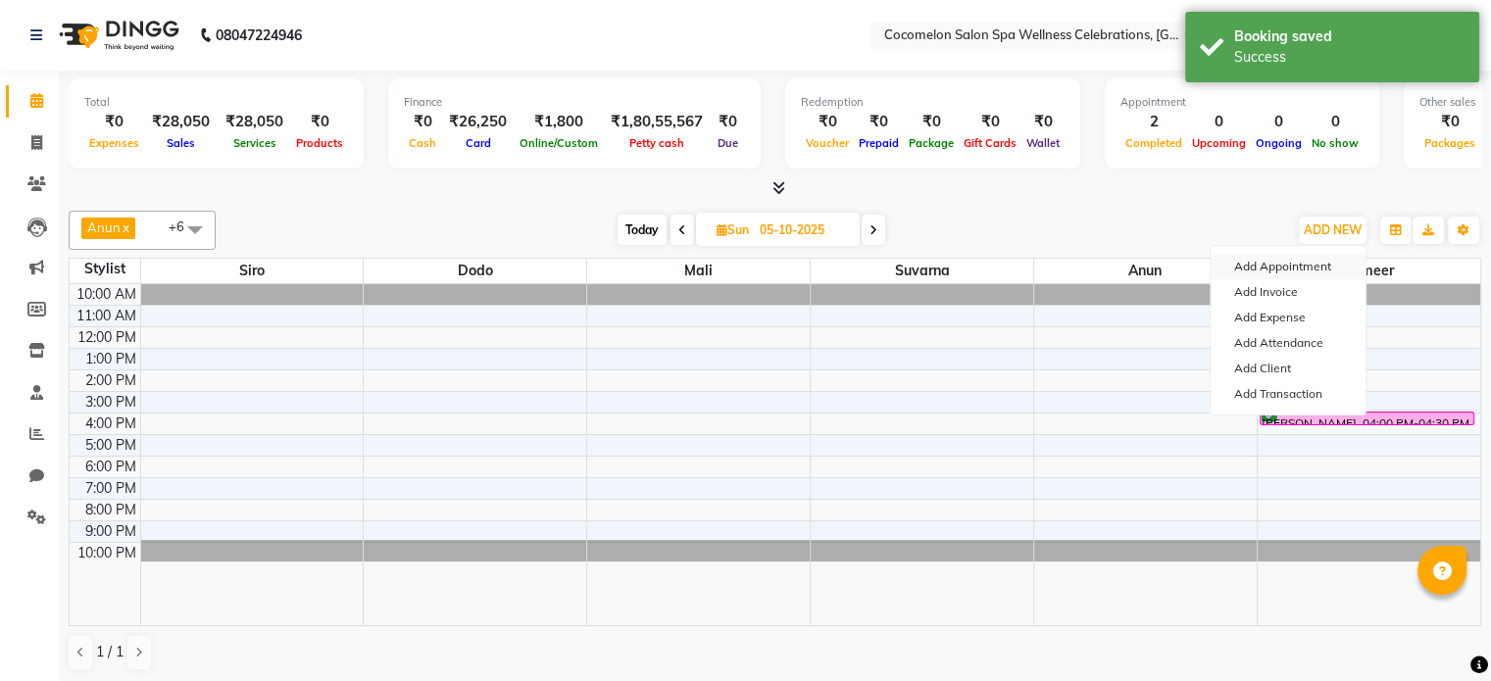
click at [1287, 267] on button "Add Appointment" at bounding box center [1287, 266] width 155 height 25
select select "660"
select select "tentative"
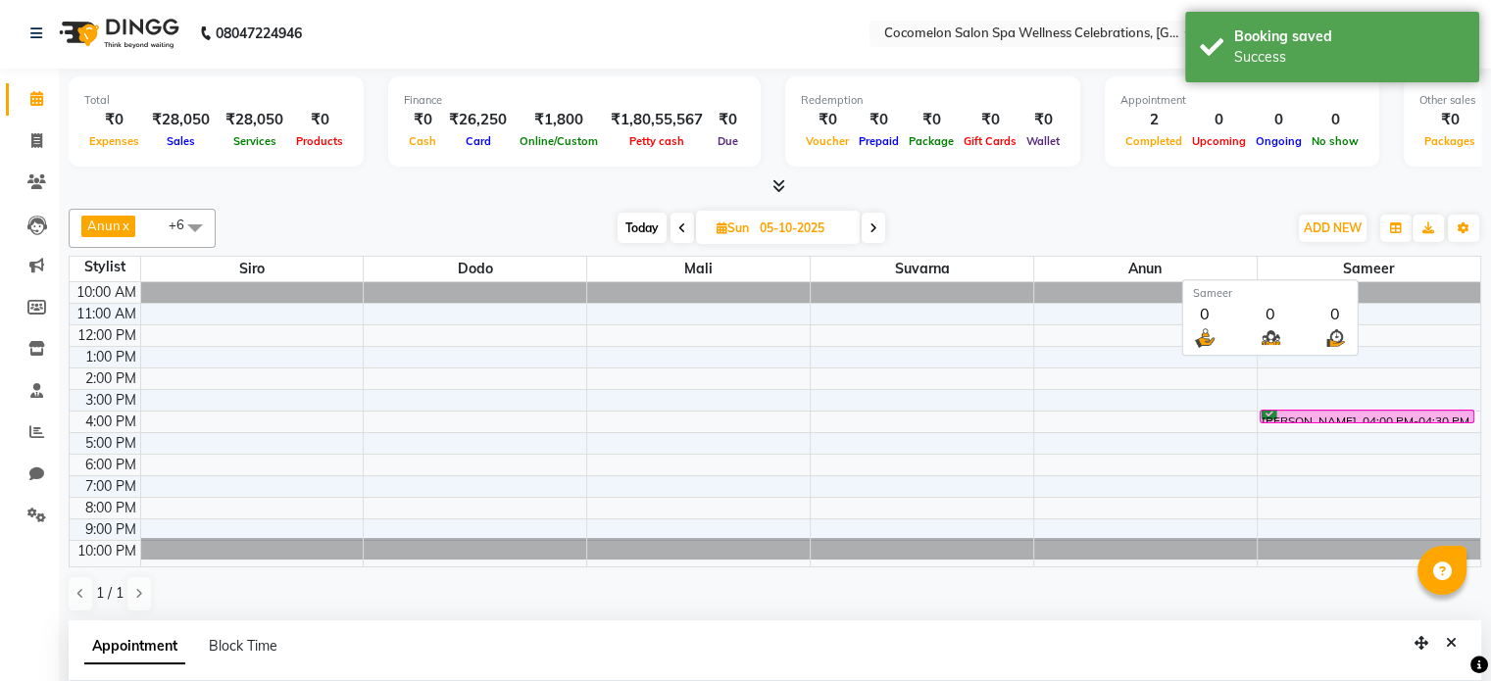
scroll to position [384, 0]
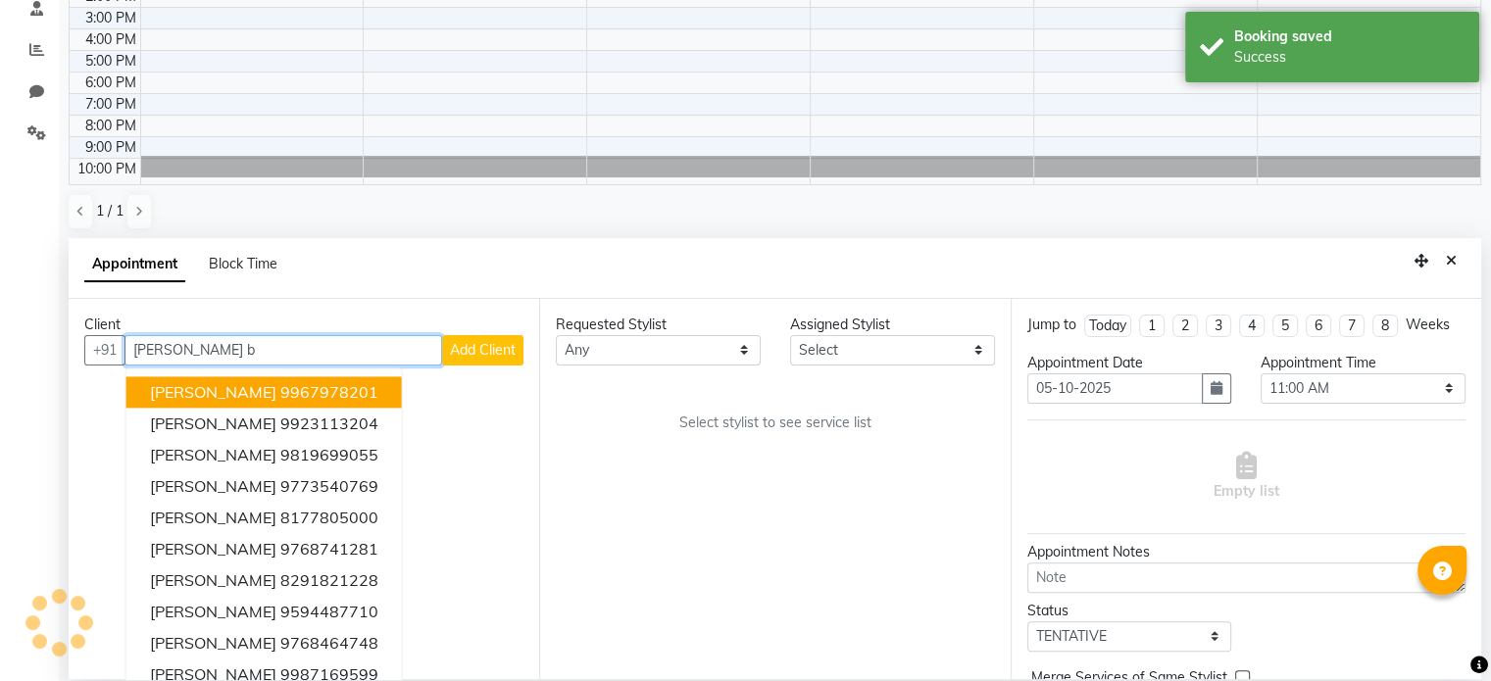
click at [329, 385] on ngb-highlight "9967978201" at bounding box center [329, 392] width 98 height 20
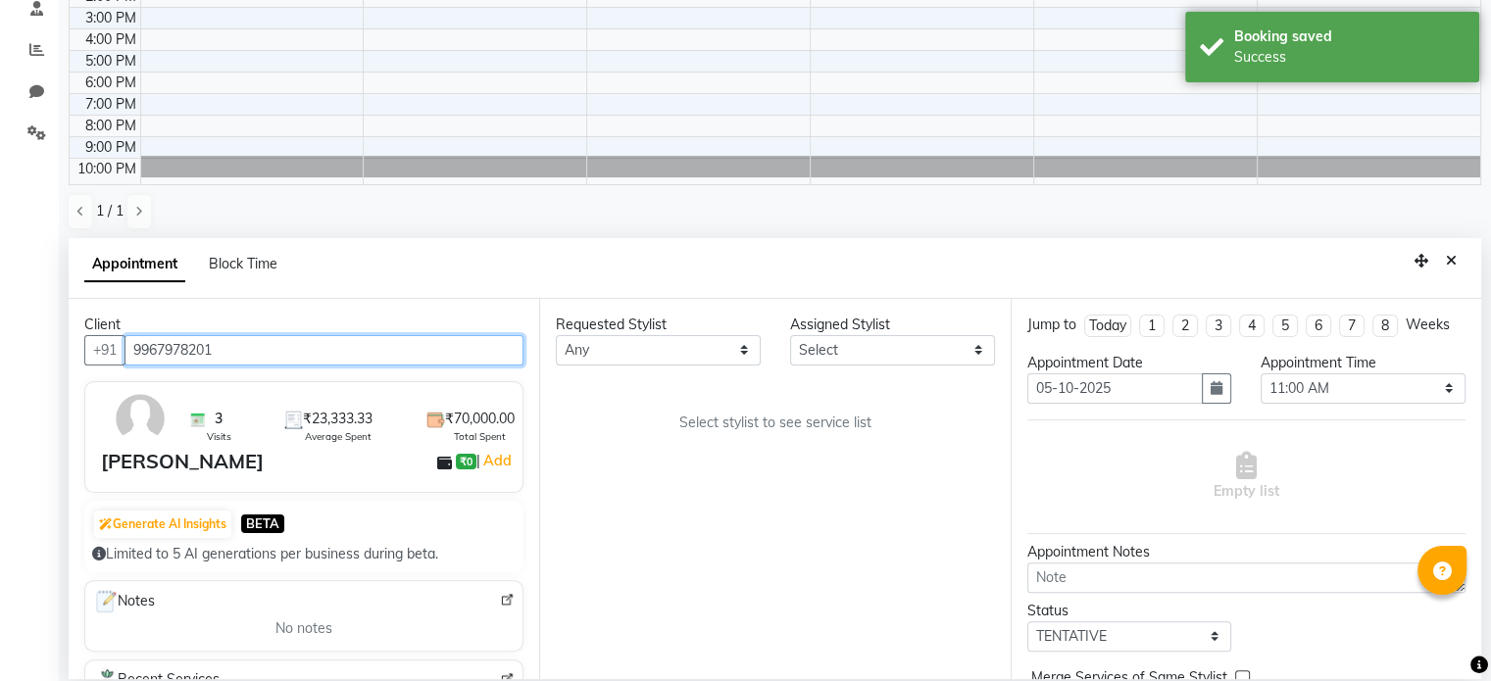
type input "9967978201"
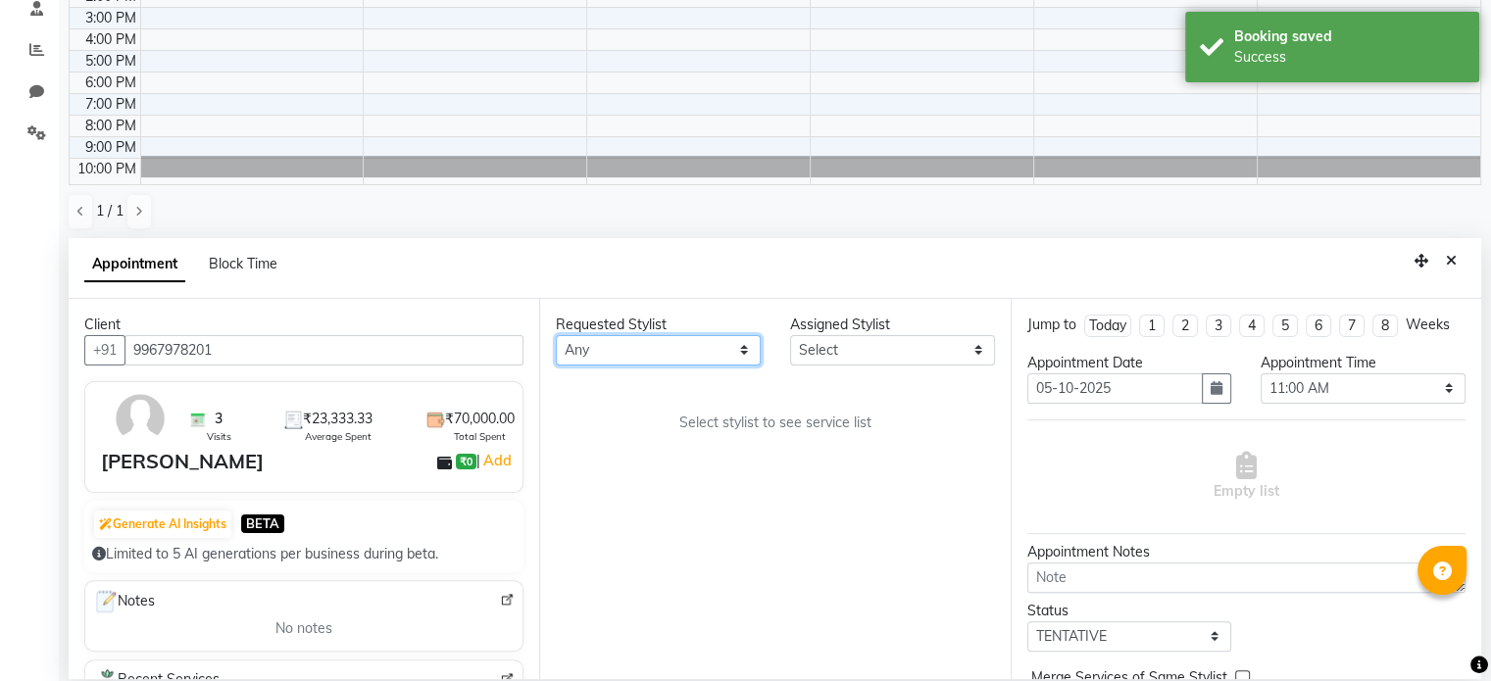
click at [589, 352] on select "Any [PERSON_NAME] Dodo Mali [PERSON_NAME] Siro [PERSON_NAME]" at bounding box center [658, 350] width 205 height 30
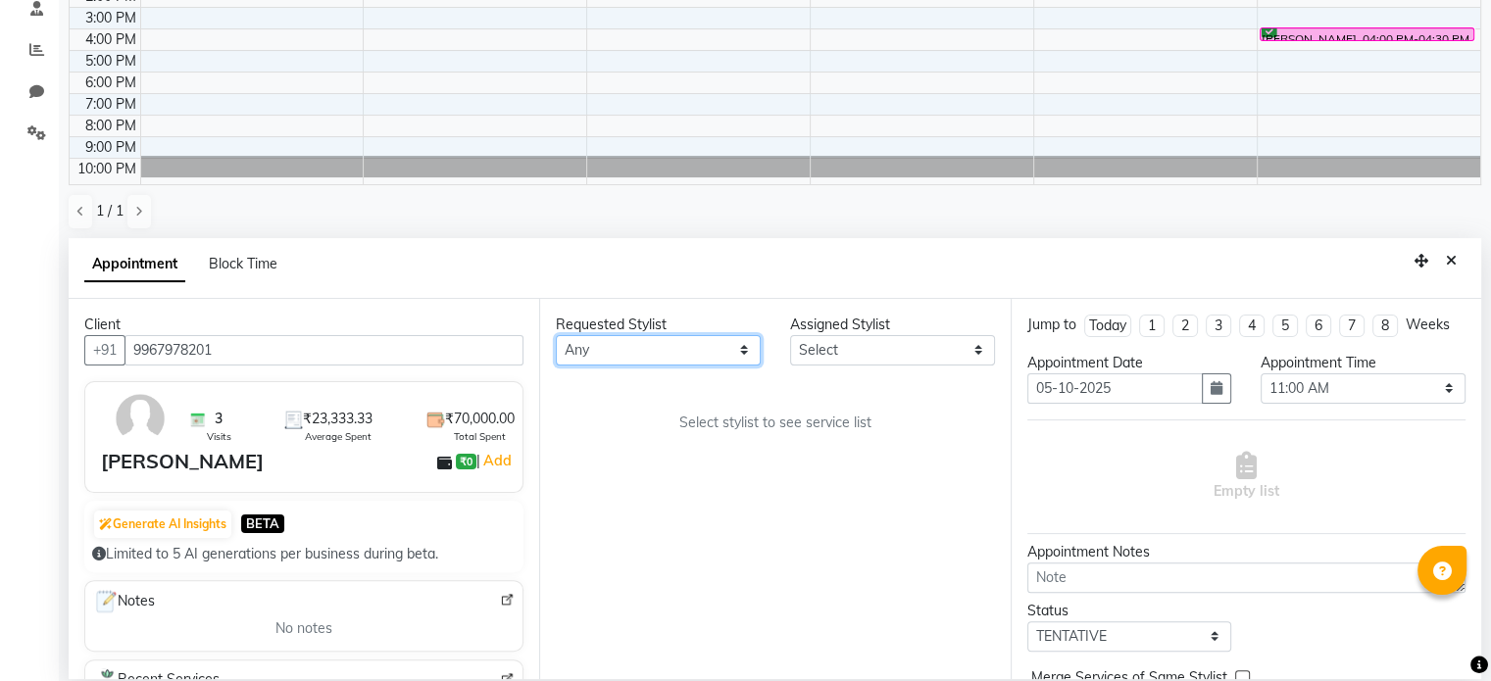
select select "92120"
click at [556, 335] on select "Any [PERSON_NAME] Dodo Mali [PERSON_NAME] Siro [PERSON_NAME]" at bounding box center [658, 350] width 205 height 30
select select "92120"
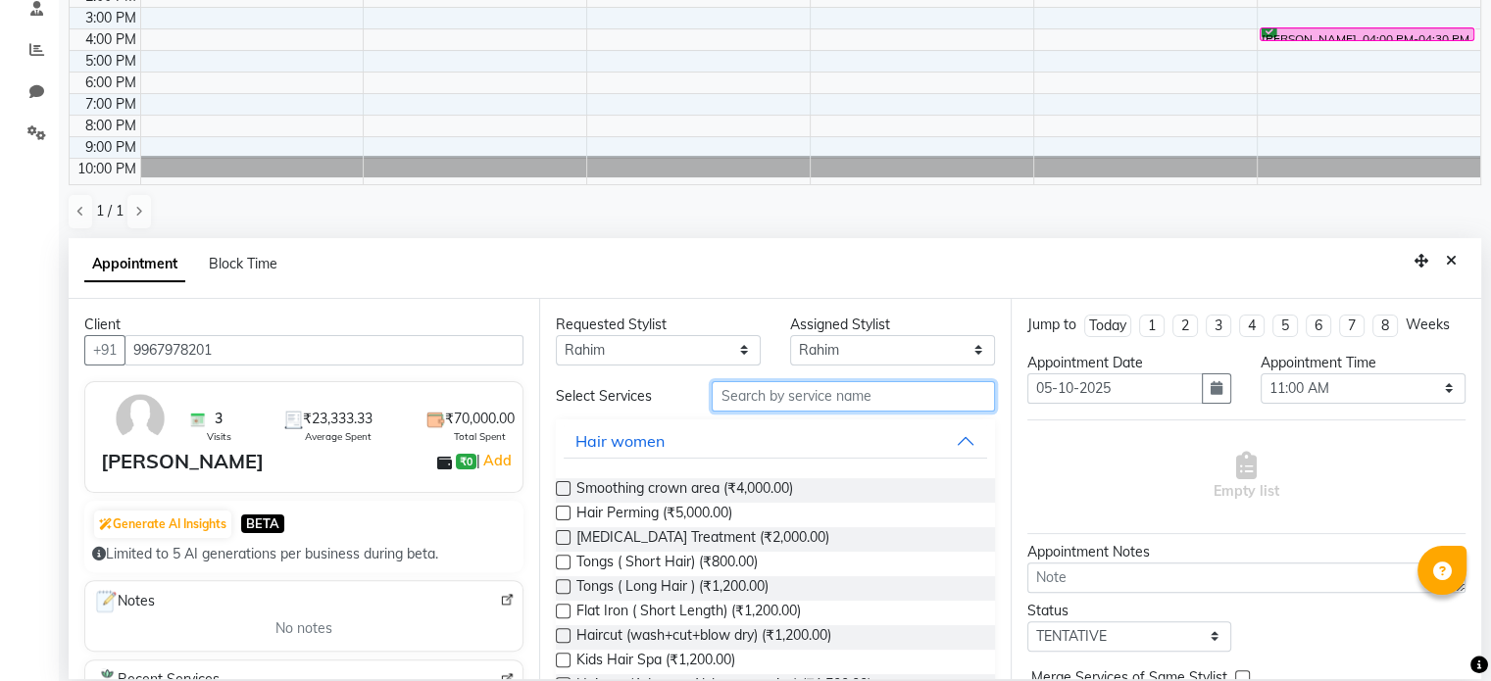
click at [793, 391] on input "text" at bounding box center [853, 396] width 282 height 30
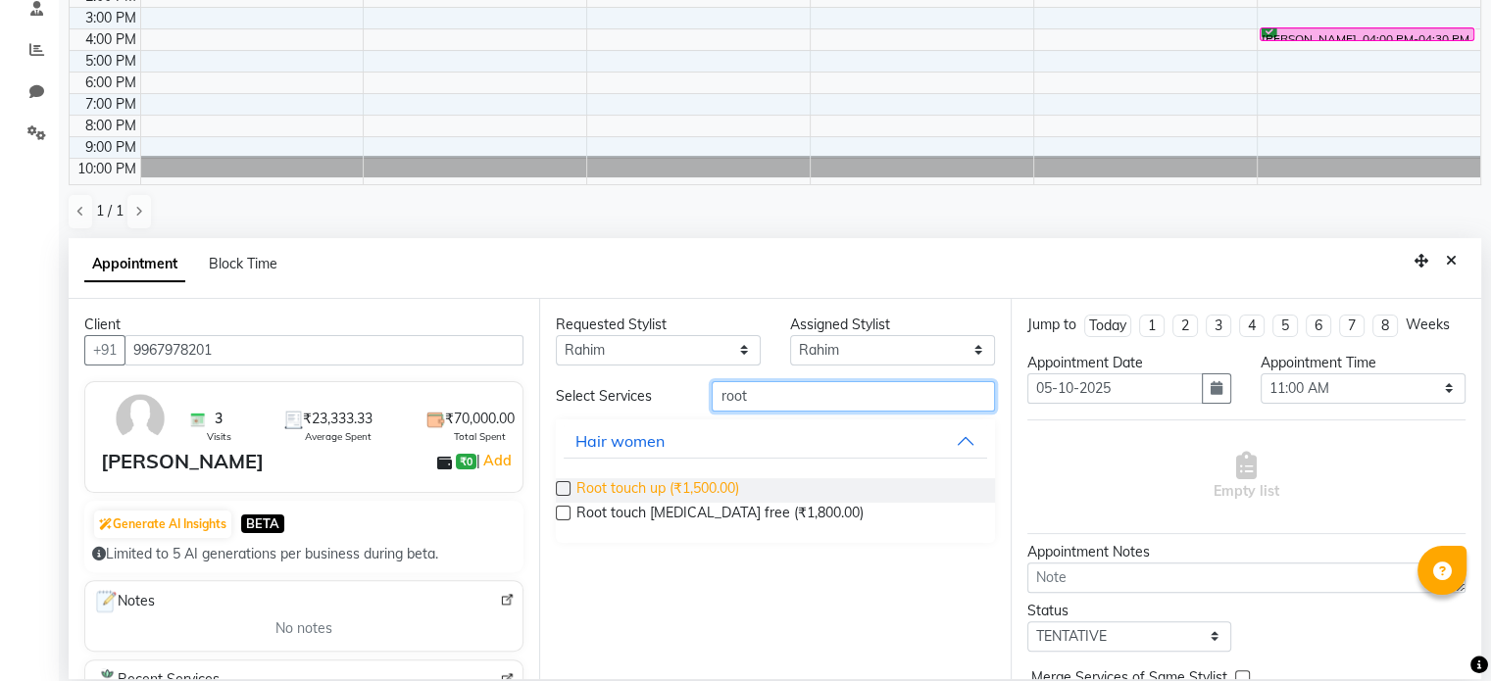
type input "root"
click at [724, 478] on span "Root touch up (₹1,500.00)" at bounding box center [657, 490] width 163 height 25
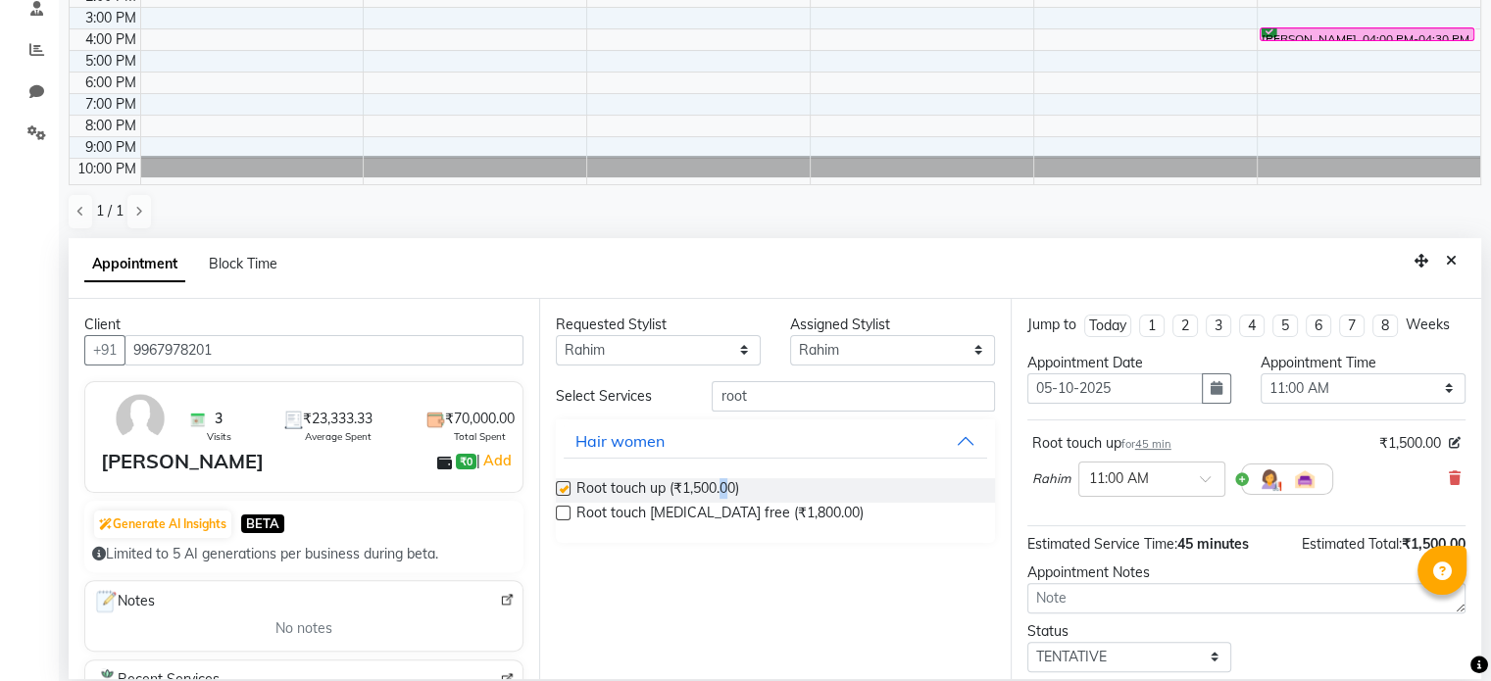
checkbox input "false"
click at [1380, 387] on select "Select 11:00 AM 11:15 AM 11:30 AM 11:45 AM 12:00 PM 12:15 PM 12:30 PM 12:45 PM …" at bounding box center [1362, 388] width 205 height 30
select select "840"
click at [1260, 373] on select "Select 11:00 AM 11:15 AM 11:30 AM 11:45 AM 12:00 PM 12:15 PM 12:30 PM 12:45 PM …" at bounding box center [1362, 388] width 205 height 30
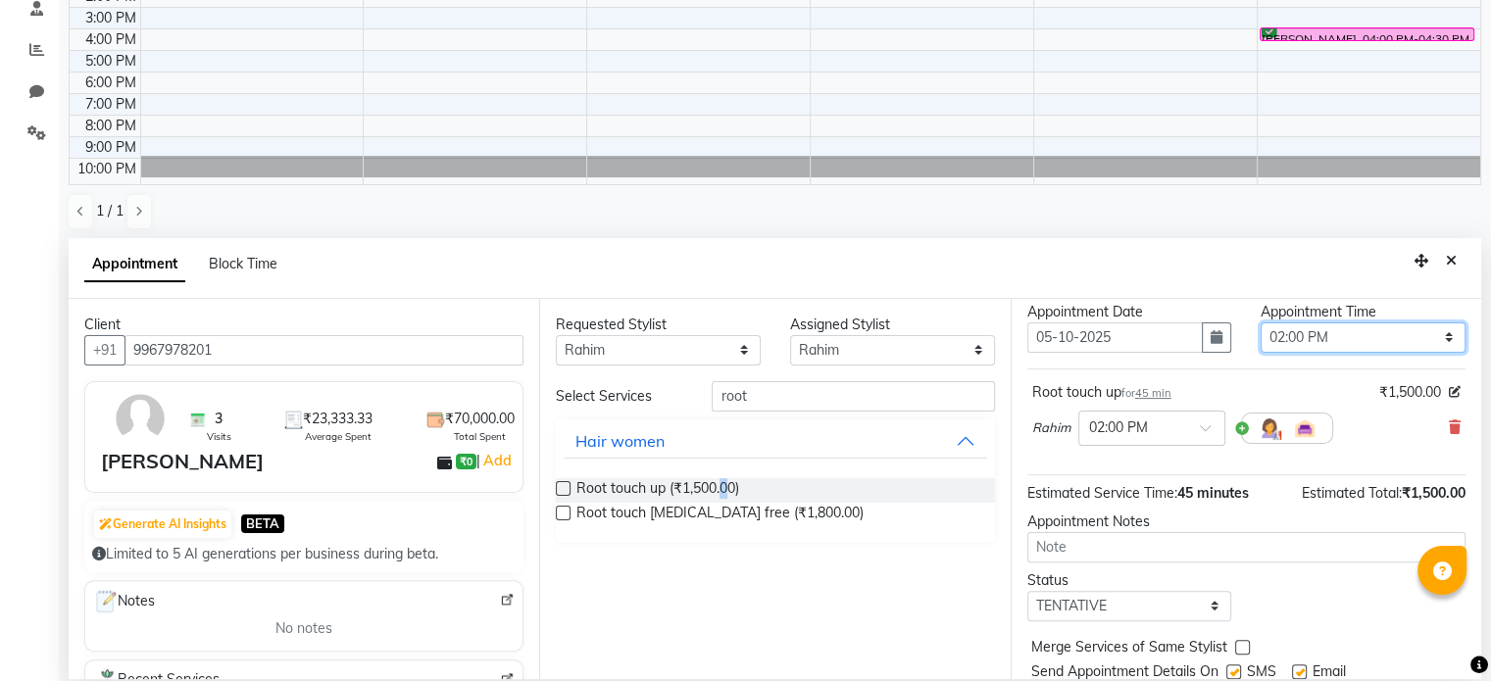
scroll to position [98, 0]
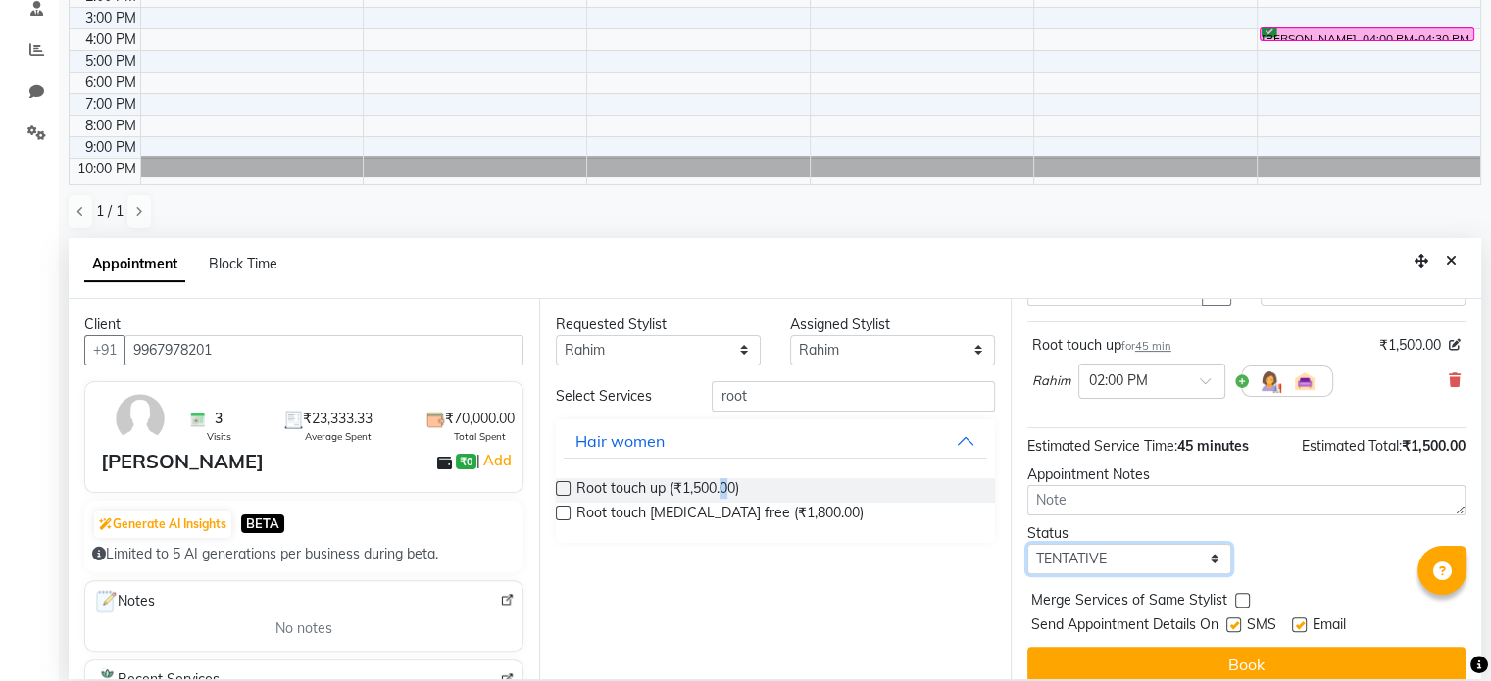
click at [1089, 557] on select "Select TENTATIVE CONFIRM UPCOMING" at bounding box center [1129, 559] width 205 height 30
select select "confirm booking"
click at [1027, 544] on select "Select TENTATIVE CONFIRM UPCOMING" at bounding box center [1129, 559] width 205 height 30
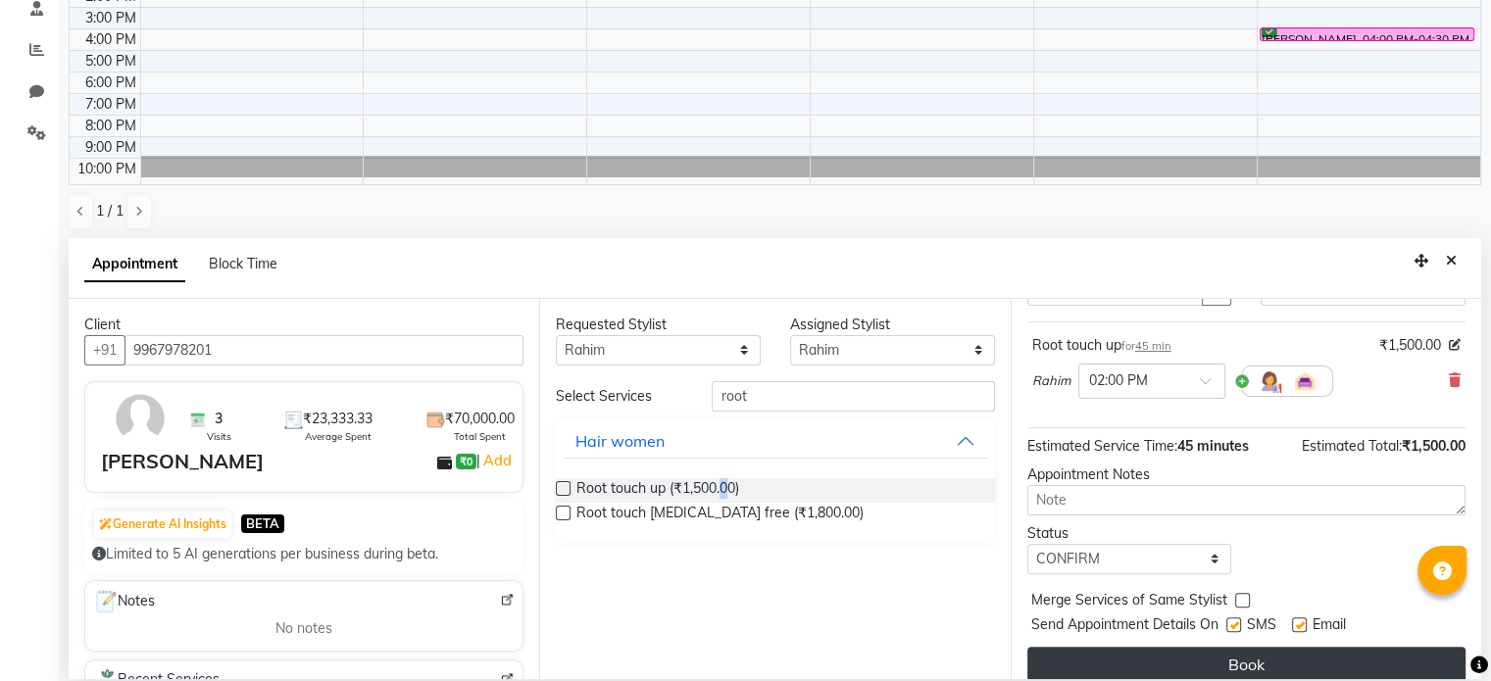
click at [1290, 662] on button "Book" at bounding box center [1246, 664] width 438 height 35
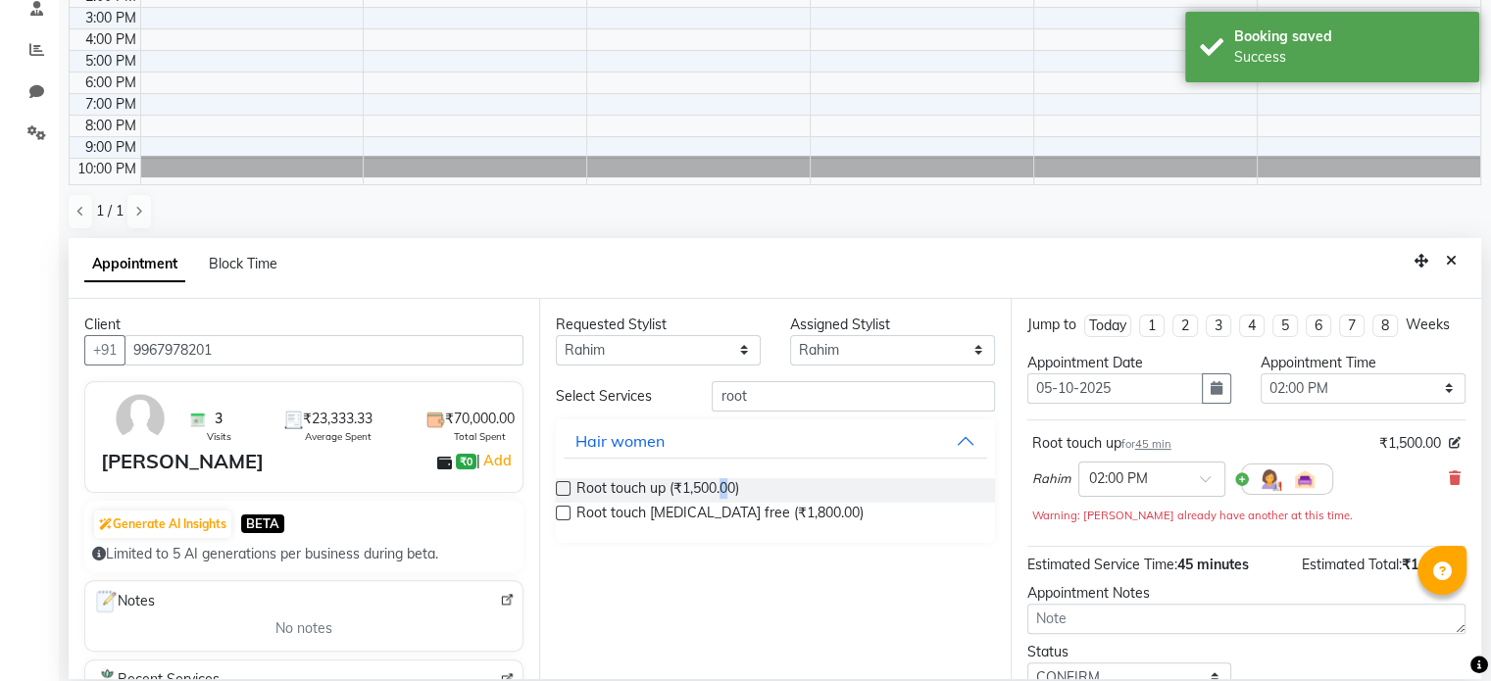
scroll to position [136, 0]
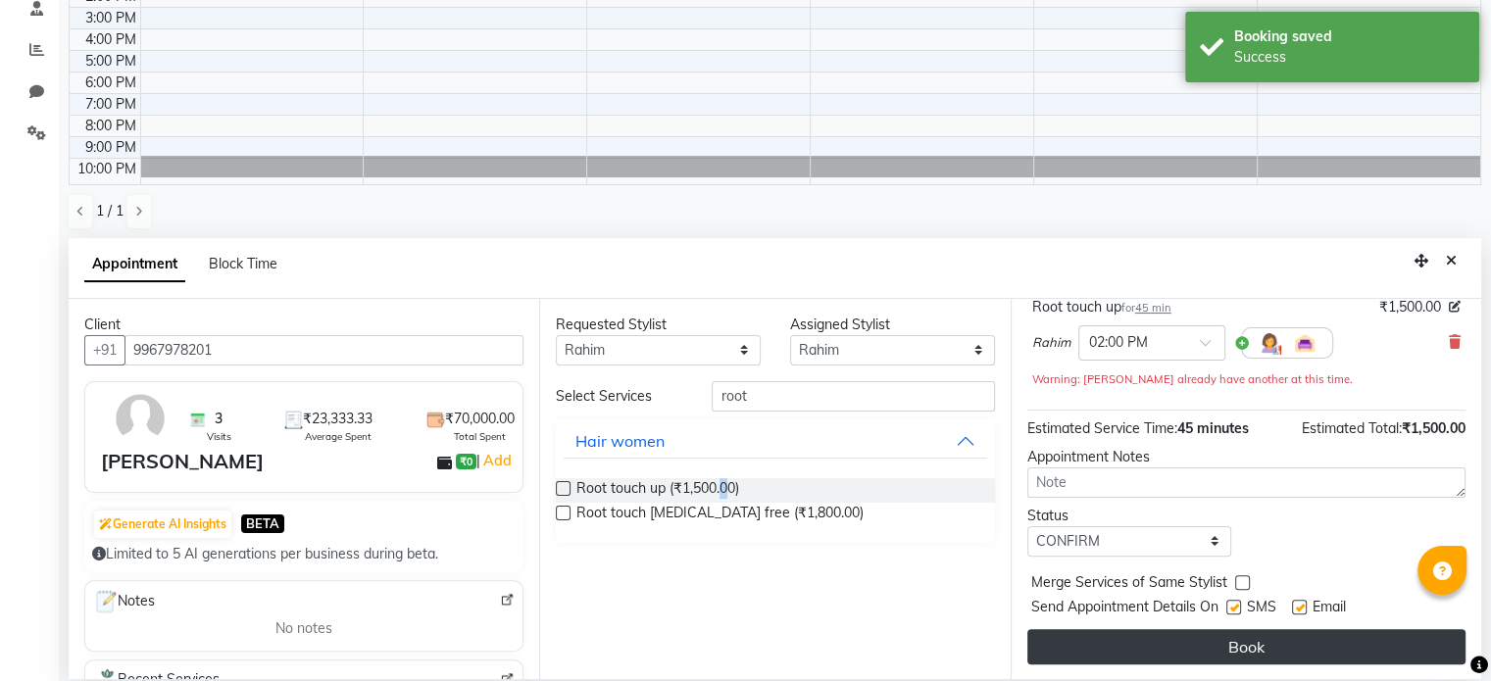
click at [1294, 638] on button "Book" at bounding box center [1246, 646] width 438 height 35
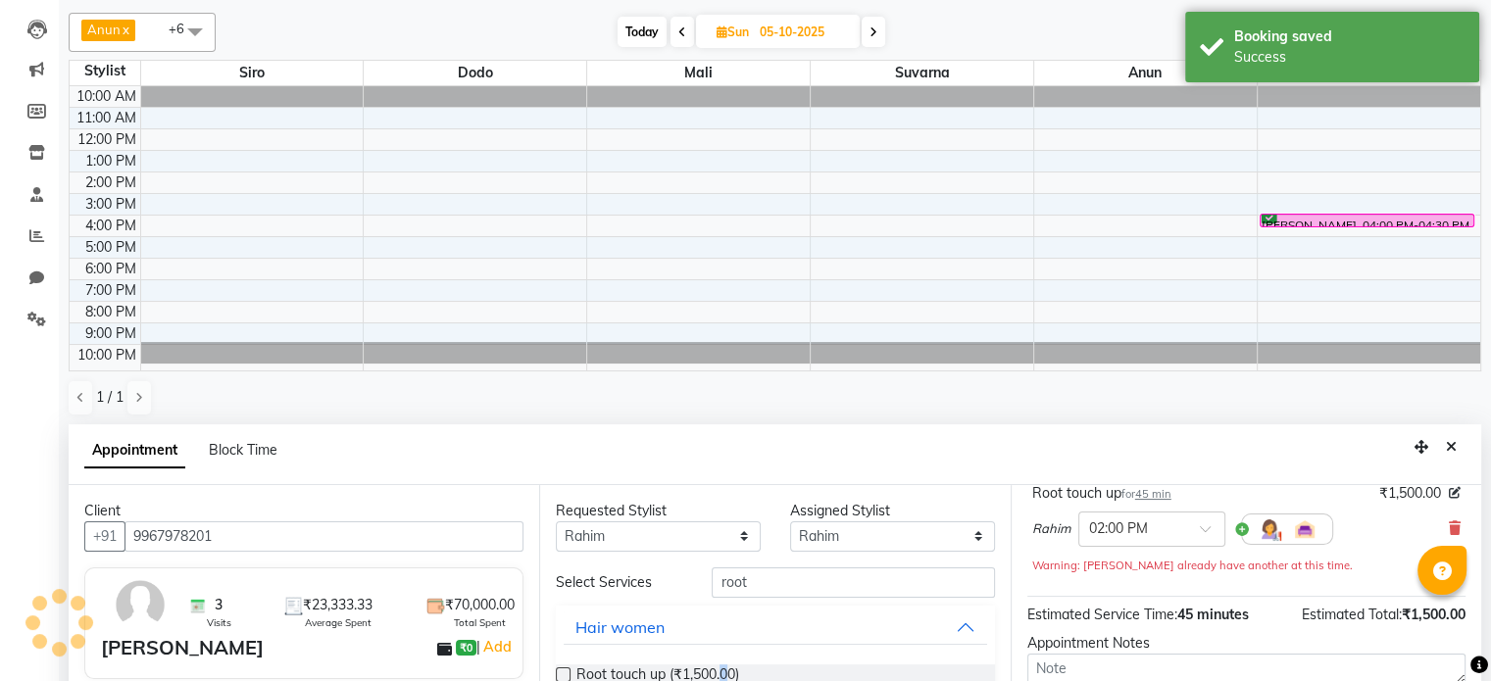
scroll to position [0, 0]
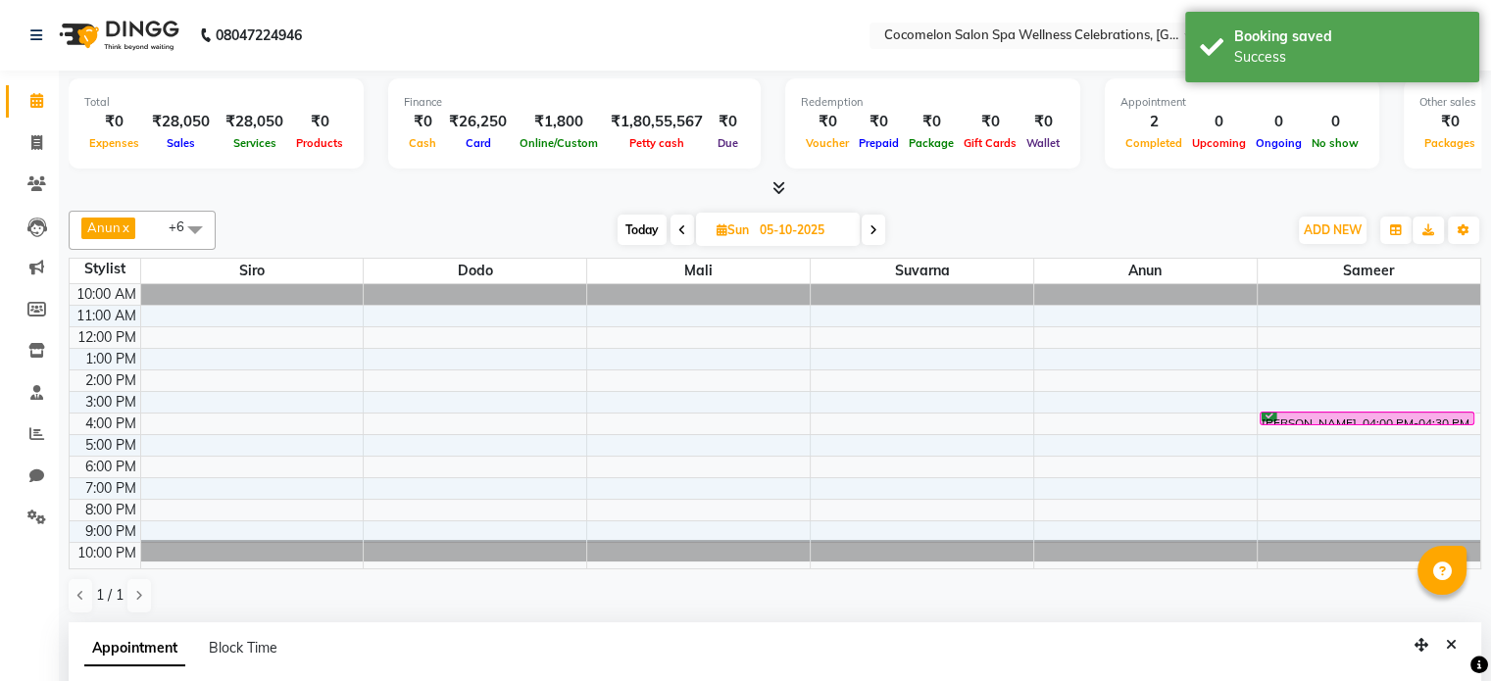
click at [191, 230] on span at bounding box center [194, 229] width 39 height 37
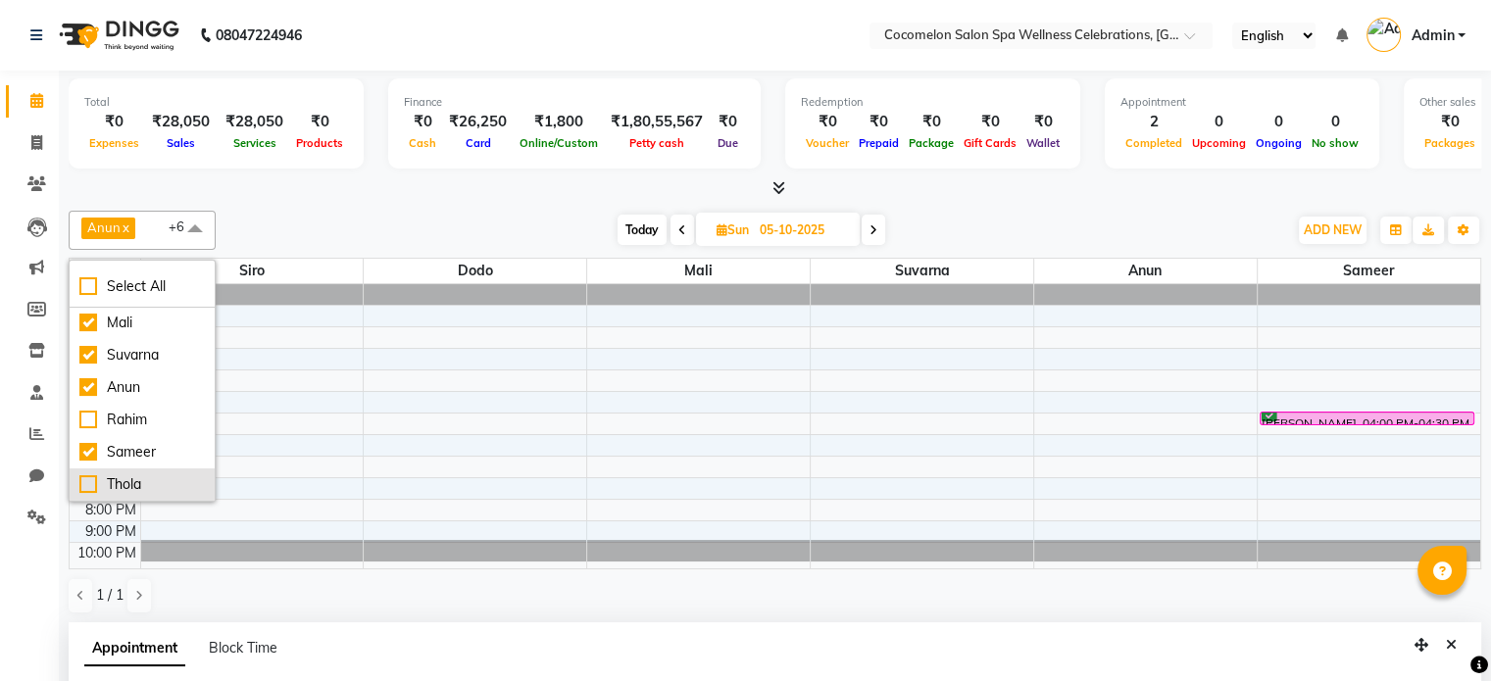
scroll to position [98, 0]
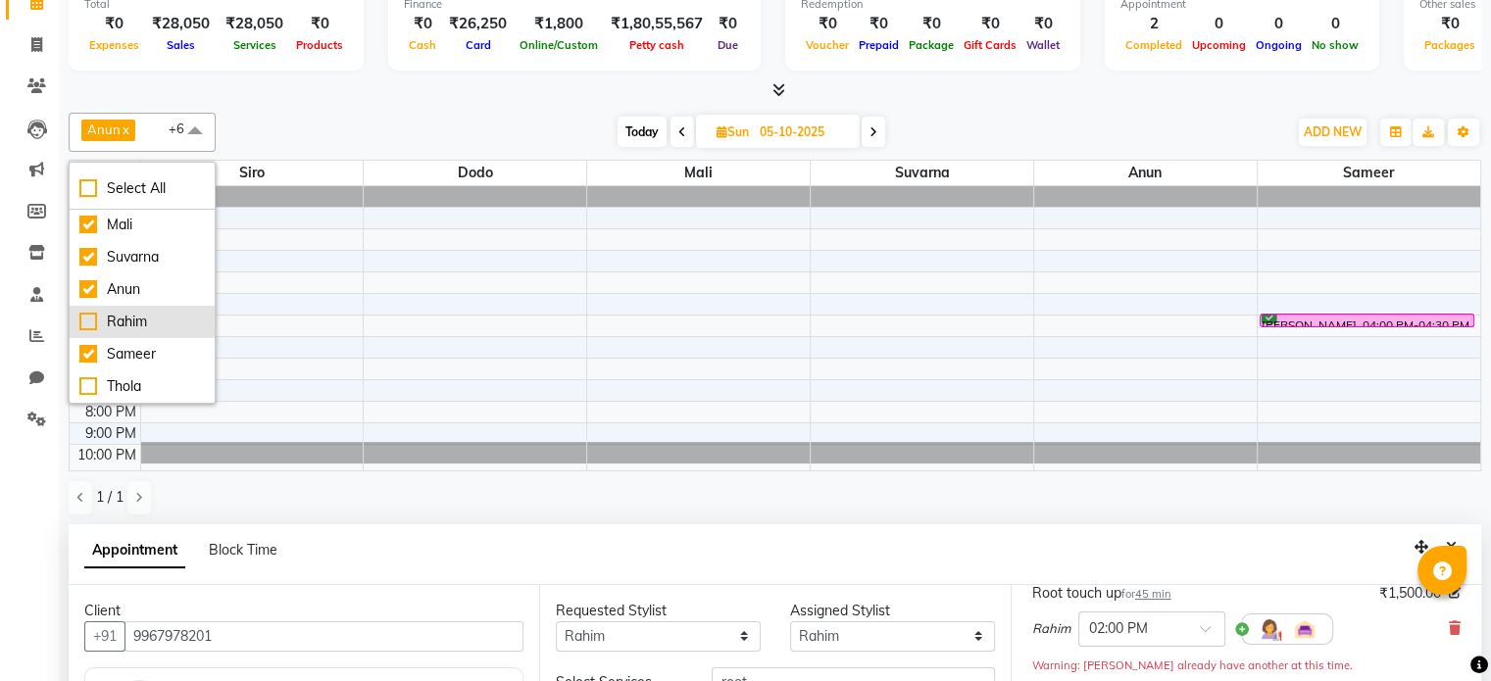
click at [137, 312] on div "Rahim" at bounding box center [141, 322] width 125 height 21
checkbox input "true"
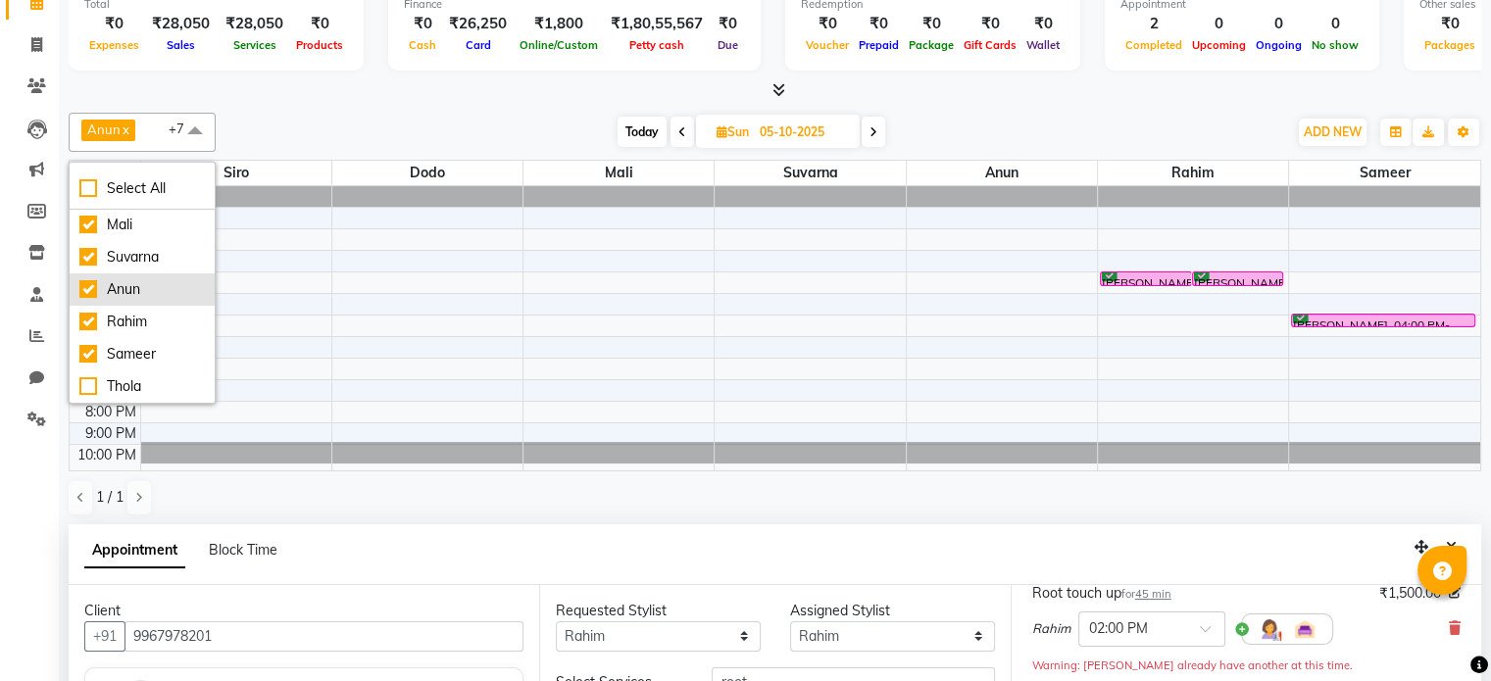
click at [128, 289] on div "Anun" at bounding box center [141, 289] width 125 height 21
checkbox input "false"
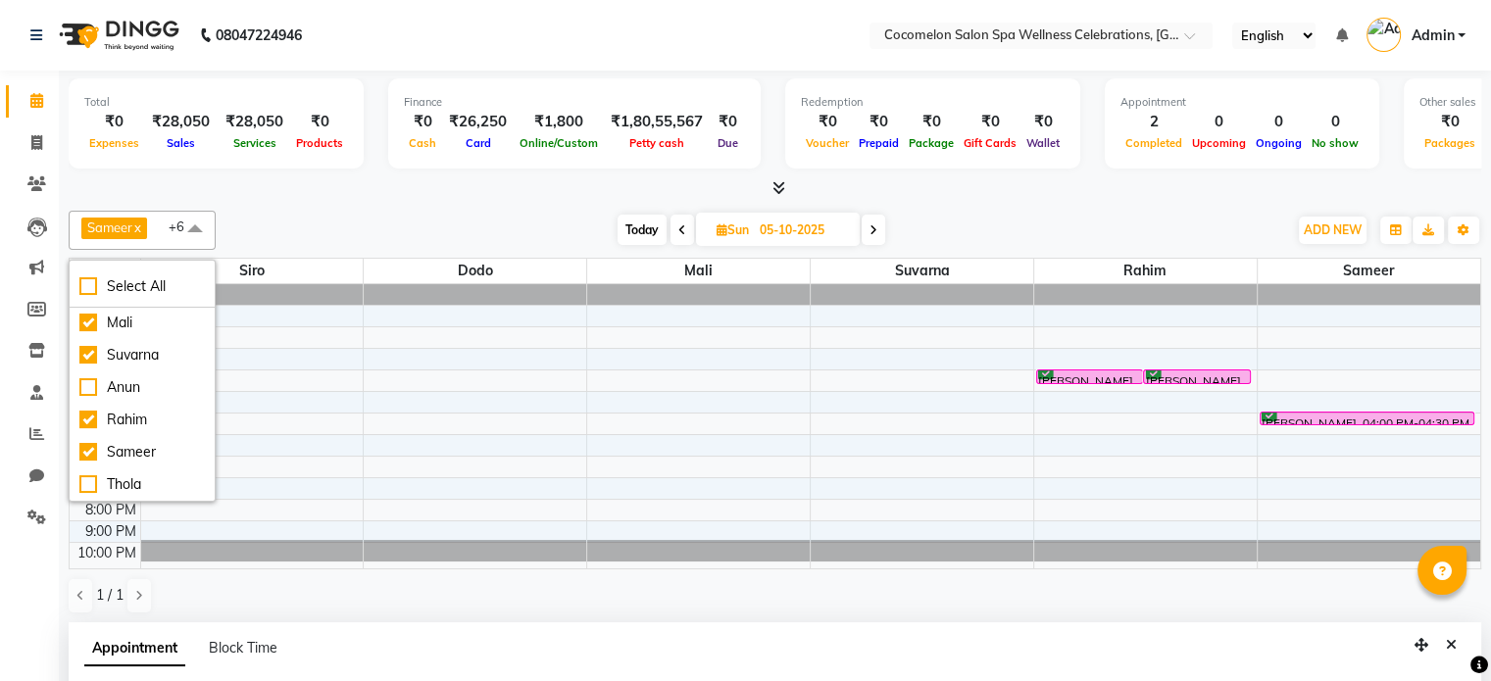
scroll to position [196, 0]
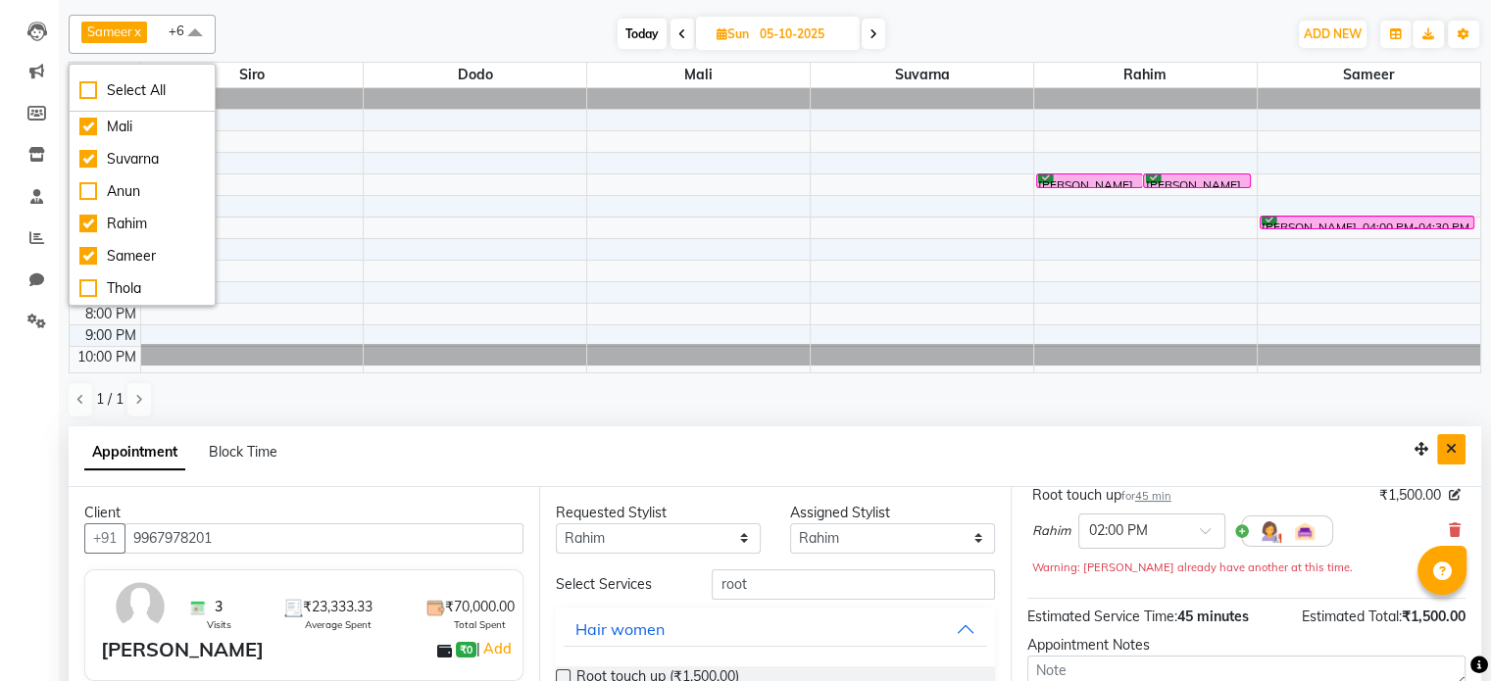
click at [1447, 442] on icon "Close" at bounding box center [1451, 449] width 11 height 14
